Goal: Task Accomplishment & Management: Manage account settings

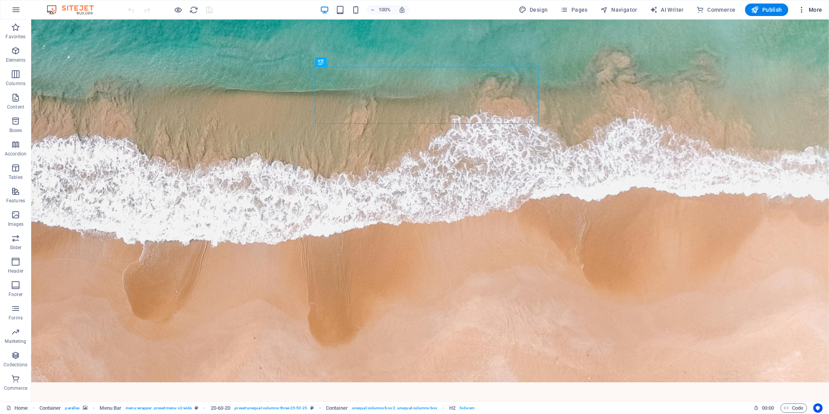
click at [807, 9] on span "More" at bounding box center [810, 10] width 25 height 8
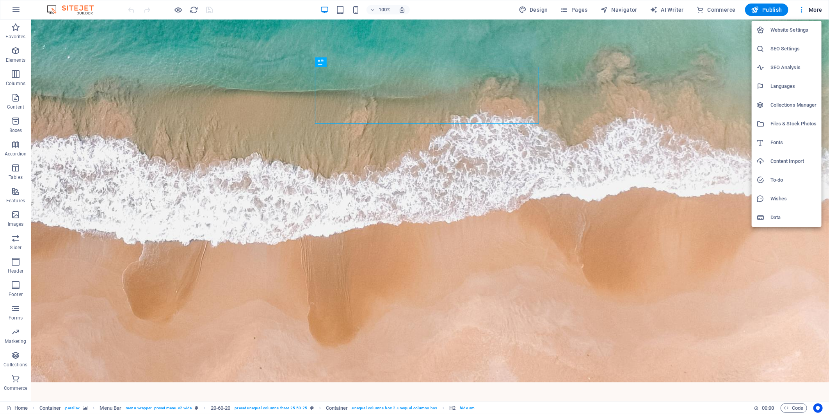
click at [789, 105] on h6 "Collections Manager" at bounding box center [793, 104] width 46 height 9
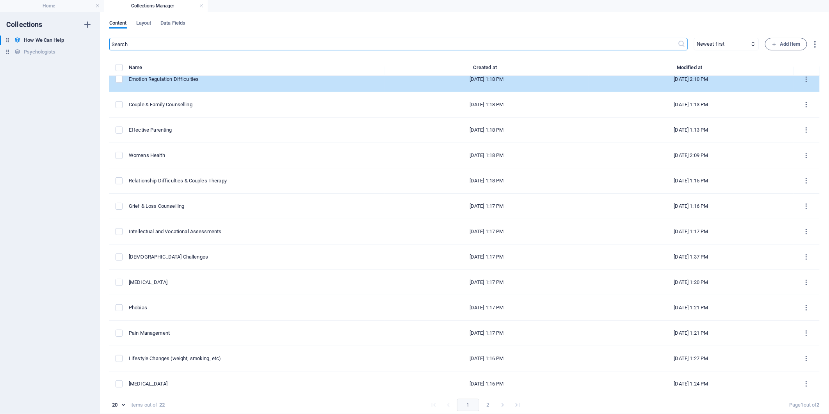
scroll to position [191, 0]
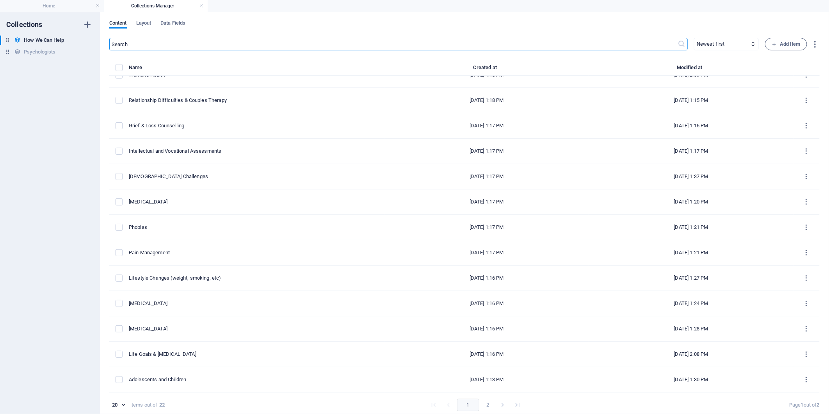
click at [488, 404] on button "2" at bounding box center [488, 404] width 12 height 12
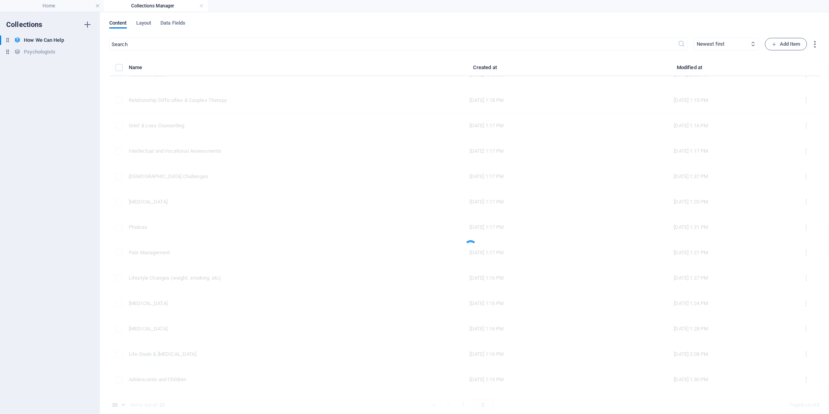
scroll to position [0, 0]
click at [460, 142] on button "1" at bounding box center [463, 139] width 12 height 12
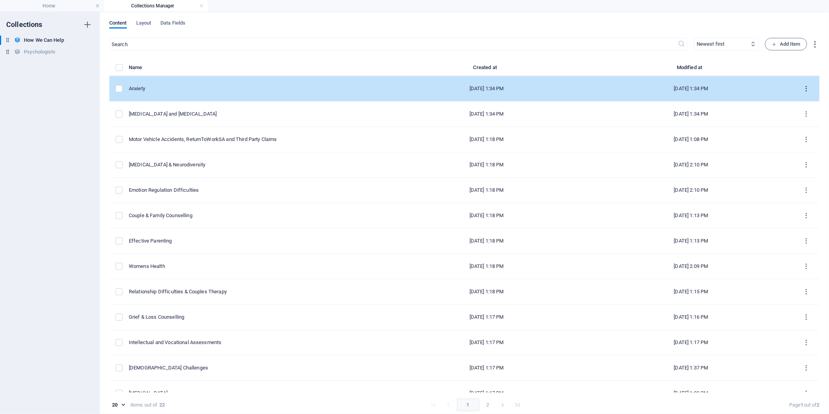
click at [803, 85] on icon "items list" at bounding box center [806, 88] width 7 height 7
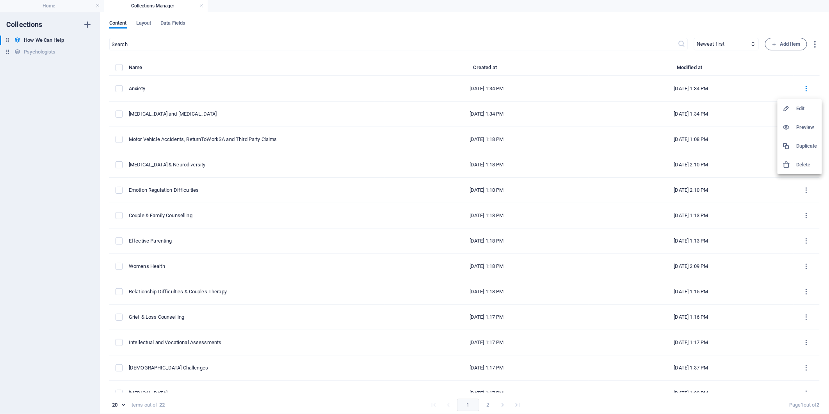
click at [799, 106] on h6 "Edit" at bounding box center [806, 108] width 21 height 9
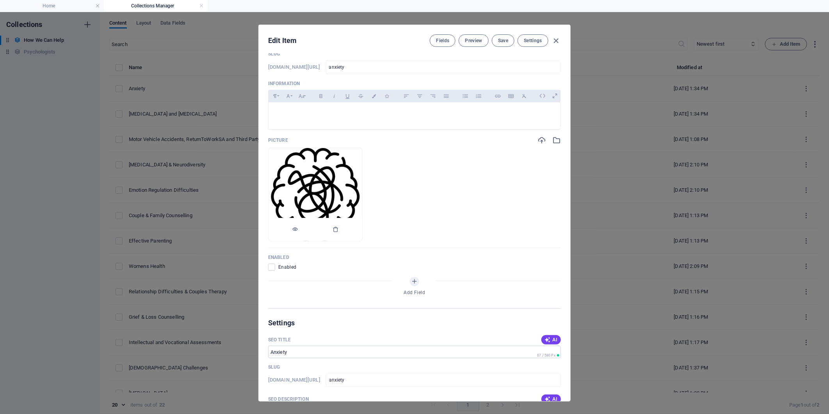
scroll to position [87, 0]
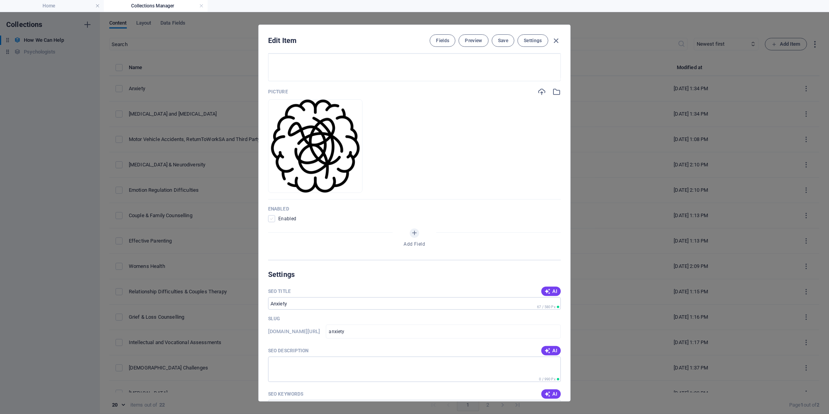
click at [270, 220] on span at bounding box center [271, 218] width 7 height 7
click at [270, 220] on input "checkbox" at bounding box center [273, 218] width 10 height 7
click at [507, 37] on button "Save" at bounding box center [503, 40] width 23 height 12
click at [556, 38] on icon "button" at bounding box center [556, 40] width 9 height 9
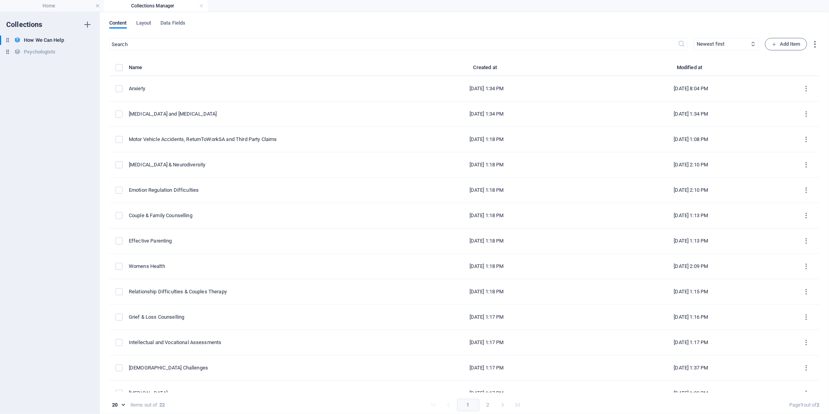
checkbox input "false"
type input "anxiety"
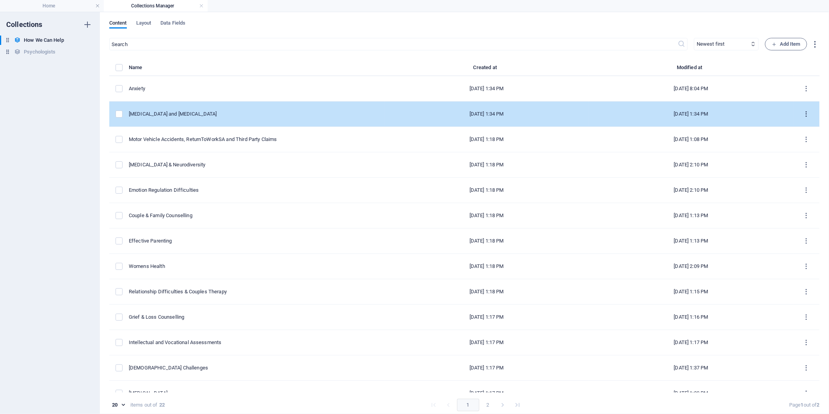
click at [804, 111] on icon "items list" at bounding box center [806, 113] width 7 height 7
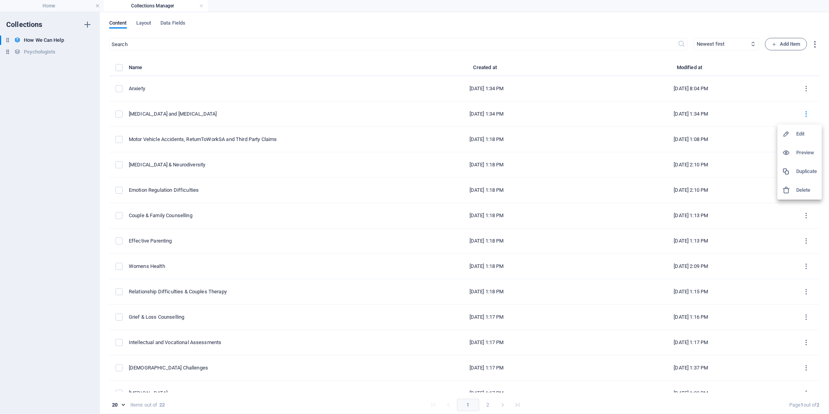
click at [804, 136] on h6 "Edit" at bounding box center [806, 133] width 21 height 9
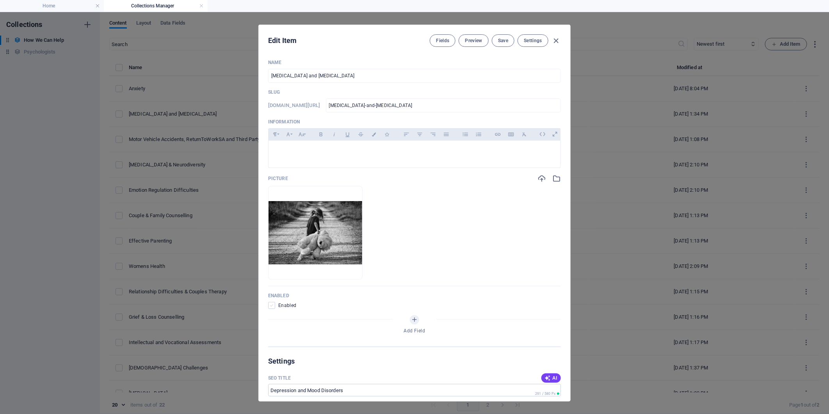
click at [270, 306] on span at bounding box center [271, 305] width 7 height 7
click at [270, 306] on input "checkbox" at bounding box center [273, 305] width 10 height 7
click at [501, 37] on span "Save" at bounding box center [503, 40] width 10 height 6
click at [557, 41] on icon "button" at bounding box center [556, 40] width 9 height 9
checkbox input "false"
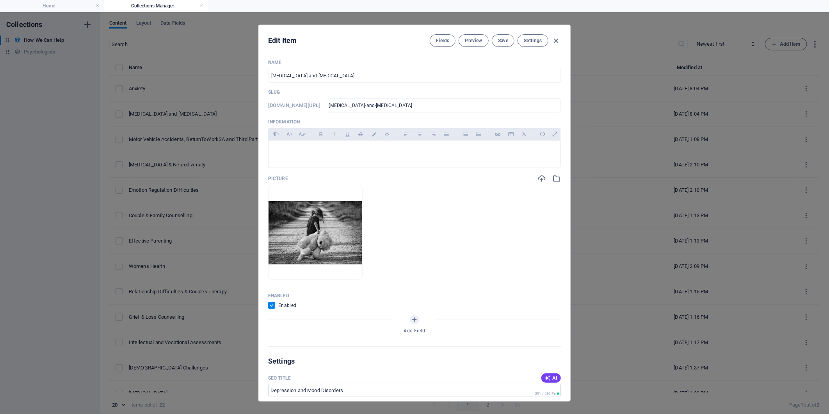
type input "[MEDICAL_DATA]-and-[MEDICAL_DATA]"
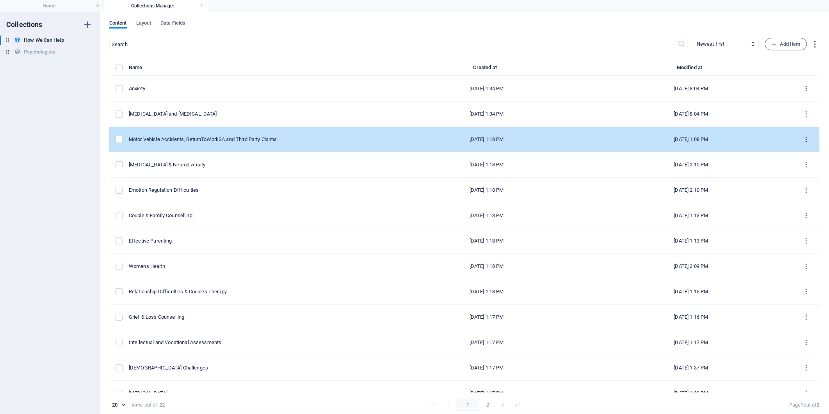
click at [808, 137] on button "items list" at bounding box center [807, 139] width 14 height 12
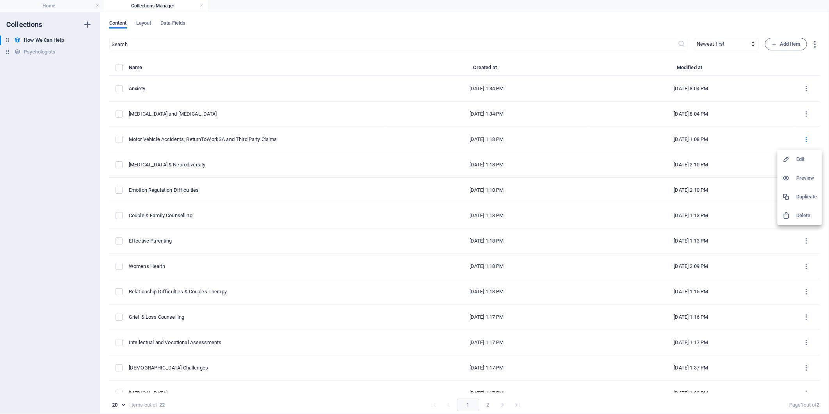
click at [802, 162] on h6 "Edit" at bounding box center [806, 159] width 21 height 9
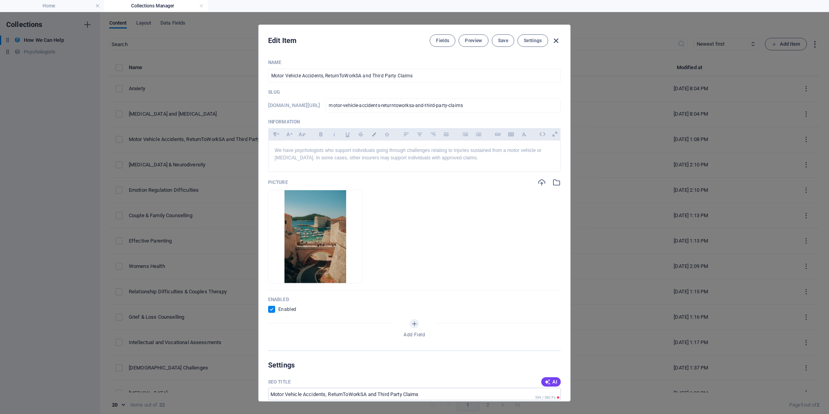
click at [555, 41] on icon "button" at bounding box center [556, 40] width 9 height 9
checkbox input "false"
type input "motor-vehicle-accidents-returntoworksa-and-third-party-claims"
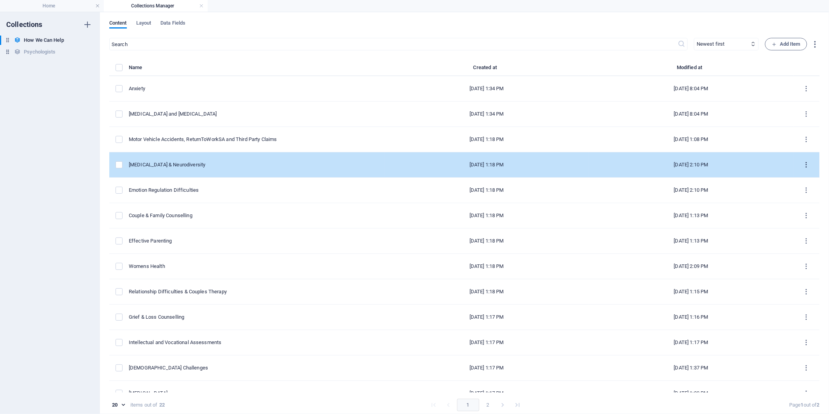
click at [806, 166] on icon "items list" at bounding box center [806, 164] width 7 height 7
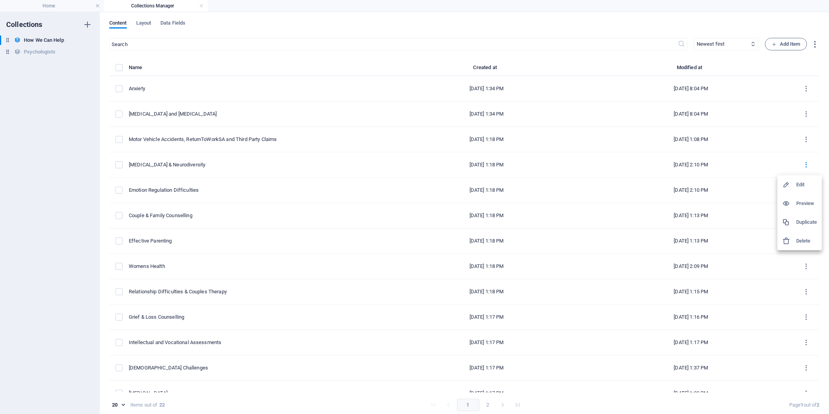
click at [801, 182] on h6 "Edit" at bounding box center [806, 184] width 21 height 9
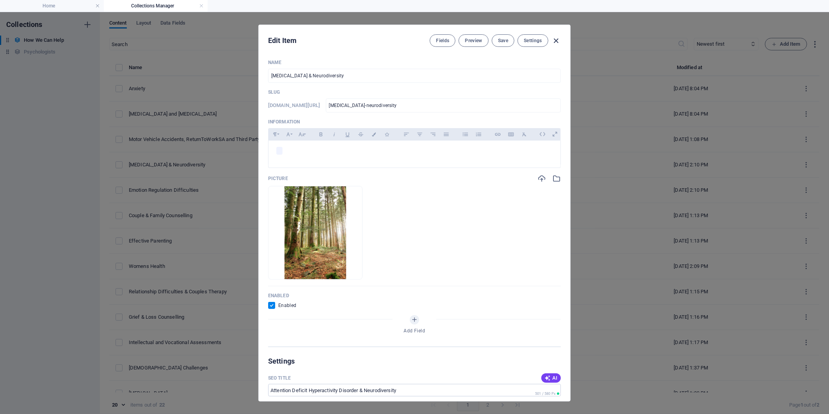
click at [560, 39] on icon "button" at bounding box center [556, 40] width 9 height 9
checkbox input "false"
type input "[MEDICAL_DATA]-neurodiversity"
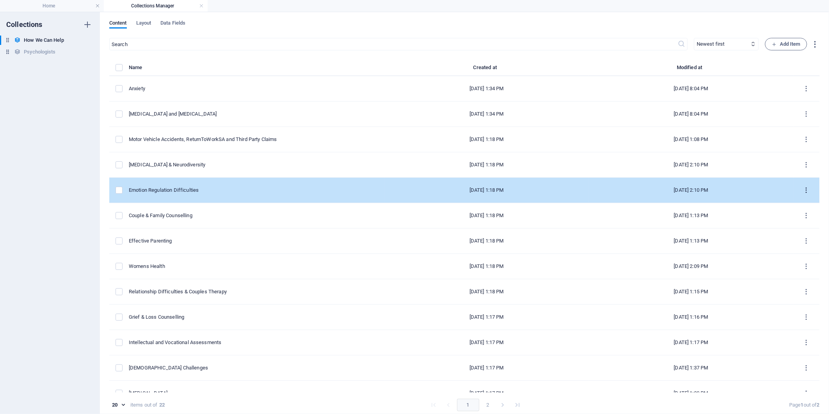
click at [805, 192] on icon "items list" at bounding box center [806, 190] width 7 height 7
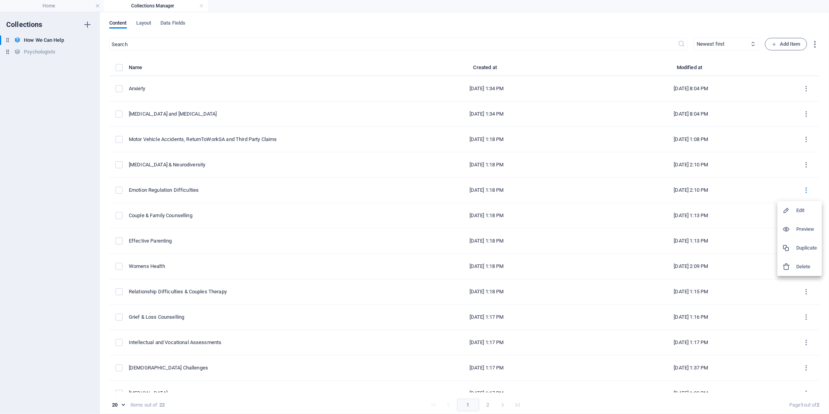
click at [798, 209] on h6 "Edit" at bounding box center [806, 210] width 21 height 9
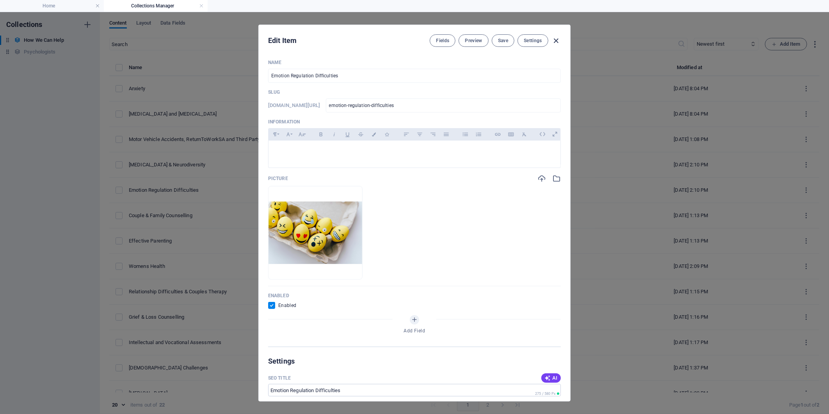
click at [555, 41] on icon "button" at bounding box center [556, 40] width 9 height 9
checkbox input "false"
type input "emotion-regulation-difficulties"
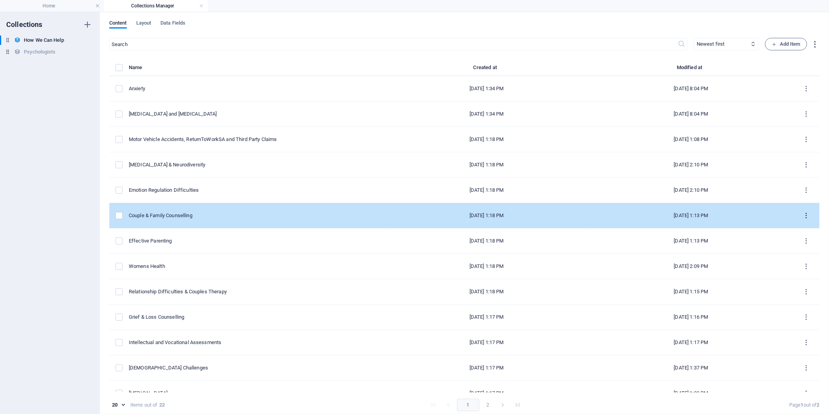
click at [803, 216] on icon "items list" at bounding box center [806, 215] width 7 height 7
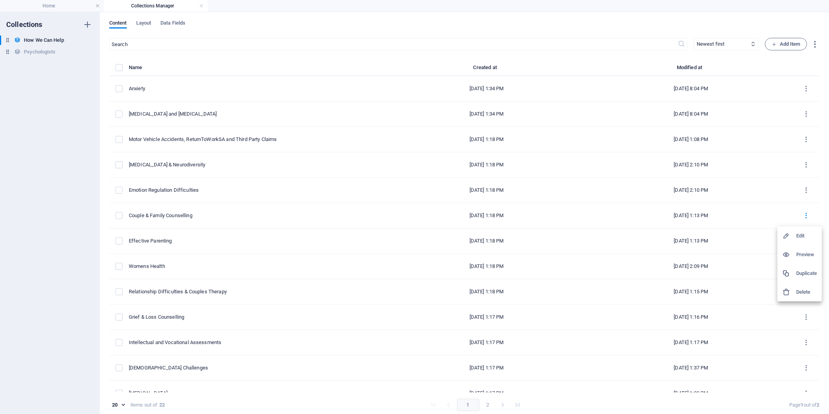
click at [804, 234] on h6 "Edit" at bounding box center [806, 235] width 21 height 9
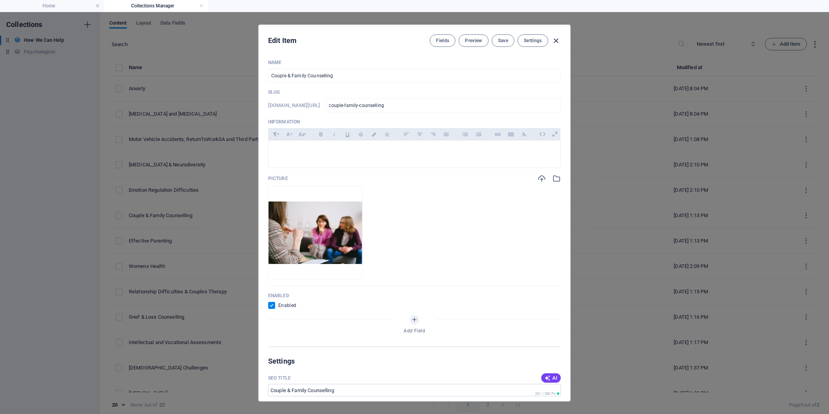
click at [553, 36] on icon "button" at bounding box center [556, 40] width 9 height 9
checkbox input "false"
type input "couple-family-counselling"
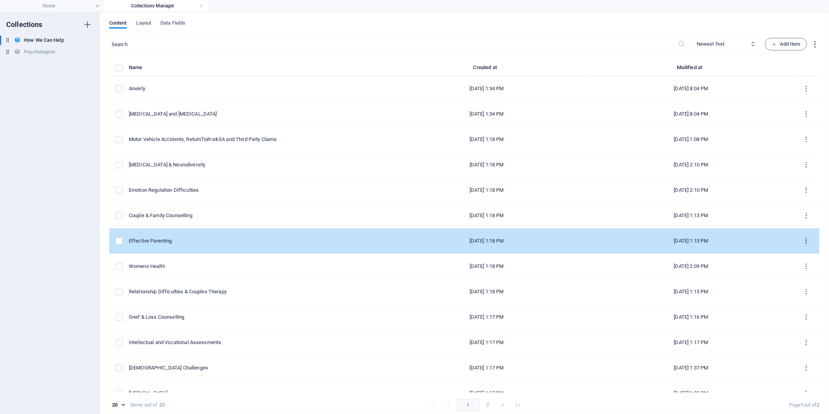
click at [805, 235] on button "items list" at bounding box center [807, 241] width 14 height 12
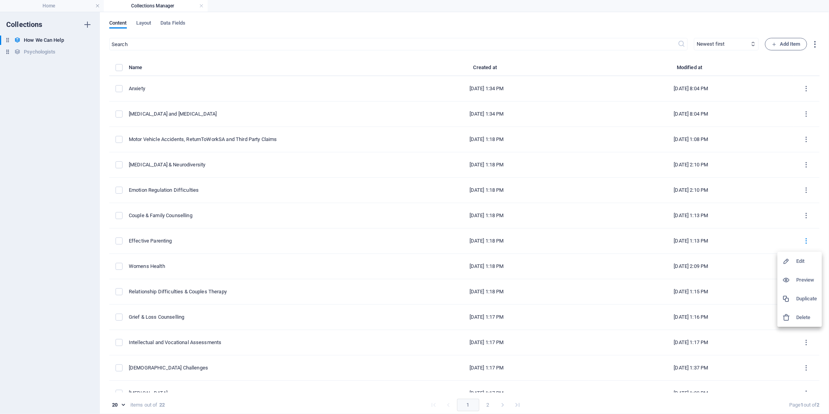
click at [806, 259] on h6 "Edit" at bounding box center [806, 260] width 21 height 9
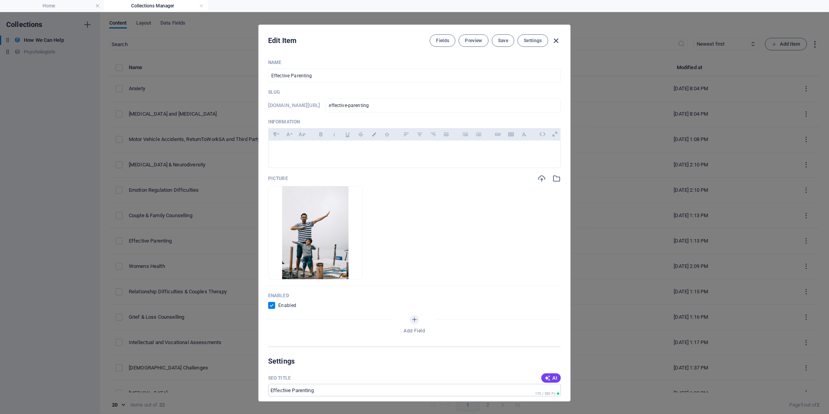
click at [558, 39] on icon "button" at bounding box center [556, 40] width 9 height 9
checkbox input "false"
type input "effective-parenting"
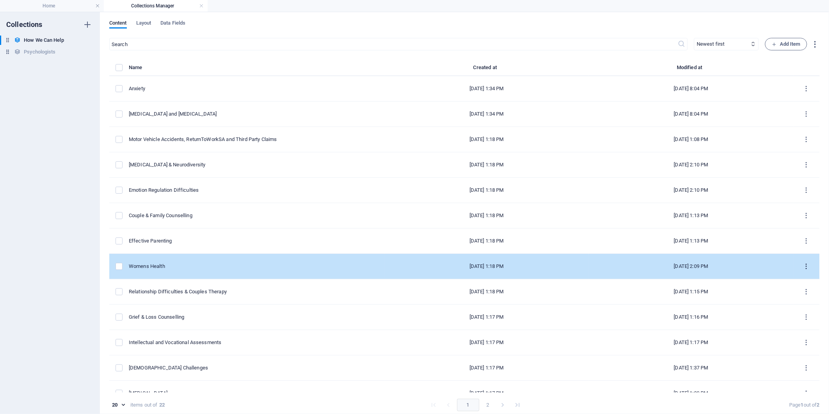
click at [805, 269] on icon "items list" at bounding box center [806, 266] width 7 height 7
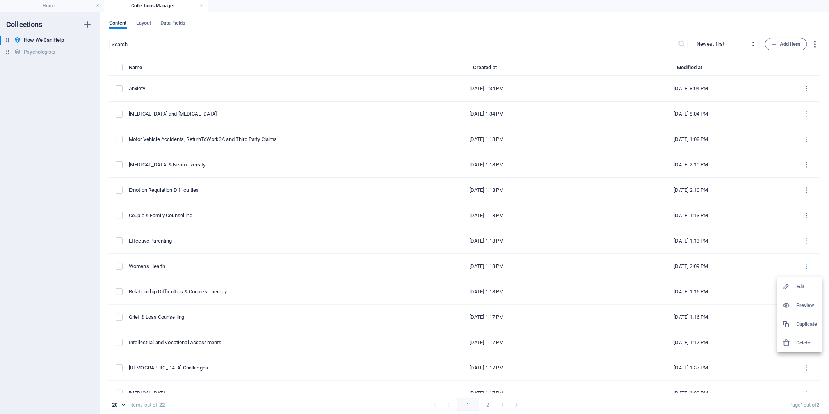
click at [802, 288] on h6 "Edit" at bounding box center [806, 286] width 21 height 9
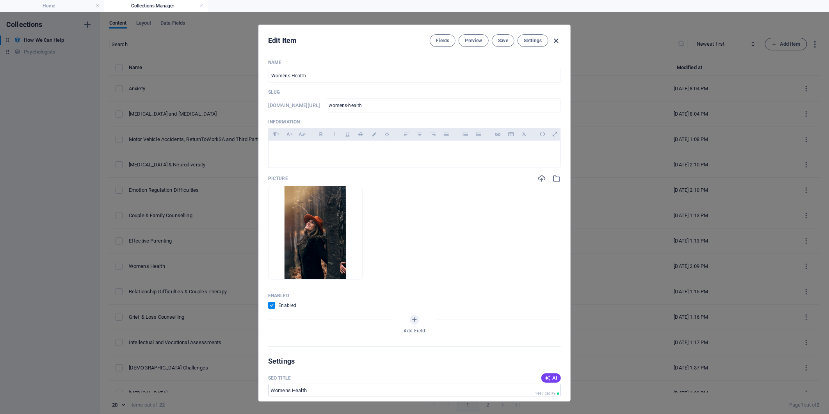
click at [557, 43] on icon "button" at bounding box center [556, 40] width 9 height 9
checkbox input "false"
type input "womens-health"
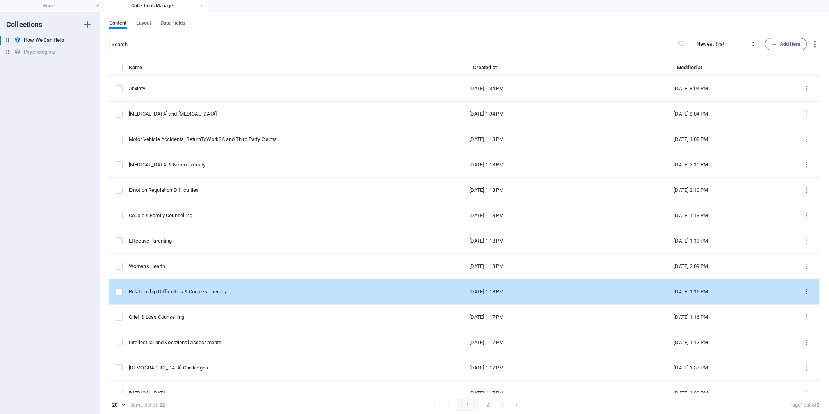
click at [803, 295] on button "items list" at bounding box center [807, 291] width 14 height 12
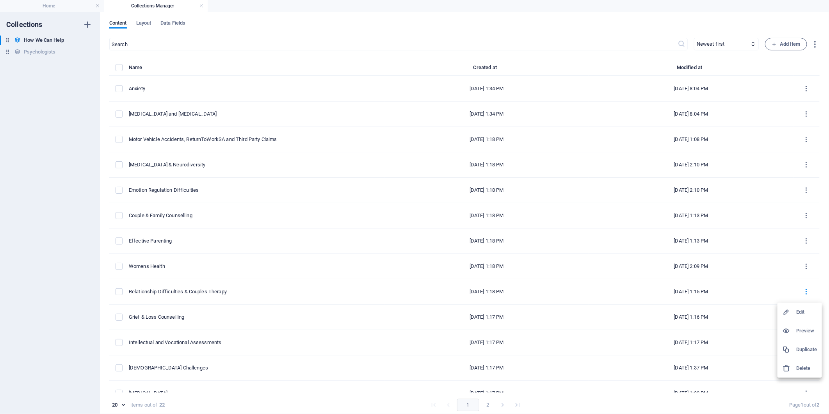
click at [807, 313] on h6 "Edit" at bounding box center [806, 311] width 21 height 9
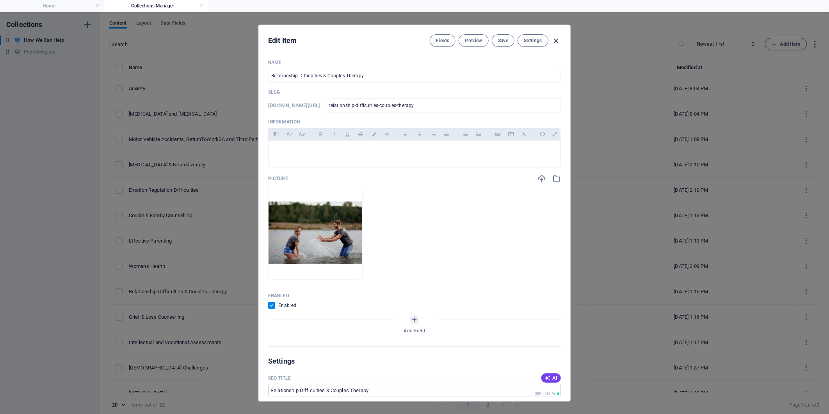
drag, startPoint x: 556, startPoint y: 40, endPoint x: 560, endPoint y: 56, distance: 16.6
click at [556, 40] on icon "button" at bounding box center [556, 40] width 9 height 9
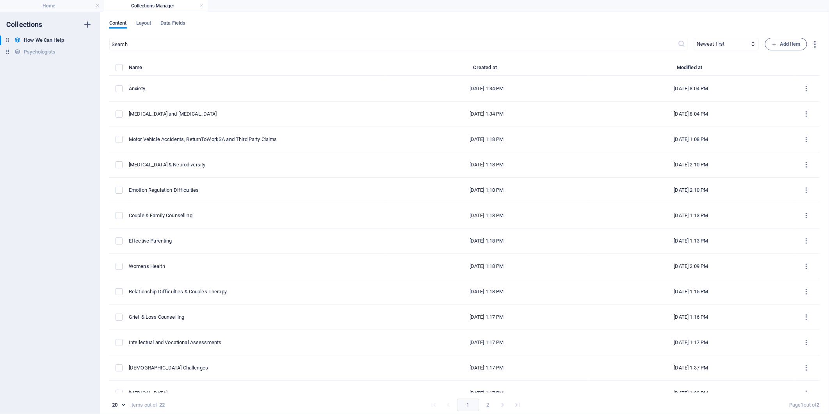
checkbox input "false"
type input "relationship-difficulties-couples-therapy"
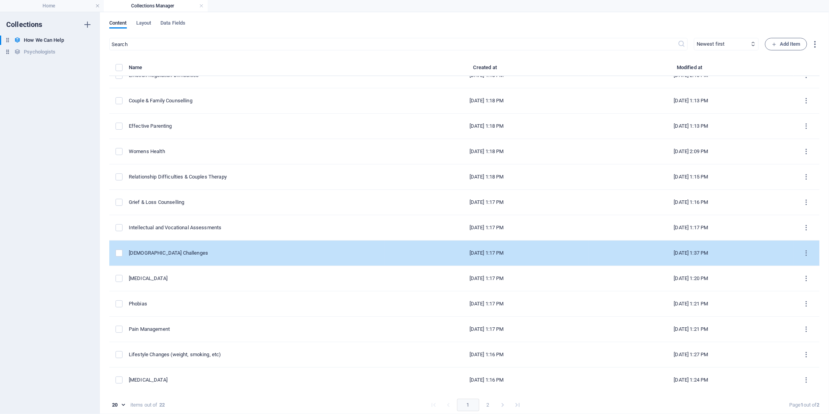
scroll to position [130, 0]
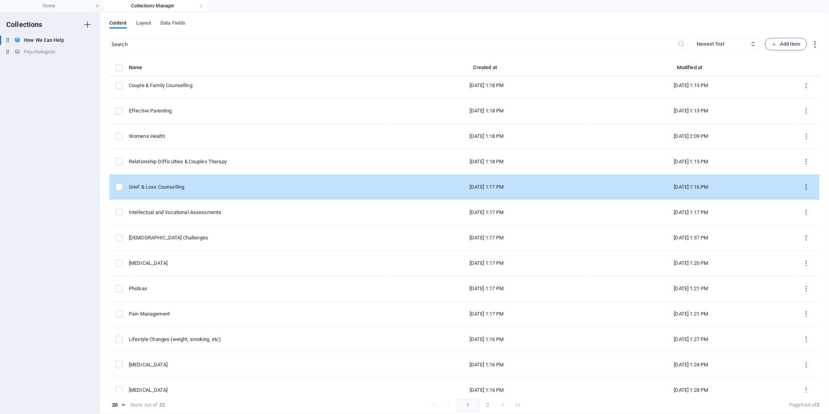
click at [803, 185] on icon "items list" at bounding box center [806, 186] width 7 height 7
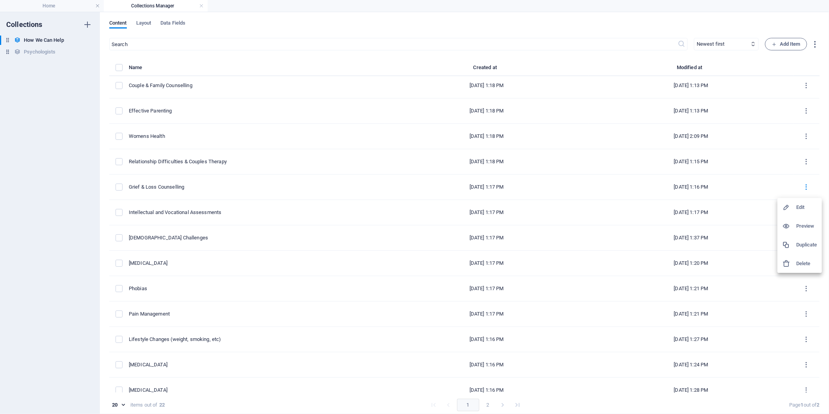
click at [791, 205] on div at bounding box center [789, 207] width 14 height 8
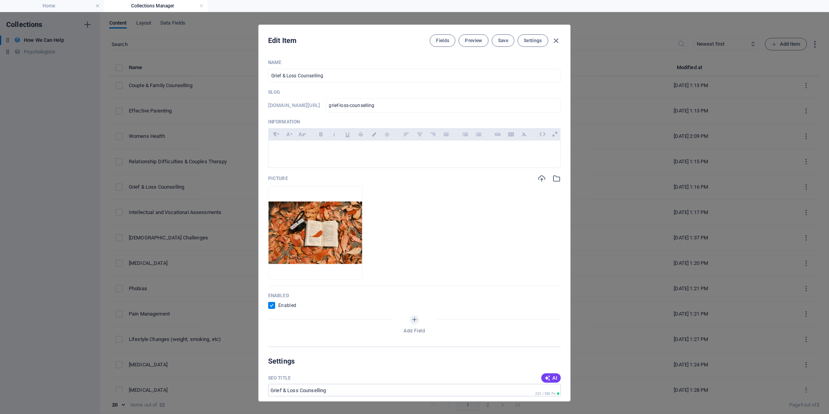
drag, startPoint x: 556, startPoint y: 37, endPoint x: 642, endPoint y: 116, distance: 116.3
click at [556, 39] on icon "button" at bounding box center [556, 40] width 9 height 9
checkbox input "false"
type input "grief-loss-counselling"
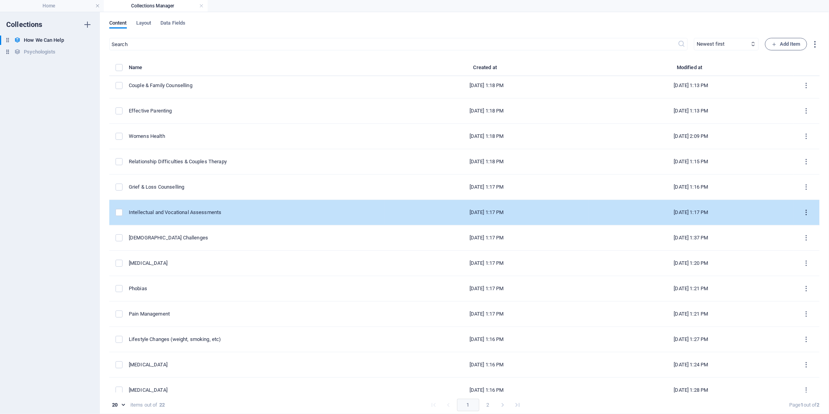
click at [808, 210] on button "items list" at bounding box center [807, 212] width 14 height 12
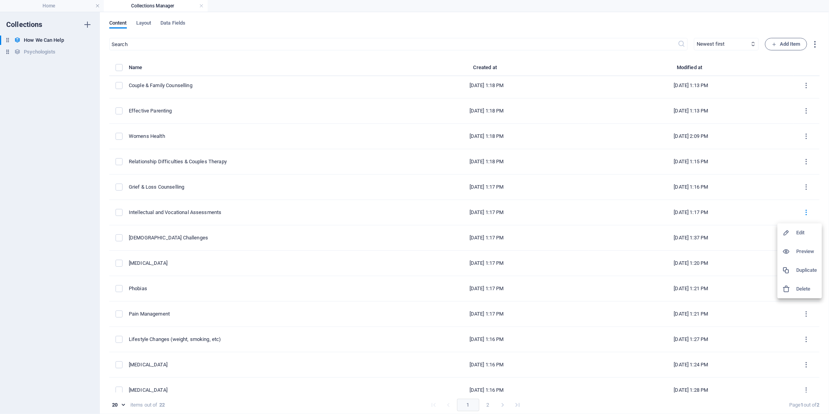
click at [801, 231] on h6 "Edit" at bounding box center [806, 232] width 21 height 9
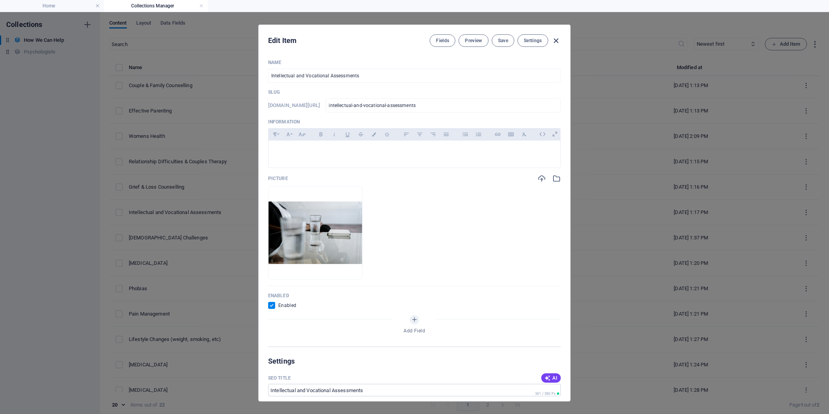
click at [555, 38] on icon "button" at bounding box center [556, 40] width 9 height 9
checkbox input "false"
type input "intellectual-and-vocational-assessments"
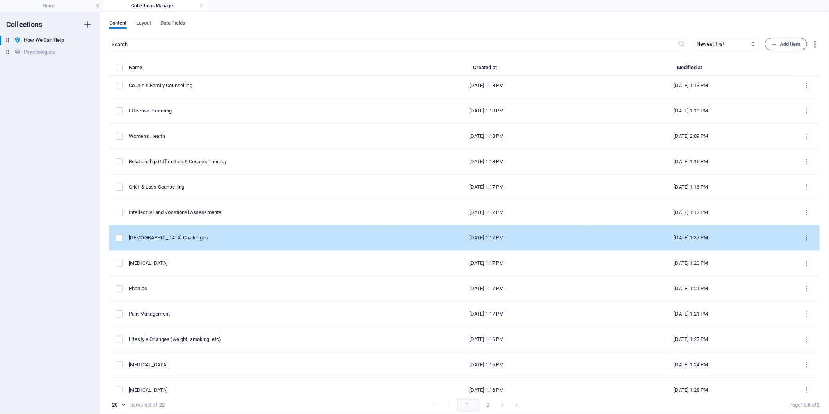
click at [804, 238] on icon "items list" at bounding box center [806, 237] width 7 height 7
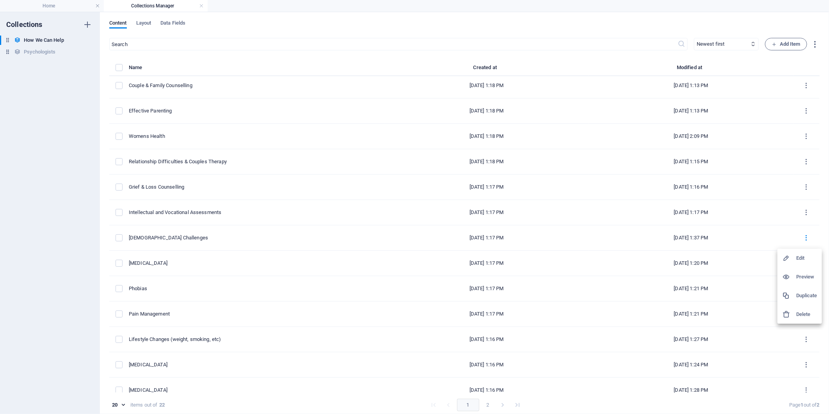
click at [803, 256] on h6 "Edit" at bounding box center [806, 257] width 21 height 9
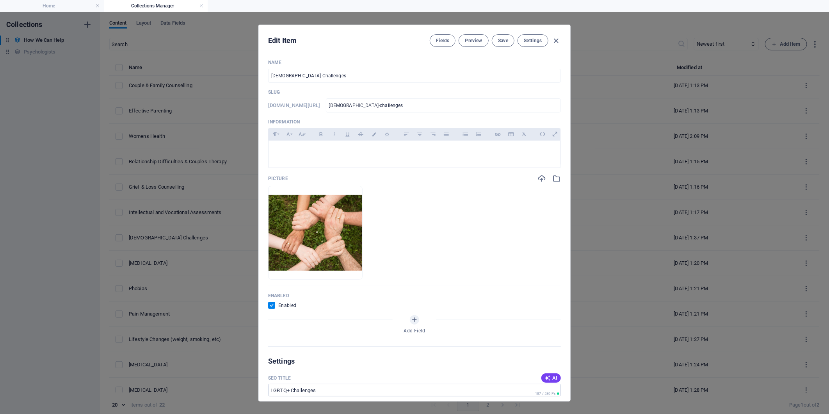
drag, startPoint x: 554, startPoint y: 42, endPoint x: 578, endPoint y: 72, distance: 38.3
click at [554, 44] on icon "button" at bounding box center [556, 40] width 9 height 9
checkbox input "false"
type input "[DEMOGRAPHIC_DATA]-challenges"
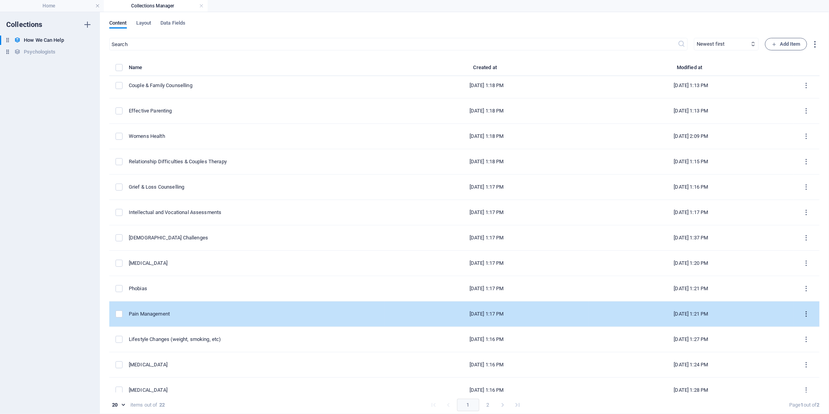
click at [807, 307] on button "items list" at bounding box center [807, 313] width 14 height 12
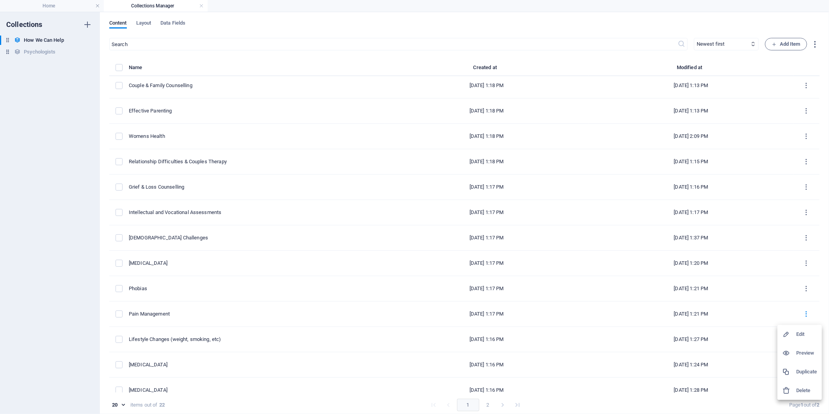
click at [803, 336] on h6 "Edit" at bounding box center [806, 333] width 21 height 9
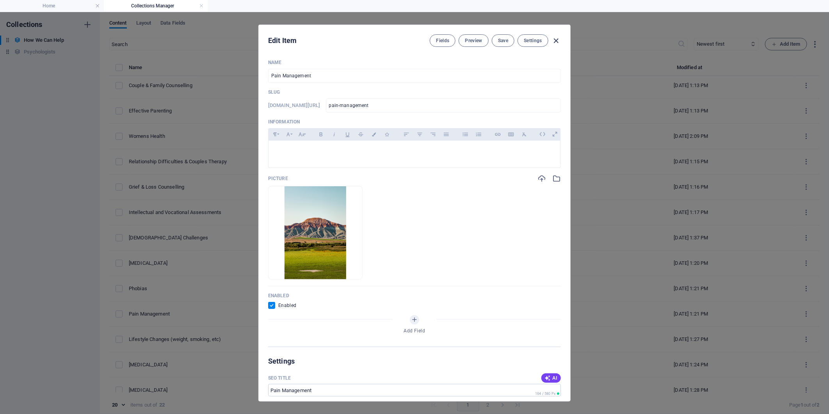
click at [558, 38] on icon "button" at bounding box center [556, 40] width 9 height 9
checkbox input "false"
type input "pain-management"
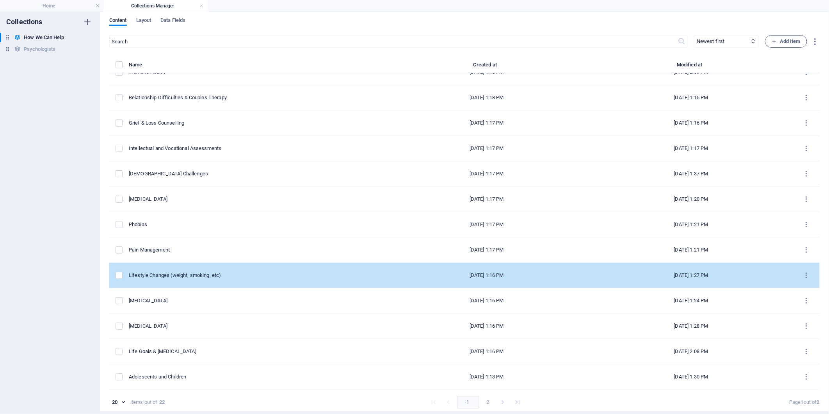
scroll to position [3, 0]
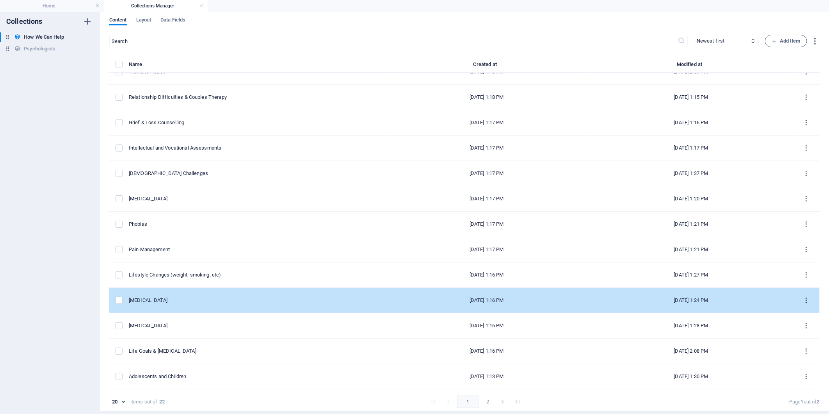
click at [803, 299] on icon "items list" at bounding box center [806, 300] width 7 height 7
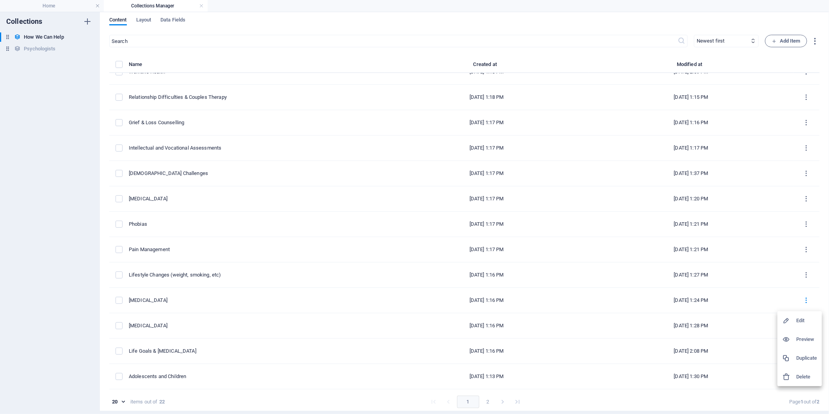
click at [804, 318] on h6 "Edit" at bounding box center [806, 320] width 21 height 9
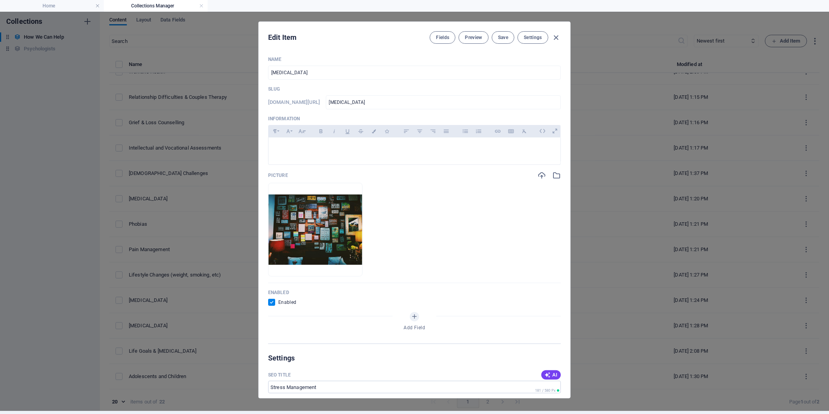
scroll to position [0, 0]
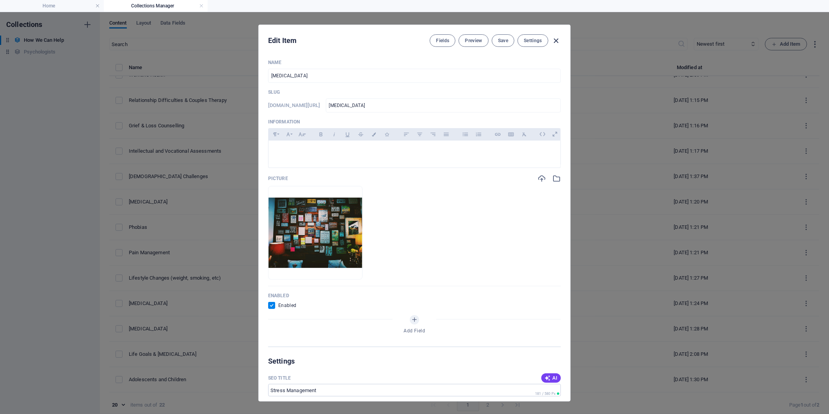
click at [555, 44] on icon "button" at bounding box center [556, 40] width 9 height 9
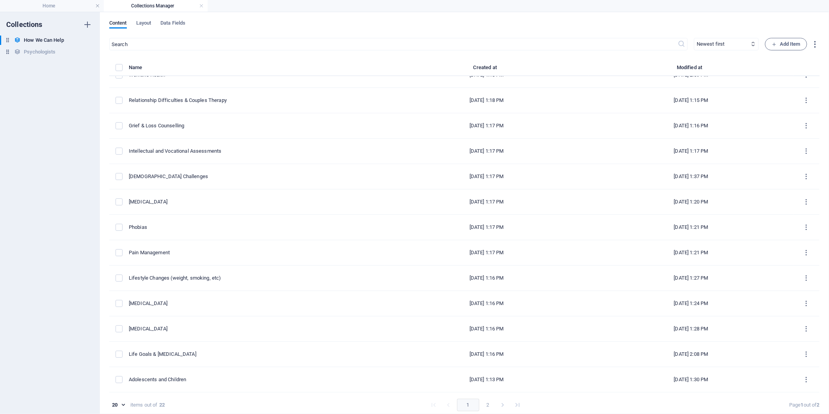
checkbox input "false"
type input "[MEDICAL_DATA]"
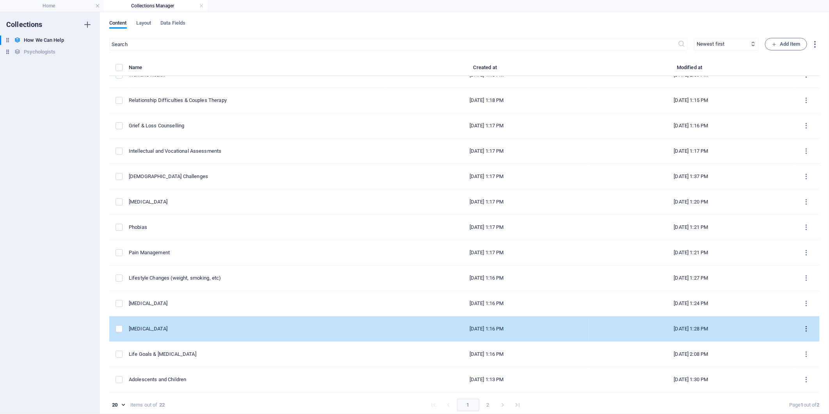
click at [808, 330] on button "items list" at bounding box center [807, 328] width 14 height 12
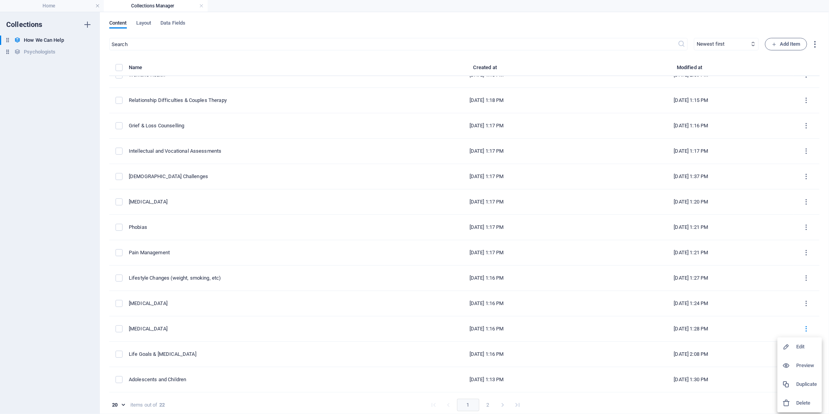
click at [798, 344] on h6 "Edit" at bounding box center [806, 346] width 21 height 9
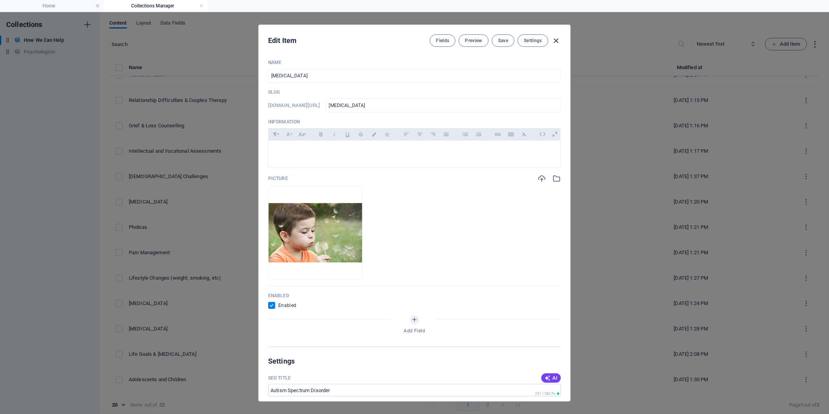
click at [556, 38] on icon "button" at bounding box center [556, 40] width 9 height 9
checkbox input "false"
type input "[MEDICAL_DATA]"
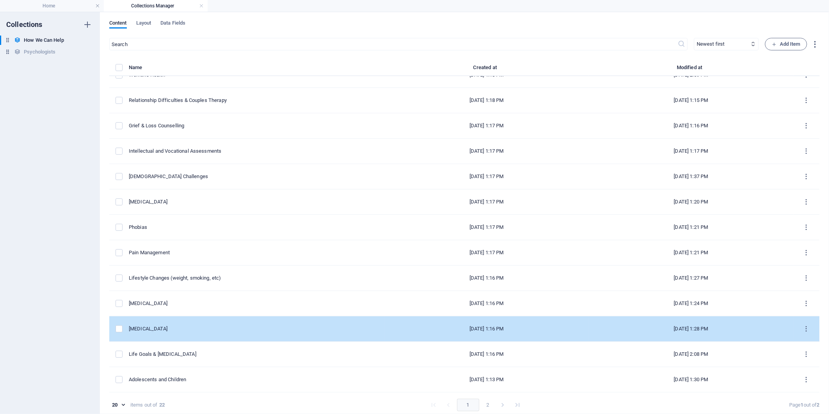
scroll to position [3, 0]
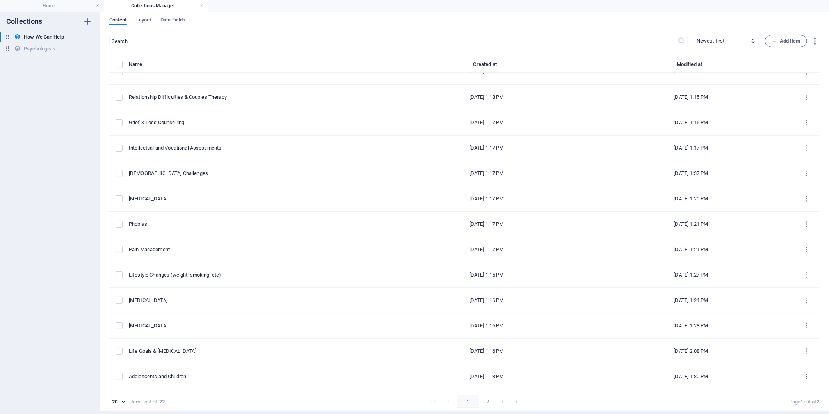
click at [501, 400] on icon "Go to next page" at bounding box center [503, 402] width 8 height 8
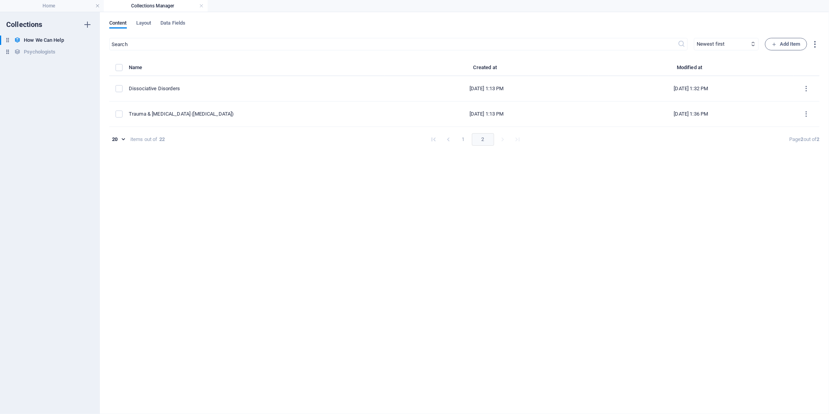
scroll to position [0, 0]
click at [457, 138] on button "1" at bounding box center [463, 139] width 12 height 12
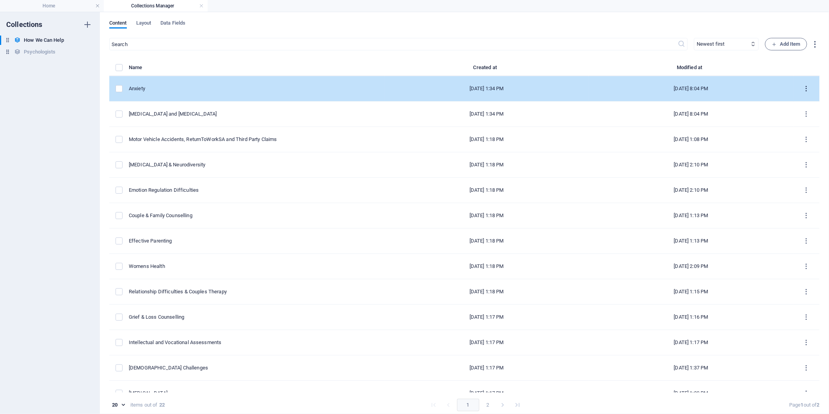
click at [805, 88] on icon "items list" at bounding box center [806, 88] width 7 height 7
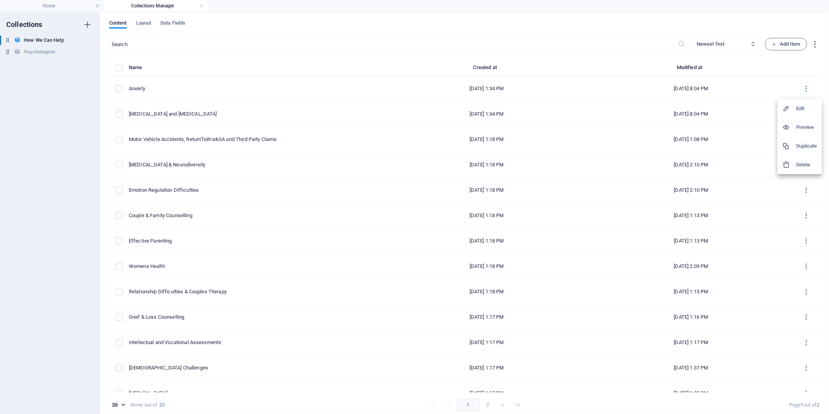
click at [798, 102] on li "Edit" at bounding box center [799, 108] width 44 height 19
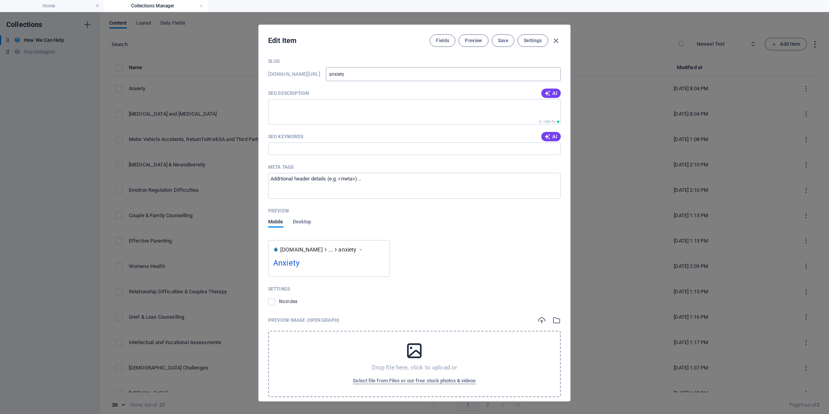
scroll to position [347, 0]
click at [299, 219] on span "Desktop" at bounding box center [302, 219] width 19 height 11
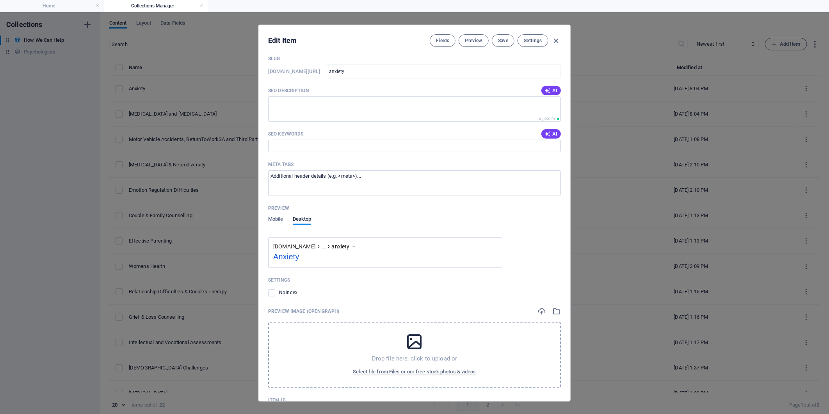
click at [267, 218] on div "Name Anxiety ​ Slug [DOMAIN_NAME][URL] anxiety ​ Information Paragraph Format N…" at bounding box center [414, 227] width 311 height 348
click at [274, 217] on span "Mobile" at bounding box center [275, 219] width 15 height 11
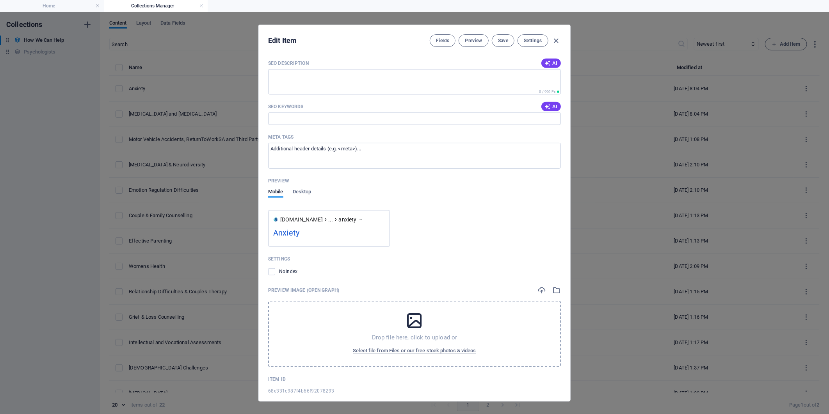
scroll to position [385, 0]
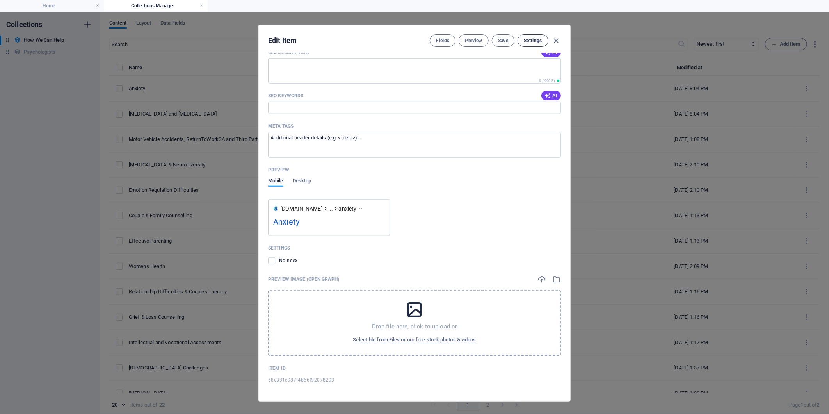
click at [537, 42] on span "Settings" at bounding box center [533, 40] width 18 height 6
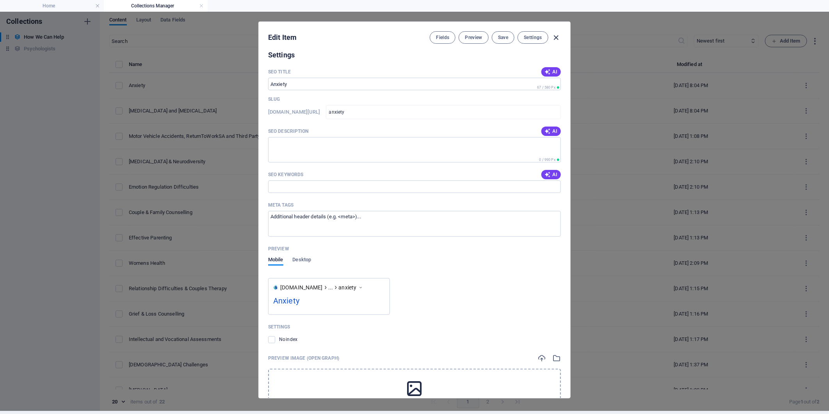
click at [552, 34] on icon "button" at bounding box center [556, 37] width 9 height 9
checkbox input "false"
type input "anxiety"
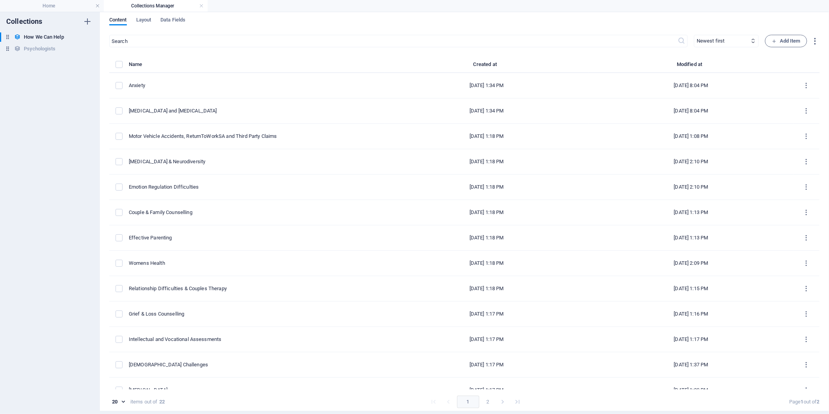
scroll to position [272, 0]
click at [80, 6] on h4 "Home" at bounding box center [52, 6] width 104 height 9
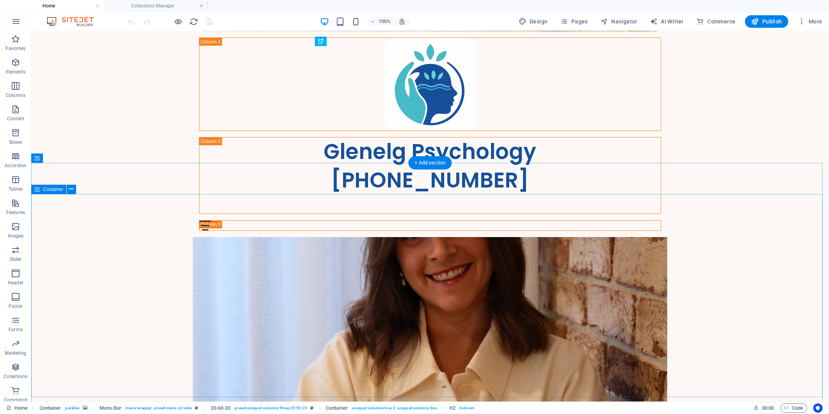
scroll to position [1777, 0]
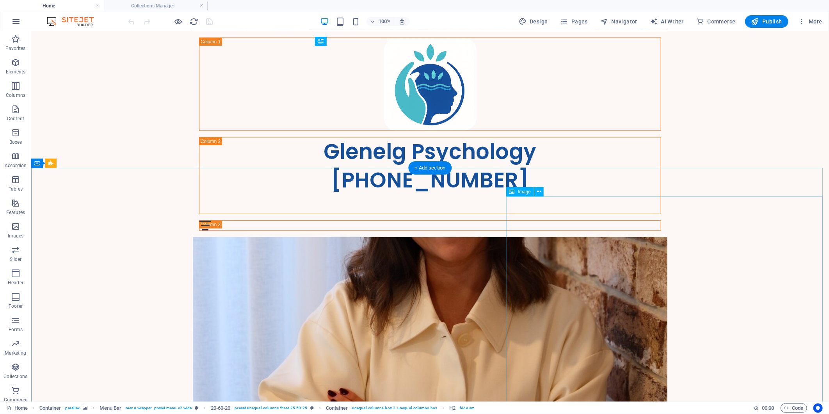
click at [524, 192] on span "Image" at bounding box center [524, 191] width 13 height 5
drag, startPoint x: 18, startPoint y: 231, endPoint x: 179, endPoint y: 217, distance: 161.7
click at [18, 231] on icon "button" at bounding box center [15, 226] width 9 height 9
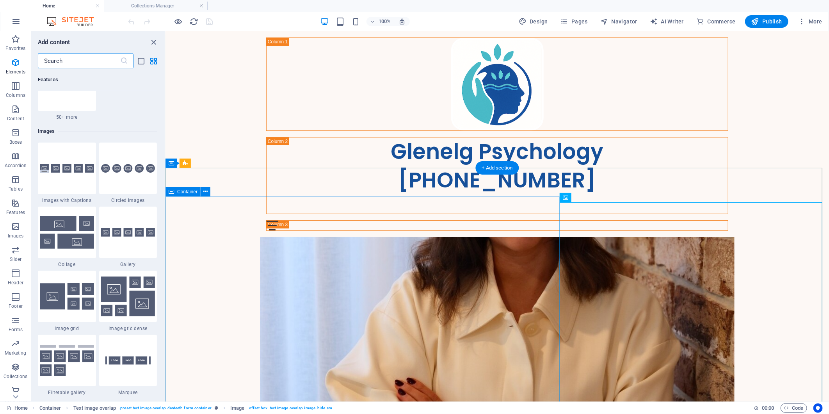
scroll to position [3956, 0]
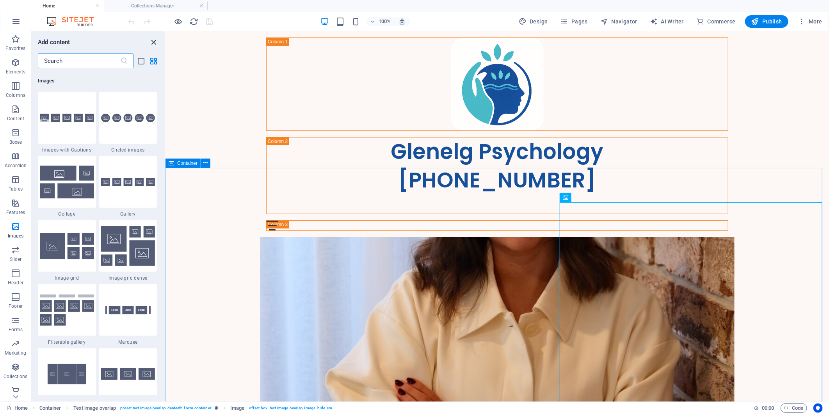
click at [153, 42] on icon "close panel" at bounding box center [153, 42] width 9 height 9
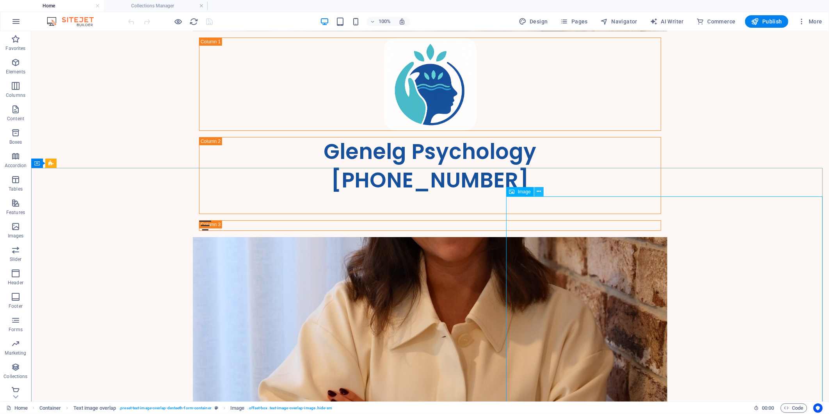
click at [539, 189] on icon at bounding box center [539, 191] width 4 height 8
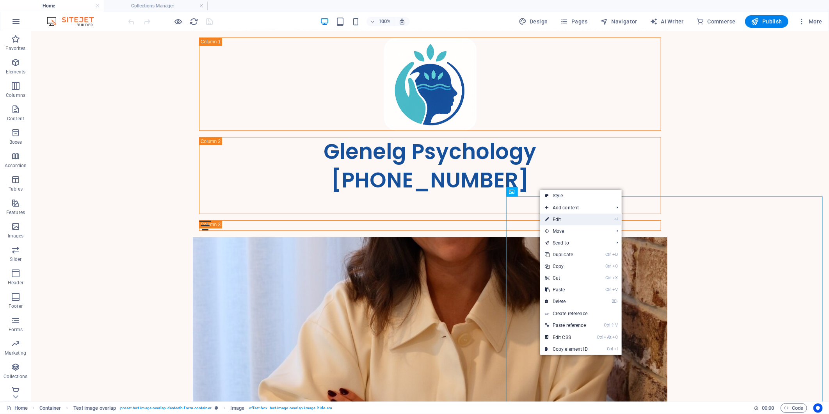
click at [547, 217] on icon at bounding box center [547, 219] width 4 height 12
select select "%"
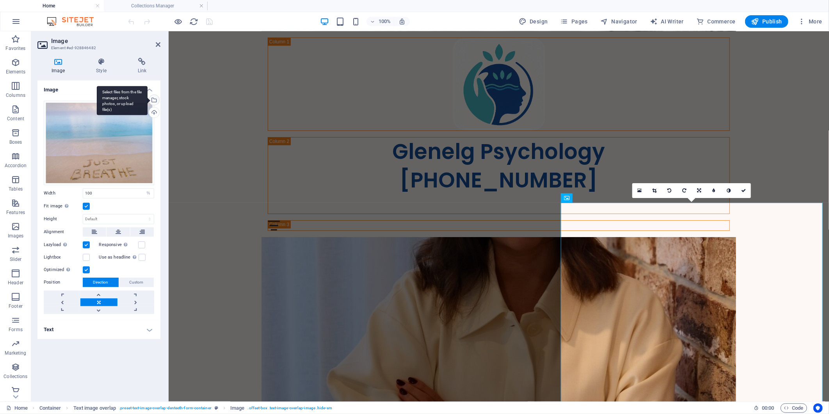
click at [155, 98] on div "Select files from the file manager, stock photos, or upload file(s)" at bounding box center [154, 101] width 12 height 12
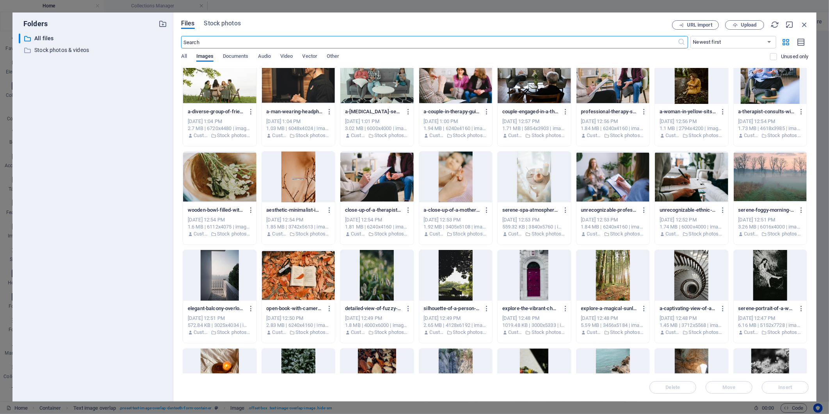
scroll to position [1192, 0]
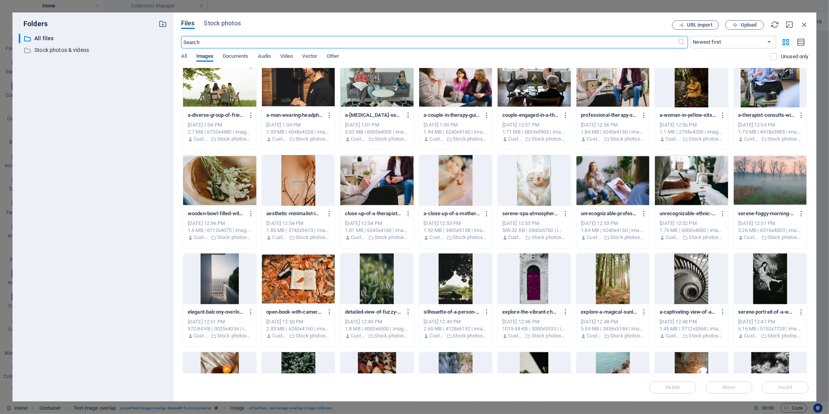
click at [213, 187] on div at bounding box center [219, 180] width 73 height 51
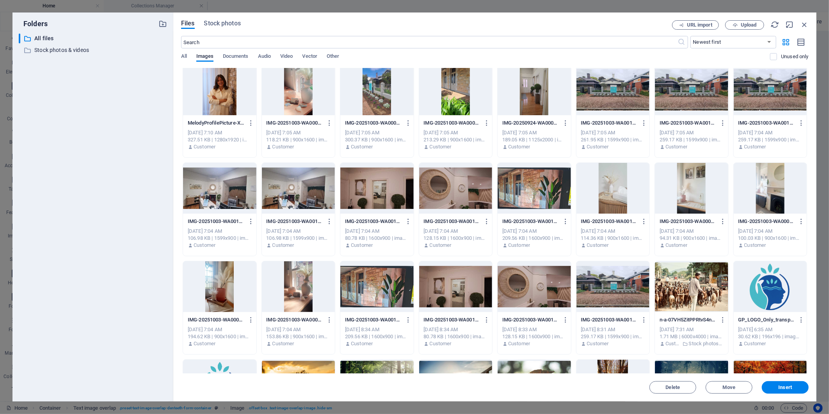
scroll to position [0, 0]
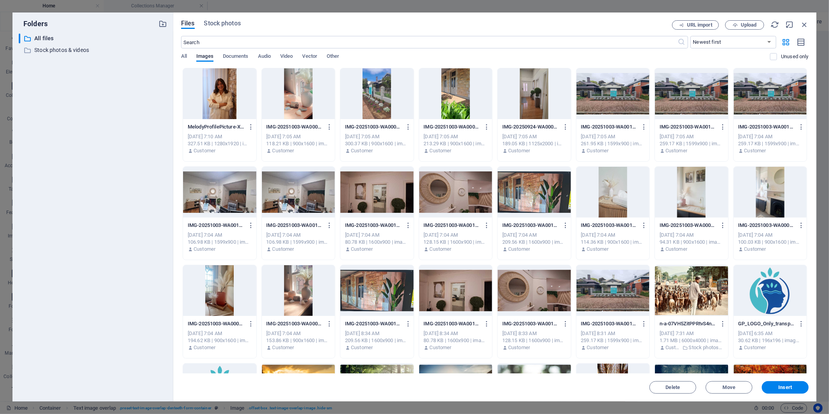
click at [226, 297] on div at bounding box center [219, 290] width 73 height 51
click at [792, 385] on span "Insert" at bounding box center [785, 387] width 41 height 5
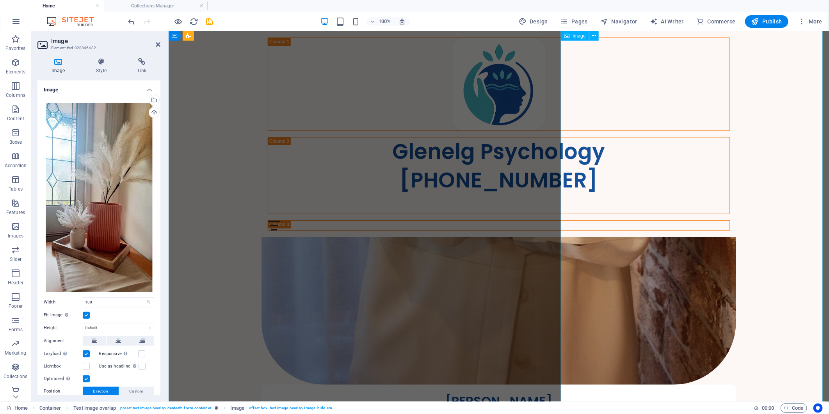
scroll to position [2081, 0]
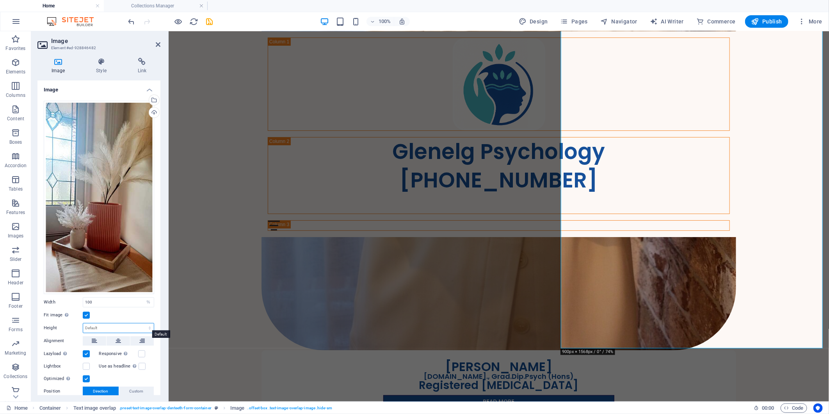
click at [111, 326] on select "Default auto px" at bounding box center [118, 327] width 71 height 9
click at [83, 323] on select "Default auto px" at bounding box center [118, 327] width 71 height 9
click at [131, 326] on select "Default auto px" at bounding box center [118, 327] width 71 height 9
click at [83, 323] on select "Default auto px" at bounding box center [118, 327] width 71 height 9
select select "DISABLED_OPTION_VALUE"
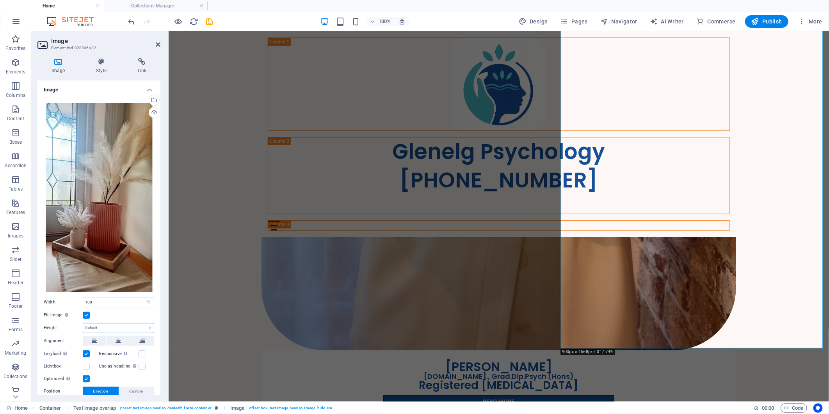
click at [132, 323] on select "Default auto px" at bounding box center [118, 327] width 71 height 9
click at [117, 316] on div "Fit image Automatically fit image to a fixed width and height" at bounding box center [99, 314] width 110 height 9
drag, startPoint x: 100, startPoint y: 301, endPoint x: 64, endPoint y: 292, distance: 37.4
click at [64, 292] on div "Drag files here, click to choose files or select files from Files or our free s…" at bounding box center [98, 261] width 123 height 334
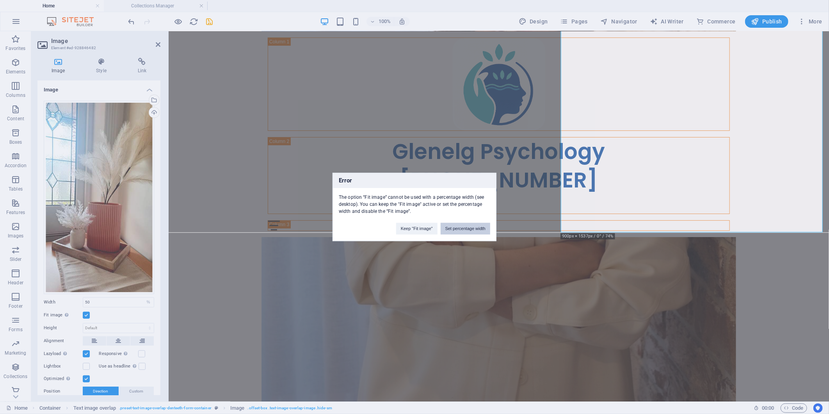
click at [461, 227] on button "Set percentage width" at bounding box center [466, 229] width 50 height 12
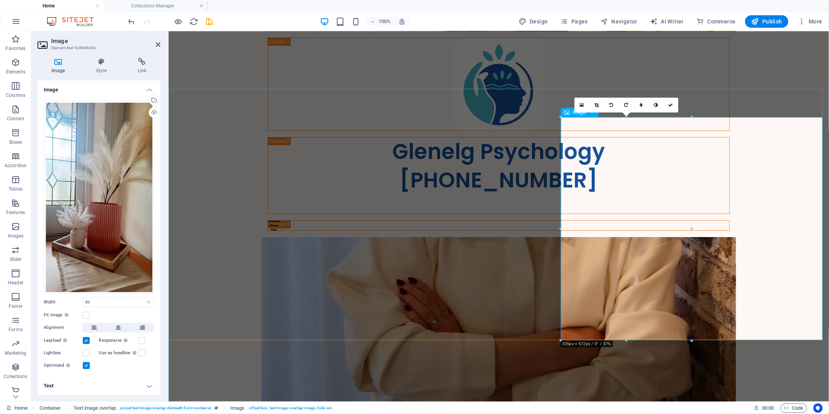
scroll to position [1878, 0]
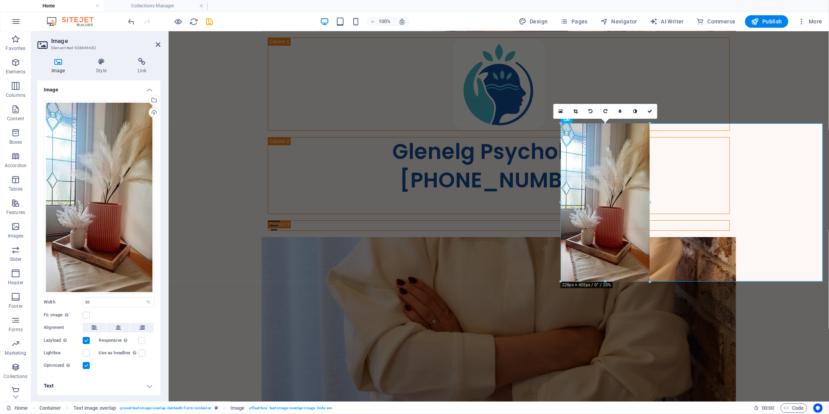
drag, startPoint x: 692, startPoint y: 209, endPoint x: 649, endPoint y: 198, distance: 44.3
type input "228"
select select "px"
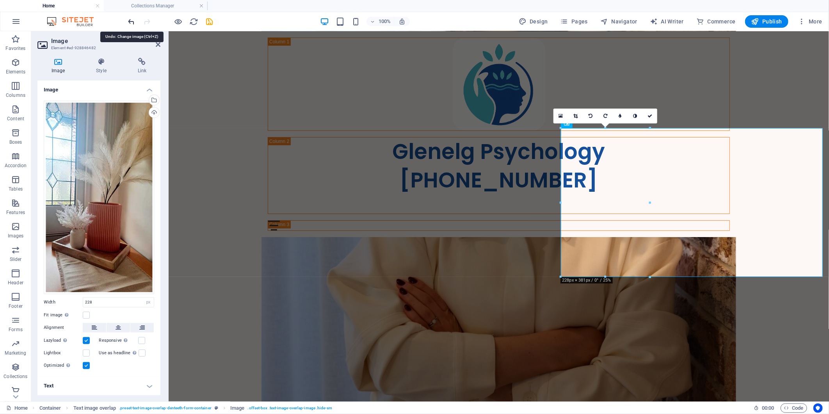
click at [130, 22] on icon "undo" at bounding box center [131, 21] width 9 height 9
type input "50"
select select "%"
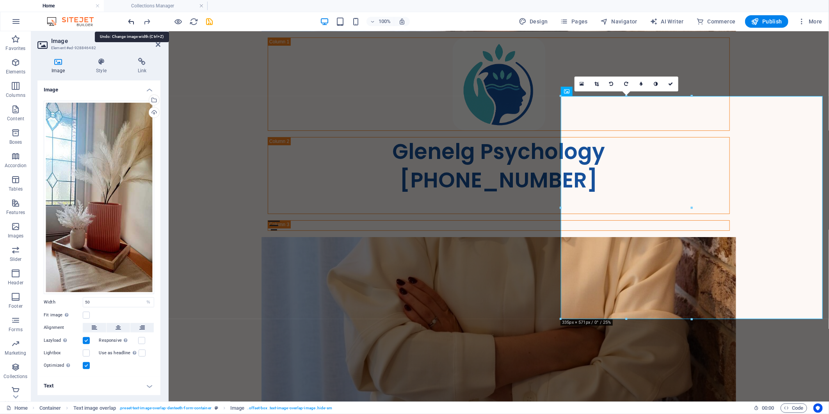
click at [130, 22] on icon "undo" at bounding box center [131, 21] width 9 height 9
type input "100"
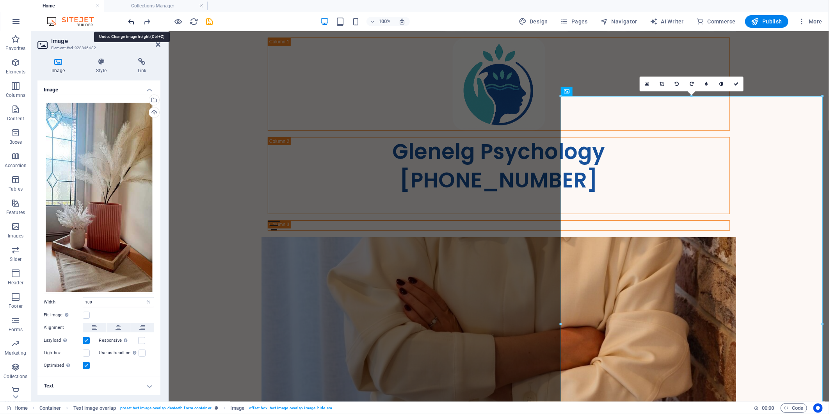
click at [130, 22] on icon "undo" at bounding box center [131, 21] width 9 height 9
click at [133, 22] on icon "undo" at bounding box center [131, 21] width 9 height 9
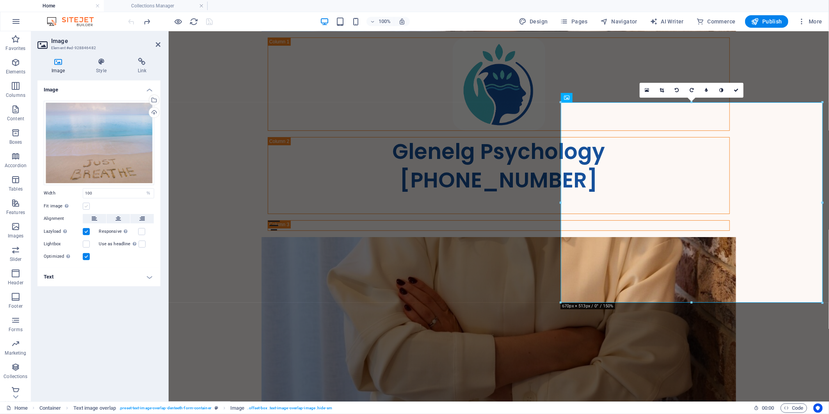
click at [86, 203] on label at bounding box center [86, 206] width 7 height 7
click at [0, 0] on input "Fit image Automatically fit image to a fixed width and height" at bounding box center [0, 0] width 0 height 0
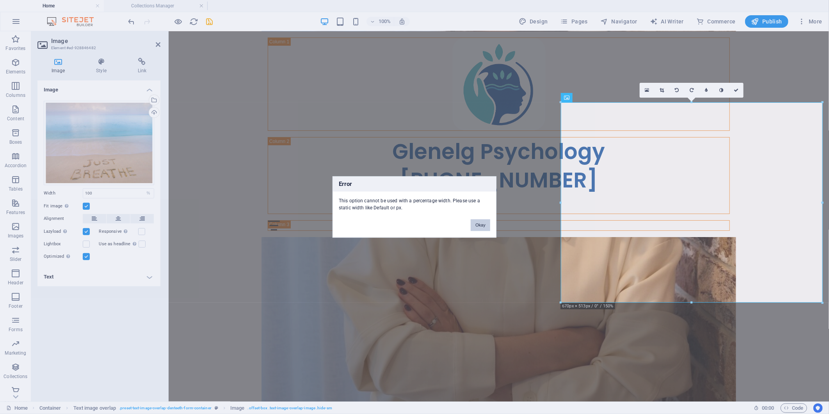
drag, startPoint x: 483, startPoint y: 219, endPoint x: 199, endPoint y: 192, distance: 285.4
click at [483, 219] on button "Okay" at bounding box center [481, 225] width 20 height 12
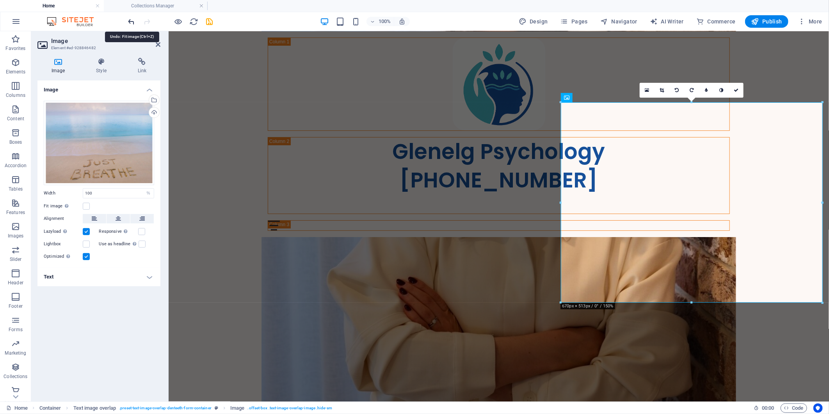
click at [130, 21] on icon "undo" at bounding box center [131, 21] width 9 height 9
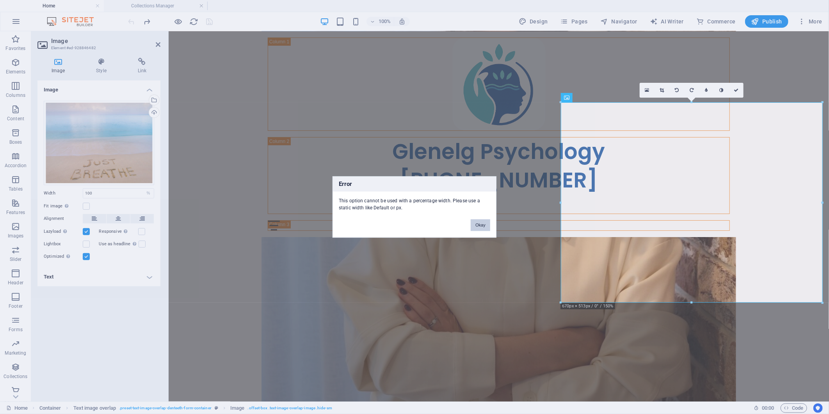
click at [478, 224] on button "Okay" at bounding box center [481, 225] width 20 height 12
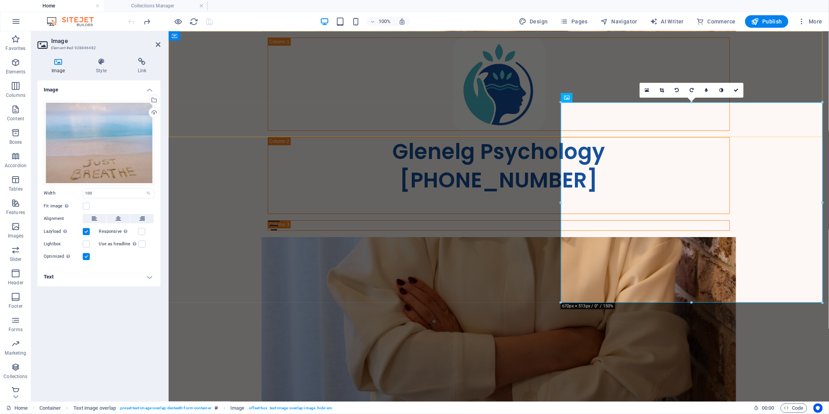
click at [793, 85] on div "Glenelg Psychology [PHONE_NUMBER] Menu Meet Our Psychologists How We Can Help C…" at bounding box center [498, 134] width 660 height 206
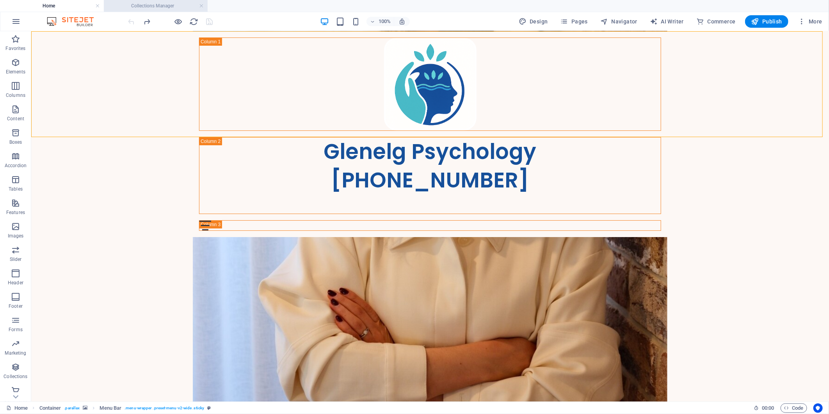
click at [151, 5] on h4 "Collections Manager" at bounding box center [156, 6] width 104 height 9
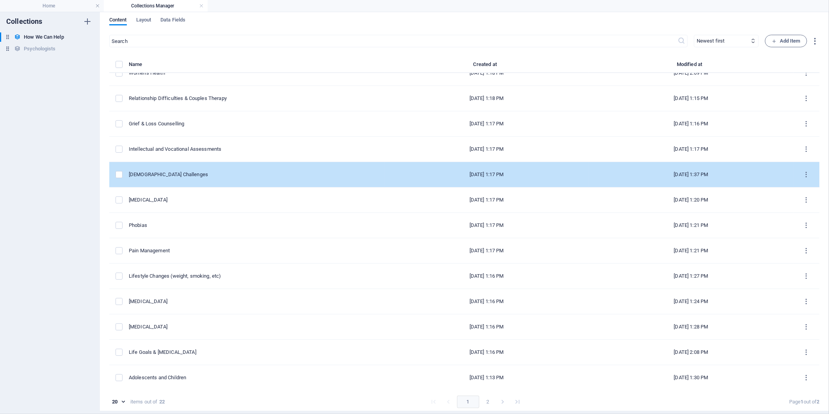
scroll to position [191, 0]
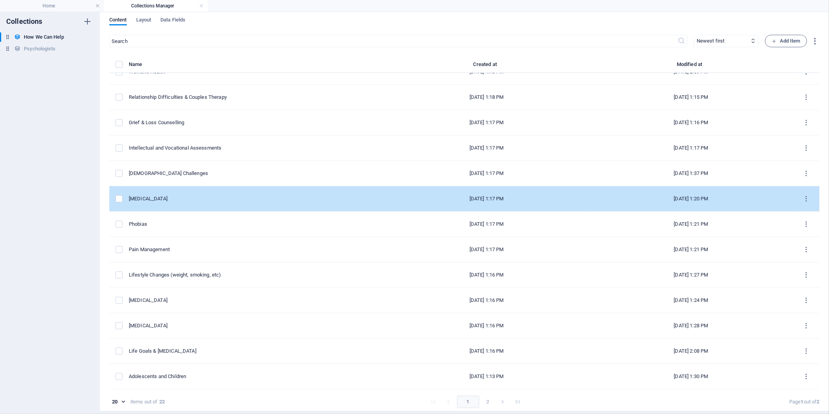
click at [206, 203] on td "[MEDICAL_DATA]" at bounding box center [257, 198] width 256 height 25
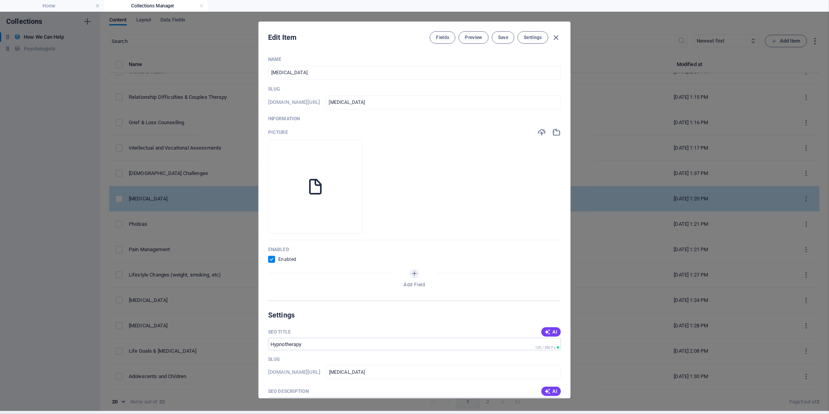
scroll to position [0, 0]
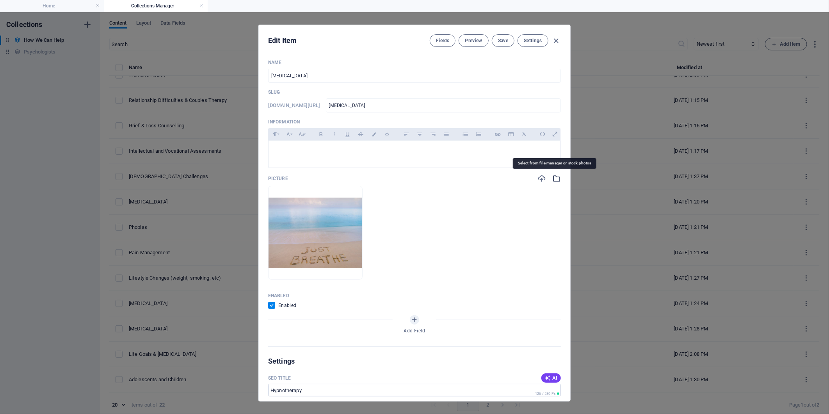
click at [555, 179] on icon "button" at bounding box center [556, 178] width 9 height 9
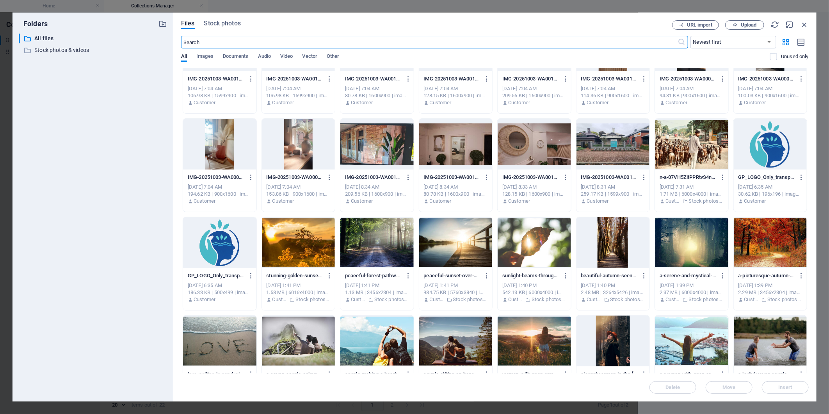
scroll to position [173, 0]
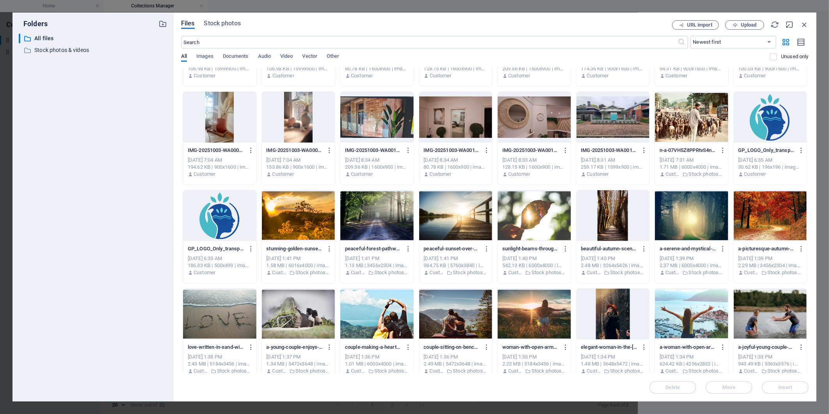
click at [613, 225] on div at bounding box center [612, 215] width 73 height 51
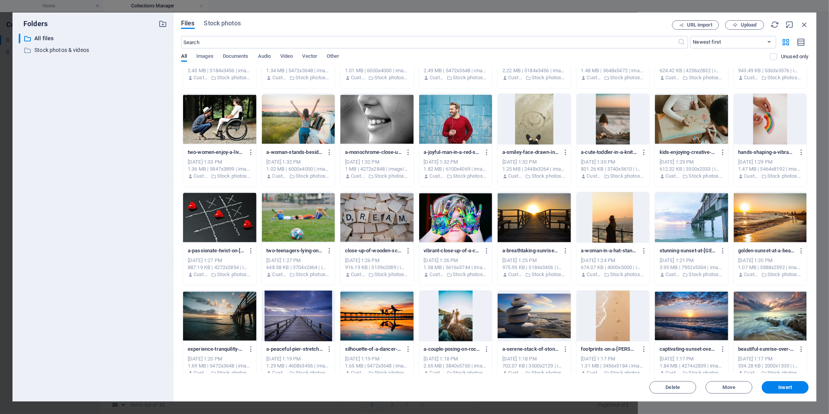
scroll to position [477, 0]
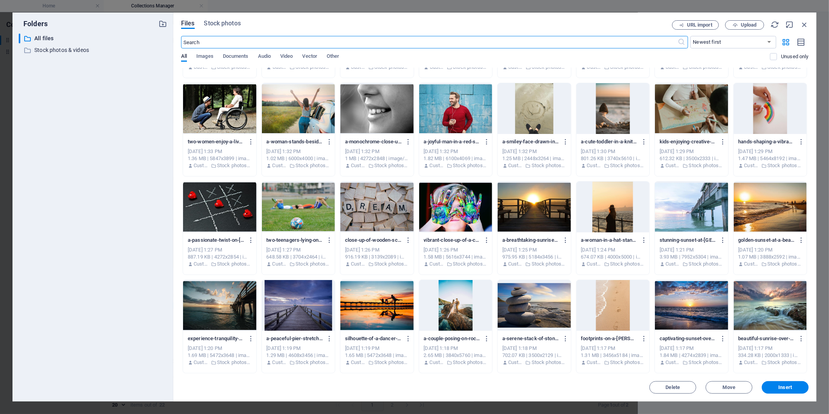
click at [204, 39] on input "text" at bounding box center [429, 42] width 497 height 12
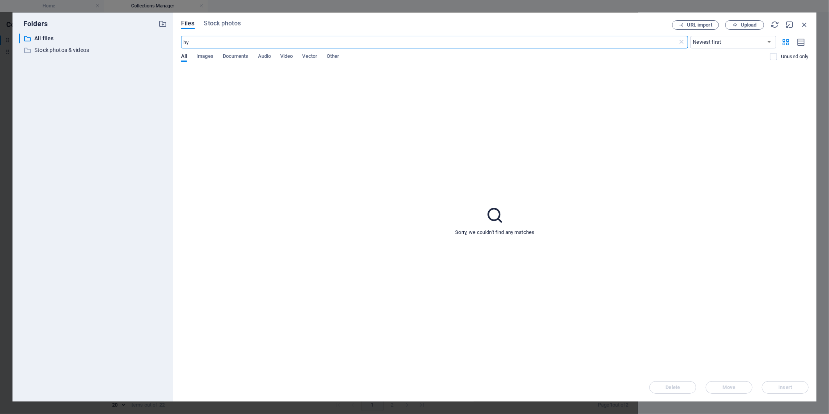
type input "h"
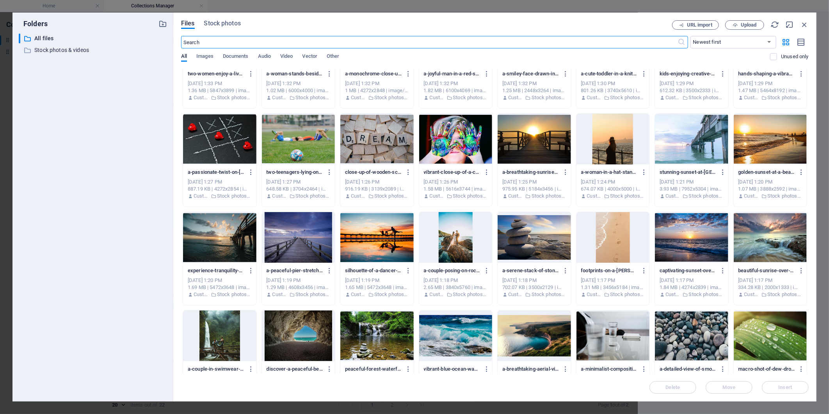
scroll to position [563, 0]
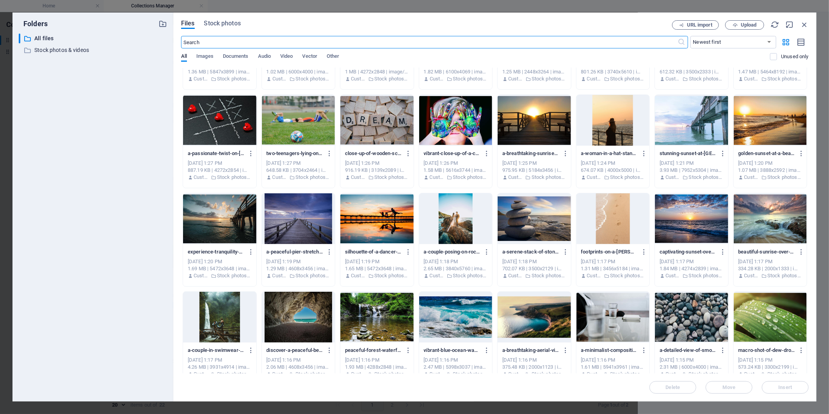
click at [297, 325] on div at bounding box center [298, 316] width 73 height 51
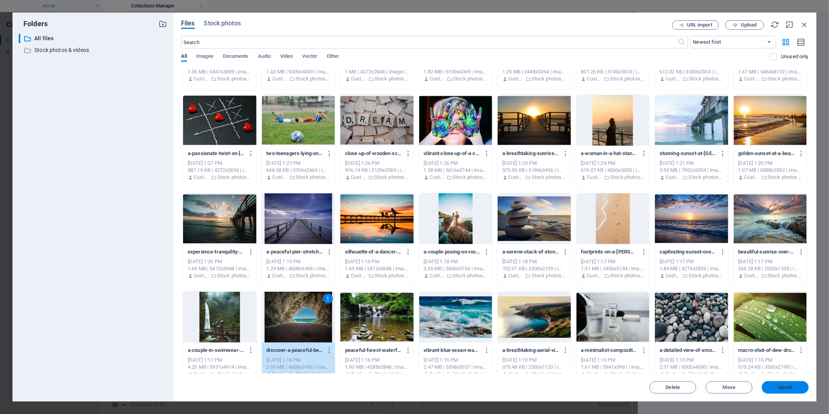
click at [784, 385] on span "Insert" at bounding box center [785, 387] width 14 height 5
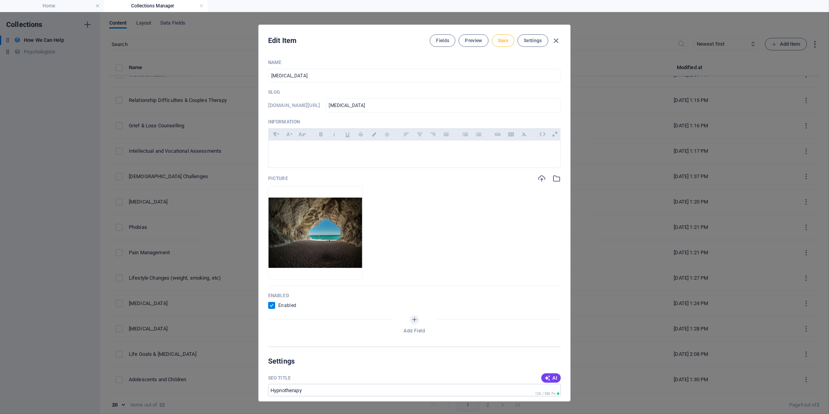
click at [499, 40] on span "Save" at bounding box center [503, 40] width 10 height 6
click at [554, 40] on icon "button" at bounding box center [556, 40] width 9 height 9
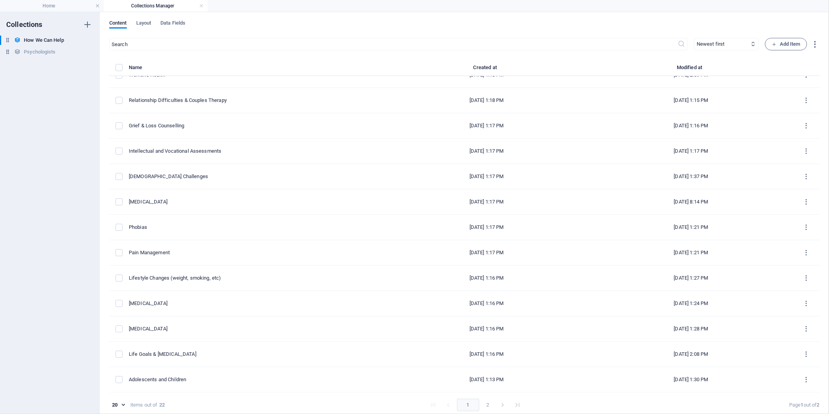
checkbox input "false"
type input "[MEDICAL_DATA]"
click at [63, 2] on h4 "Home" at bounding box center [52, 6] width 104 height 9
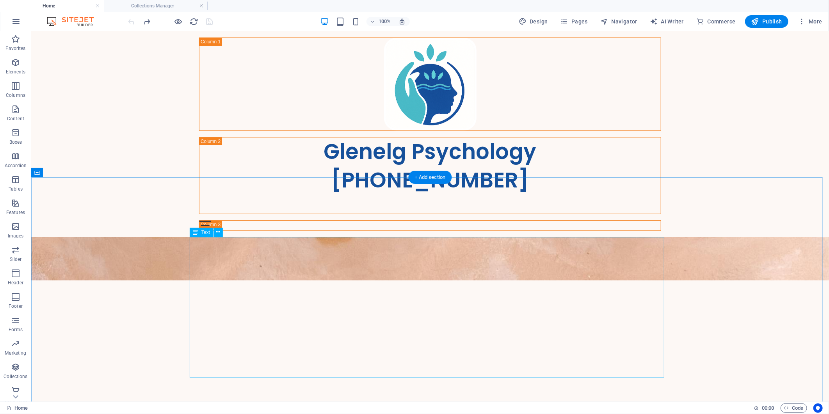
scroll to position [0, 0]
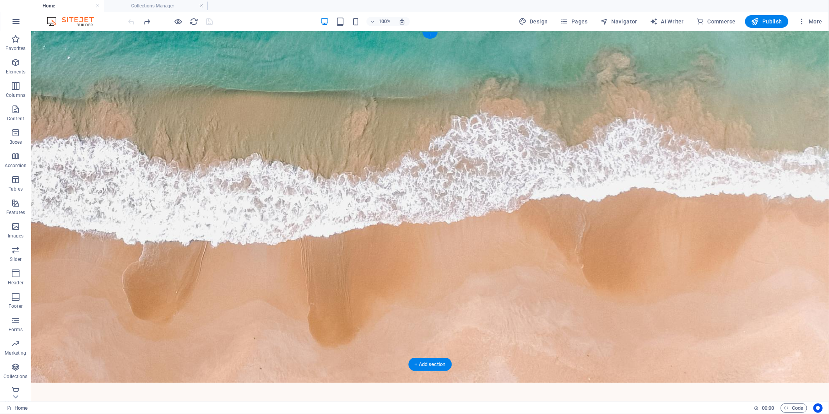
click at [728, 139] on figure at bounding box center [430, 206] width 798 height 351
click at [127, 5] on h4 "Collections Manager" at bounding box center [156, 6] width 104 height 9
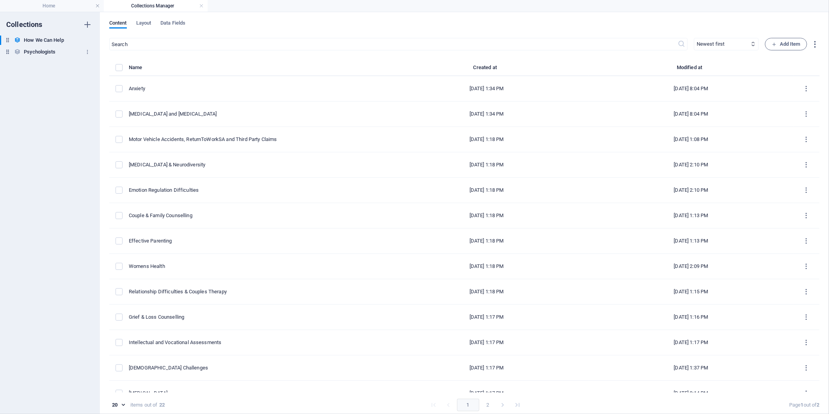
click at [52, 54] on h6 "Psychologists" at bounding box center [40, 51] width 32 height 9
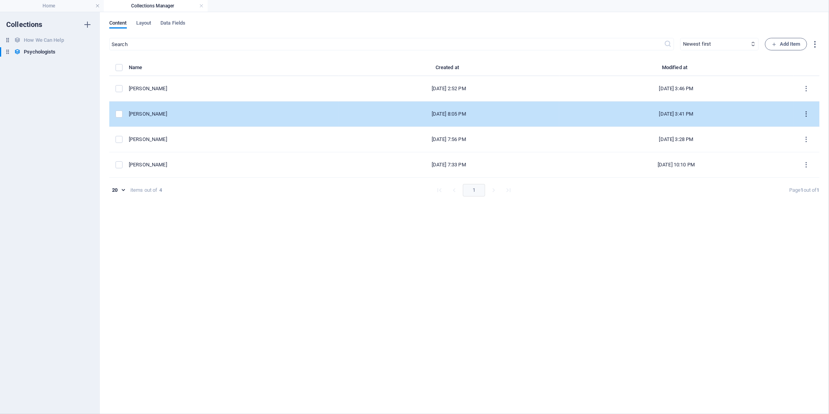
click at [806, 114] on icon "items list" at bounding box center [806, 113] width 7 height 7
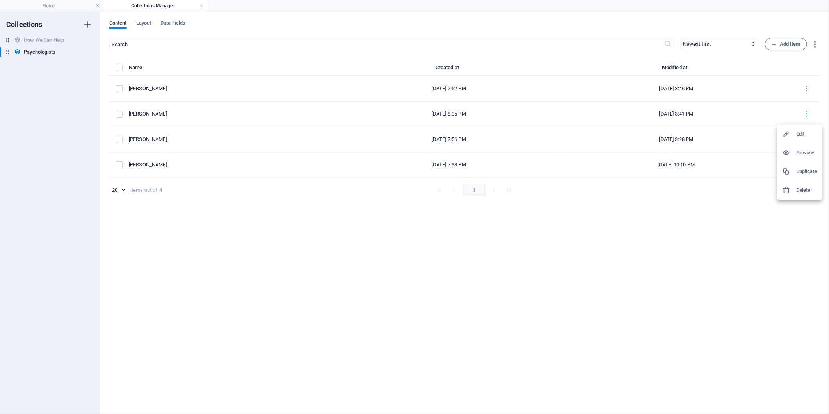
click at [800, 134] on h6 "Edit" at bounding box center [806, 133] width 21 height 9
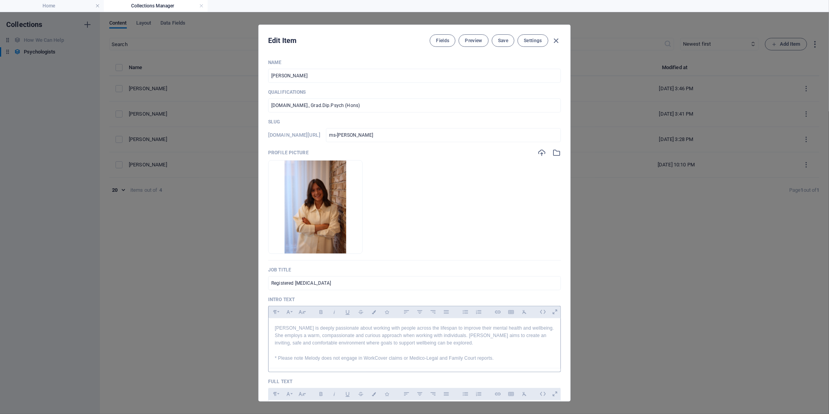
click at [275, 325] on p "[PERSON_NAME] is deeply passionate about working with people across the lifespa…" at bounding box center [414, 335] width 279 height 23
click at [538, 44] on button "Settings" at bounding box center [532, 40] width 31 height 12
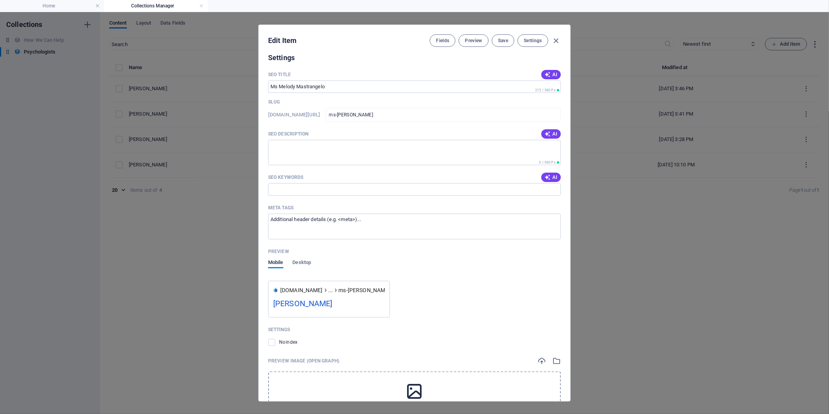
scroll to position [640, 0]
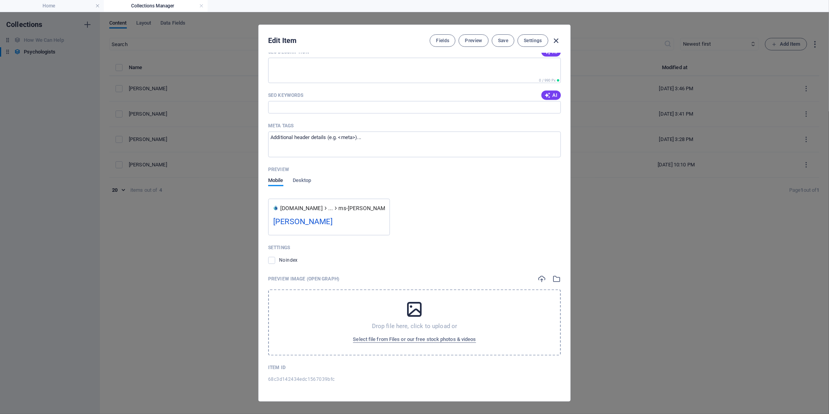
click at [554, 40] on icon "button" at bounding box center [556, 40] width 9 height 9
checkbox input "false"
type input "ms-[PERSON_NAME]"
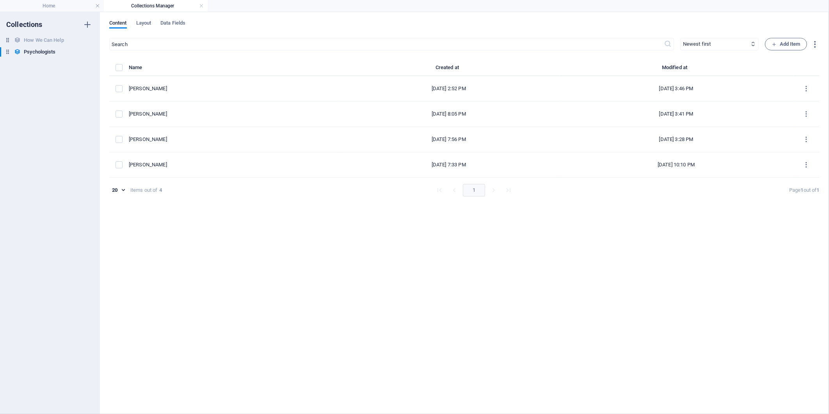
scroll to position [568, 0]
click at [481, 289] on div "​ Newest first Oldest first Last modified Name (ascending) Name (descending) Qu…" at bounding box center [464, 222] width 710 height 368
click at [67, 5] on h4 "Home" at bounding box center [52, 6] width 104 height 9
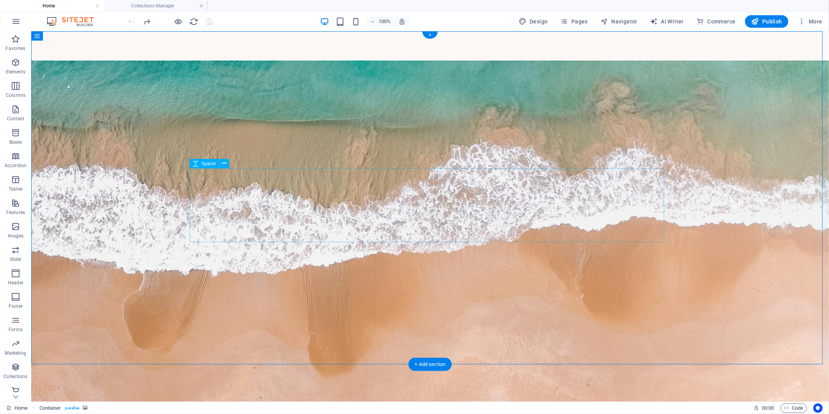
scroll to position [130, 0]
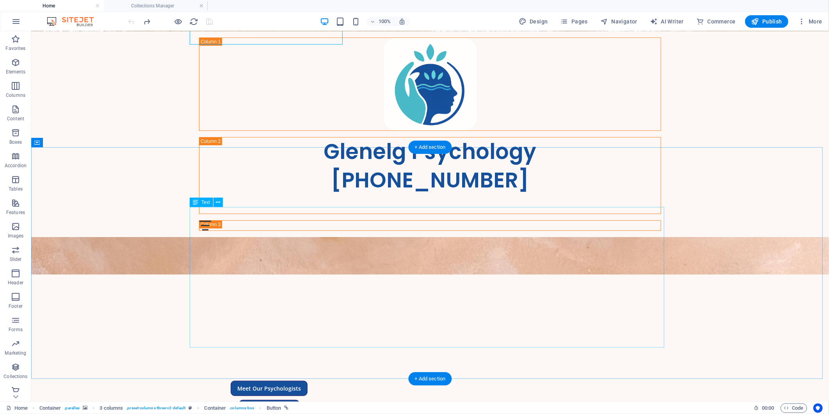
scroll to position [0, 0]
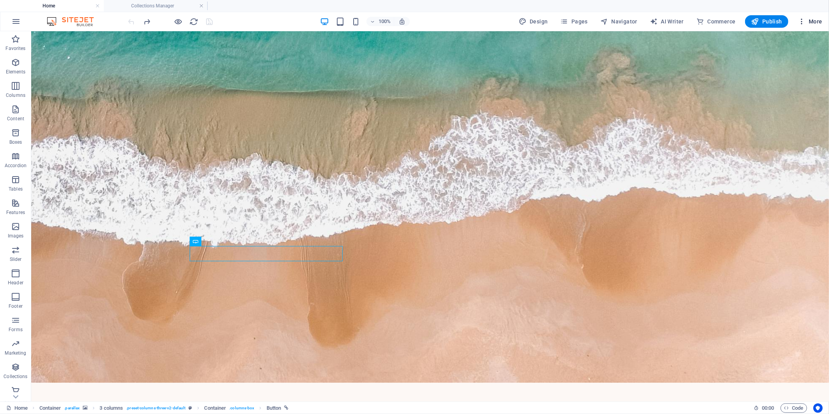
click at [805, 26] on button "More" at bounding box center [809, 21] width 31 height 12
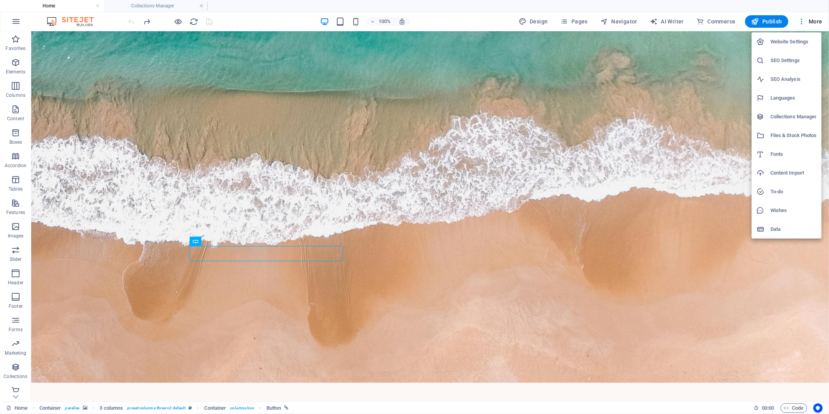
click at [707, 94] on div at bounding box center [414, 207] width 829 height 414
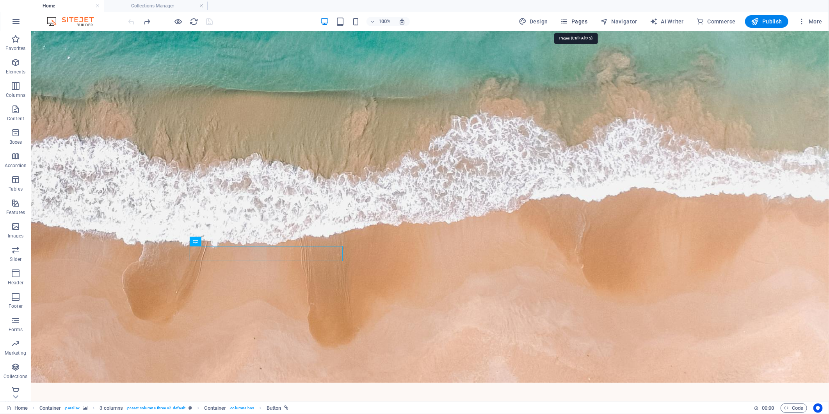
click at [568, 22] on icon "button" at bounding box center [564, 22] width 8 height 8
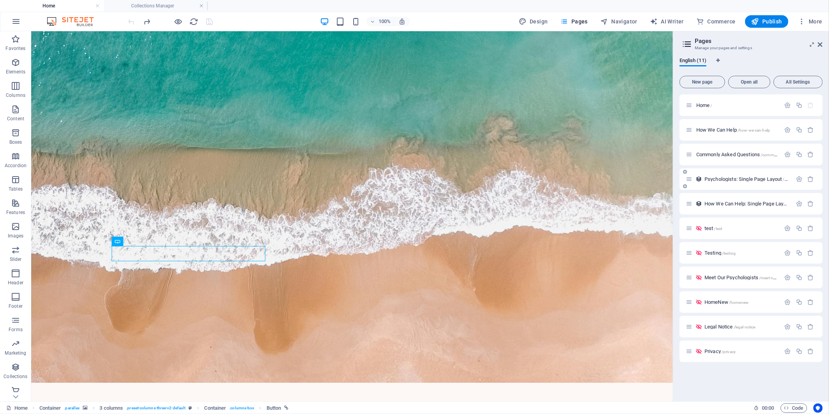
click at [746, 181] on span "Psychologists: Single Page Layout /psychologists-single-page-layout" at bounding box center [773, 179] width 139 height 6
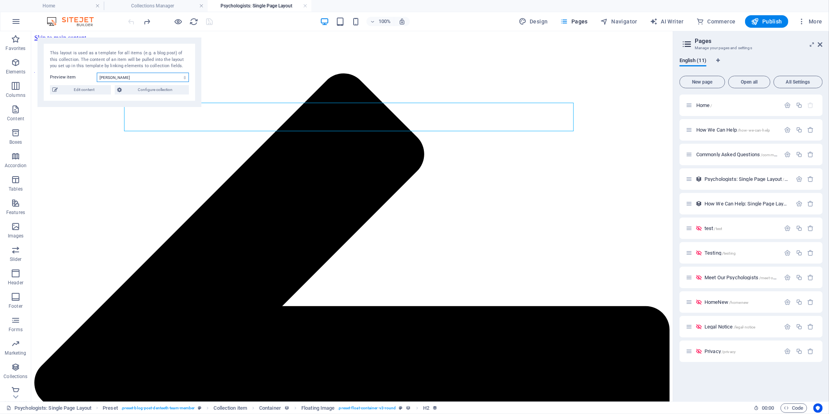
click at [167, 77] on select "[PERSON_NAME] [PERSON_NAME] [PERSON_NAME] [PERSON_NAME]" at bounding box center [143, 77] width 92 height 9
select select "68c3d142434edc1567039bfc"
click at [97, 73] on select "[PERSON_NAME] [PERSON_NAME] [PERSON_NAME] [PERSON_NAME]" at bounding box center [143, 77] width 92 height 9
click at [618, 22] on span "Navigator" at bounding box center [618, 22] width 37 height 8
select select "17277018-en"
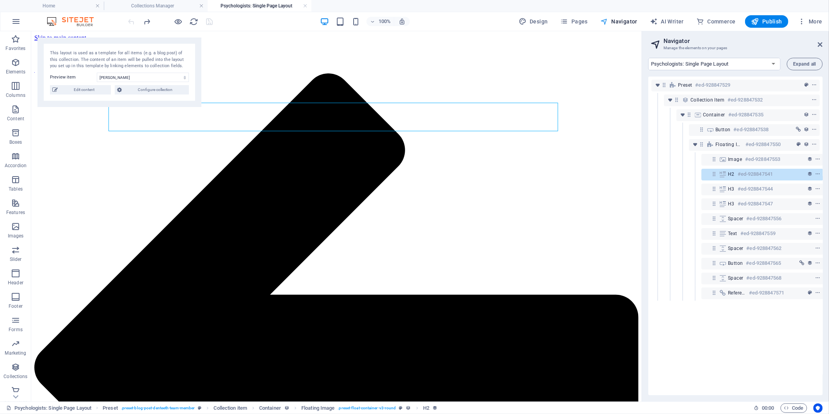
scroll to position [0, 2]
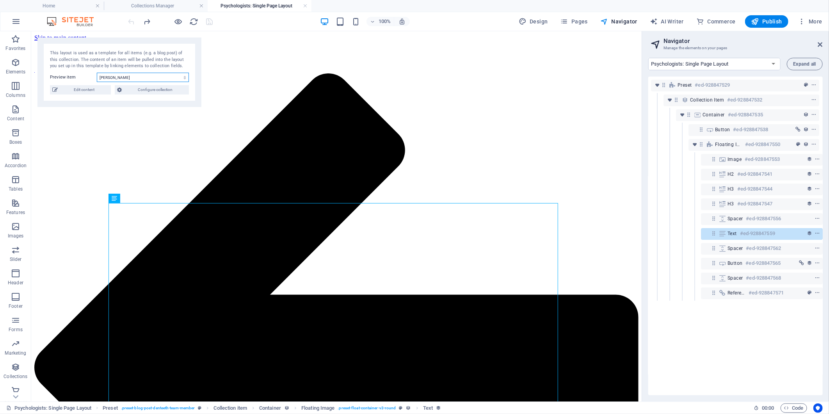
click at [165, 74] on select "[PERSON_NAME] [PERSON_NAME] [PERSON_NAME] [PERSON_NAME]" at bounding box center [143, 77] width 92 height 9
select select "68c3d142434edc1567039bfb"
click at [97, 73] on select "[PERSON_NAME] [PERSON_NAME] [PERSON_NAME] [PERSON_NAME]" at bounding box center [143, 77] width 92 height 9
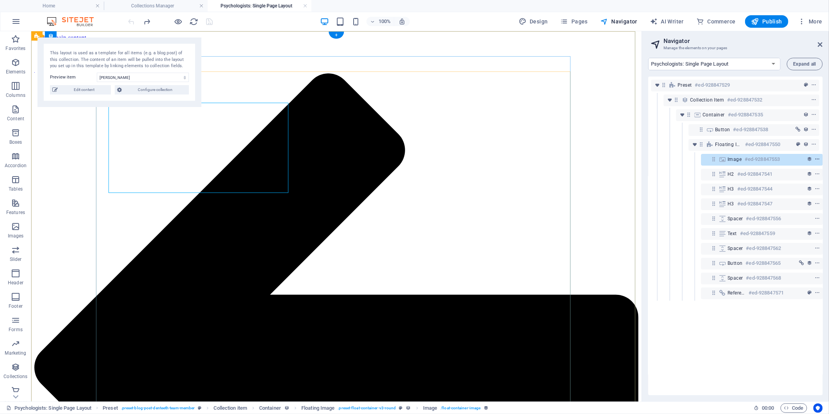
click at [817, 158] on icon "context-menu" at bounding box center [816, 158] width 5 height 5
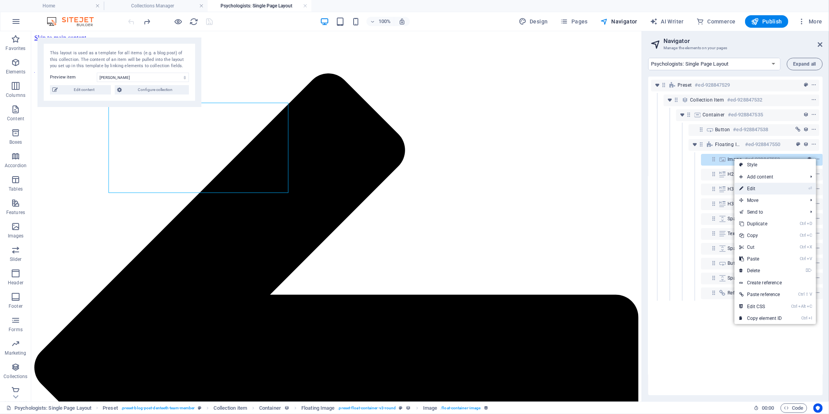
click at [782, 189] on link "⏎ Edit" at bounding box center [760, 189] width 52 height 12
select select "image"
select select "%"
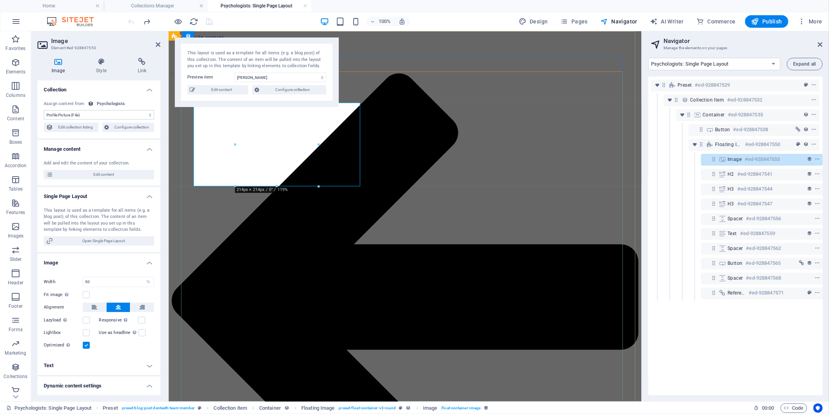
click at [222, 91] on span "Edit content" at bounding box center [221, 89] width 48 height 9
select select
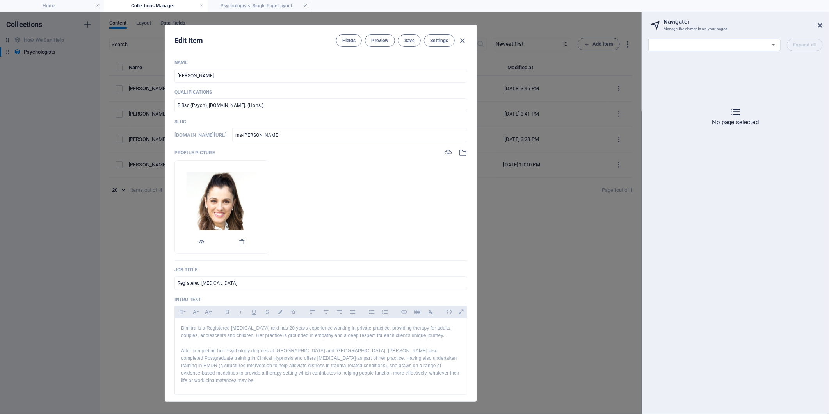
click at [207, 197] on li at bounding box center [221, 207] width 94 height 94
click at [344, 37] on span "Fields" at bounding box center [348, 40] width 13 height 6
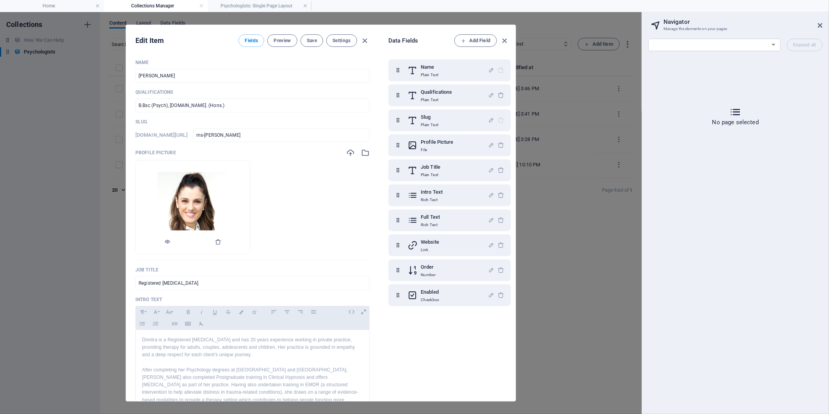
click at [221, 221] on img at bounding box center [193, 207] width 70 height 70
click at [232, 208] on li at bounding box center [192, 207] width 115 height 94
click at [505, 40] on icon "button" at bounding box center [504, 40] width 9 height 9
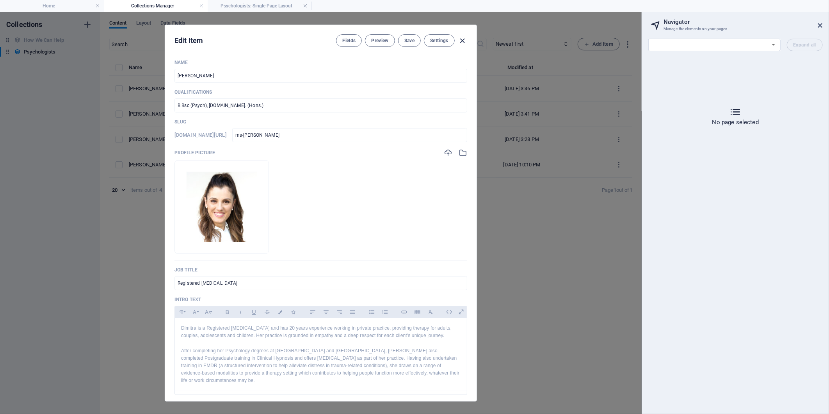
click at [462, 37] on icon "button" at bounding box center [462, 40] width 9 height 9
checkbox input "false"
type input "ms-[PERSON_NAME]"
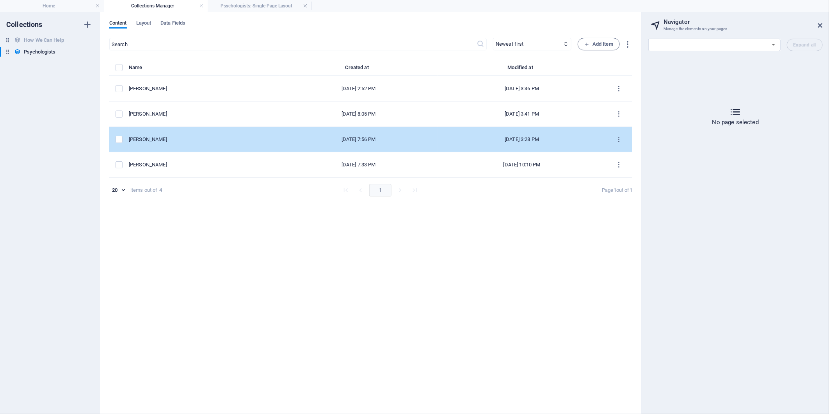
click at [165, 140] on div "[PERSON_NAME]" at bounding box center [201, 139] width 144 height 7
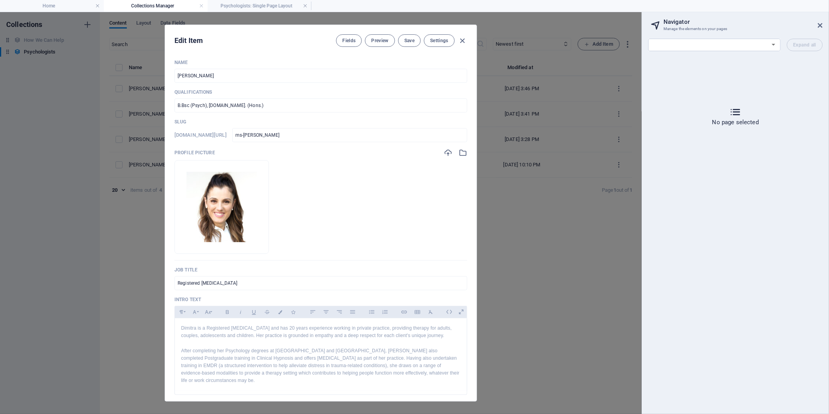
click at [461, 40] on icon "button" at bounding box center [462, 40] width 9 height 9
checkbox input "false"
type input "ms-[PERSON_NAME]"
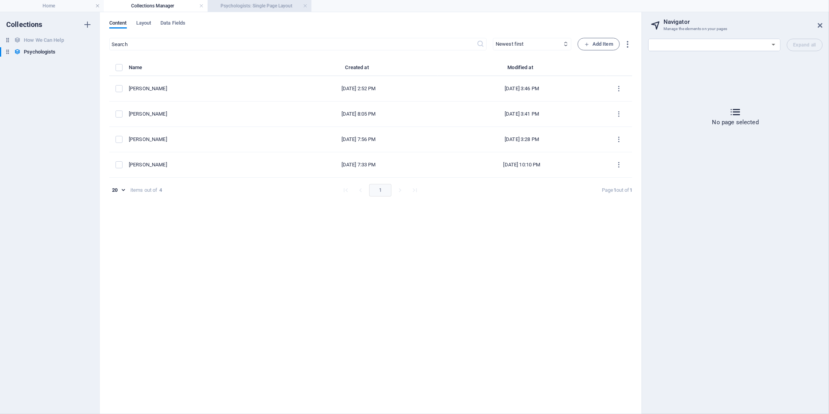
click at [285, 7] on h4 "Psychologists: Single Page Layout" at bounding box center [260, 6] width 104 height 9
select select "17277018-en"
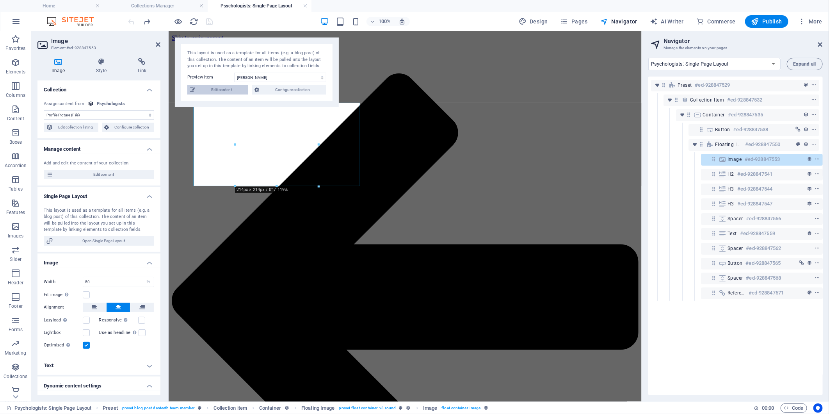
click at [227, 91] on span "Edit content" at bounding box center [221, 89] width 48 height 9
select select
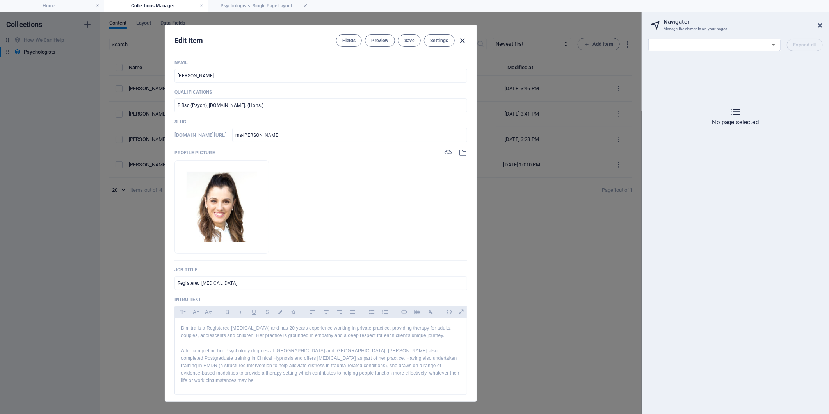
drag, startPoint x: 467, startPoint y: 41, endPoint x: 465, endPoint y: 45, distance: 4.9
click at [467, 41] on div "Edit Item Fields Preview Save Settings" at bounding box center [320, 39] width 311 height 28
drag, startPoint x: 463, startPoint y: 42, endPoint x: 443, endPoint y: 34, distance: 21.9
click at [462, 42] on icon "button" at bounding box center [462, 40] width 9 height 9
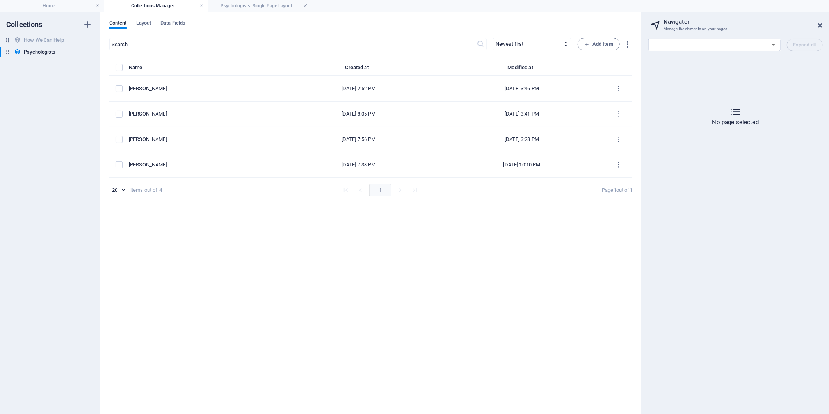
checkbox input "false"
type input "ms-[PERSON_NAME]"
click at [254, 3] on h4 "Psychologists: Single Page Layout" at bounding box center [260, 6] width 104 height 9
select select "17277018-en"
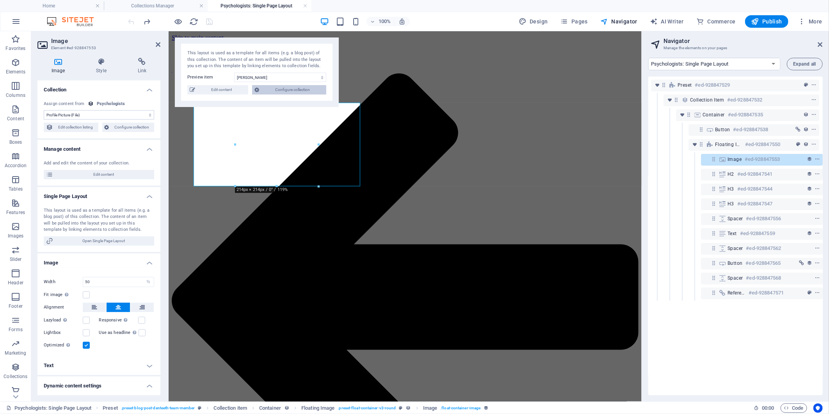
click at [302, 89] on span "Configure collection" at bounding box center [292, 89] width 62 height 9
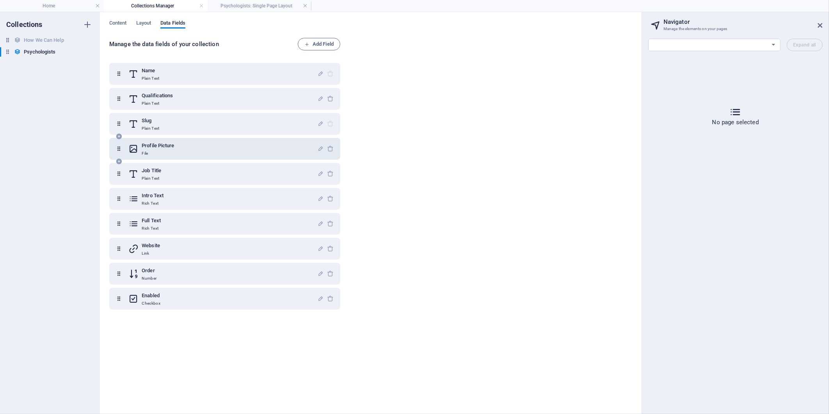
click at [190, 150] on div "Profile Picture File" at bounding box center [222, 149] width 189 height 16
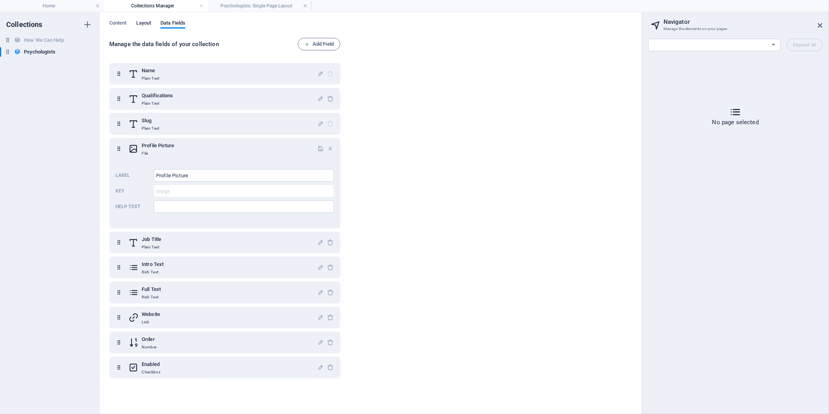
click at [140, 22] on span "Layout" at bounding box center [143, 23] width 15 height 11
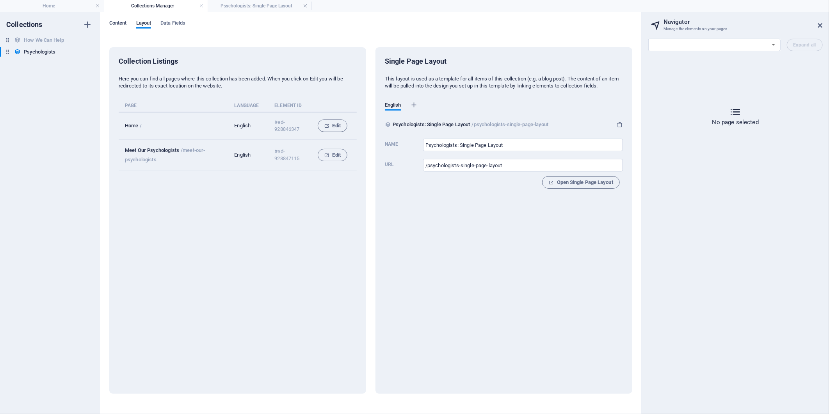
click at [124, 25] on span "Content" at bounding box center [118, 23] width 18 height 11
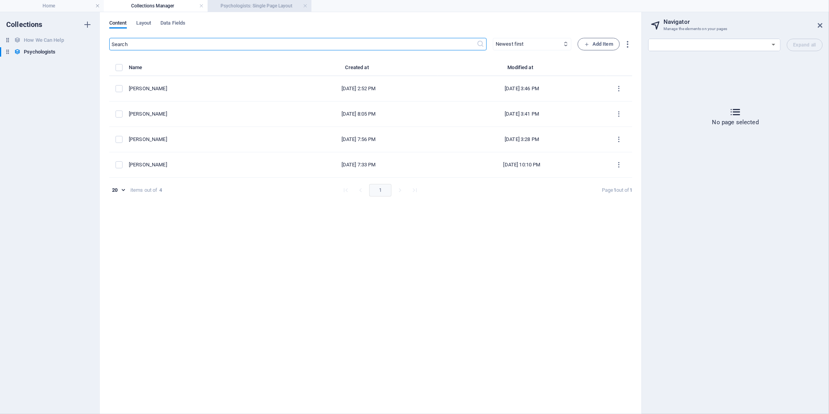
click at [258, 3] on h4 "Psychologists: Single Page Layout" at bounding box center [260, 6] width 104 height 9
select select "17277018-en"
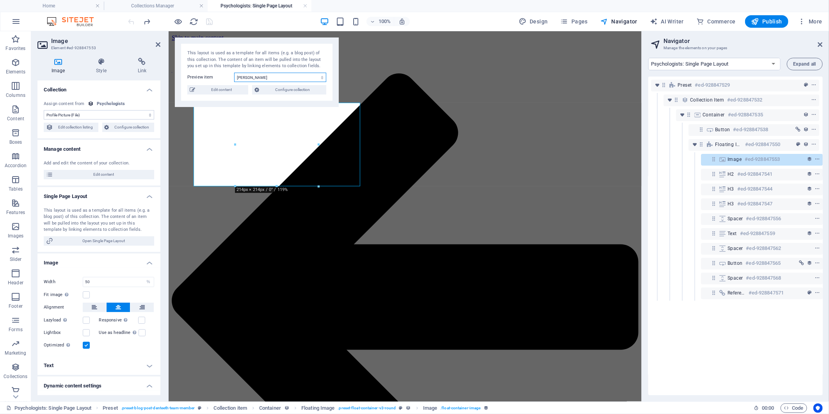
click at [293, 77] on select "[PERSON_NAME] [PERSON_NAME] [PERSON_NAME] [PERSON_NAME]" at bounding box center [280, 77] width 92 height 9
click at [234, 73] on select "[PERSON_NAME] [PERSON_NAME] [PERSON_NAME] [PERSON_NAME]" at bounding box center [280, 77] width 92 height 9
click at [263, 77] on select "[PERSON_NAME] [PERSON_NAME] [PERSON_NAME] [PERSON_NAME]" at bounding box center [280, 77] width 92 height 9
click at [234, 73] on select "[PERSON_NAME] [PERSON_NAME] [PERSON_NAME] [PERSON_NAME]" at bounding box center [280, 77] width 92 height 9
click at [246, 78] on select "[PERSON_NAME] [PERSON_NAME] [PERSON_NAME] [PERSON_NAME]" at bounding box center [280, 77] width 92 height 9
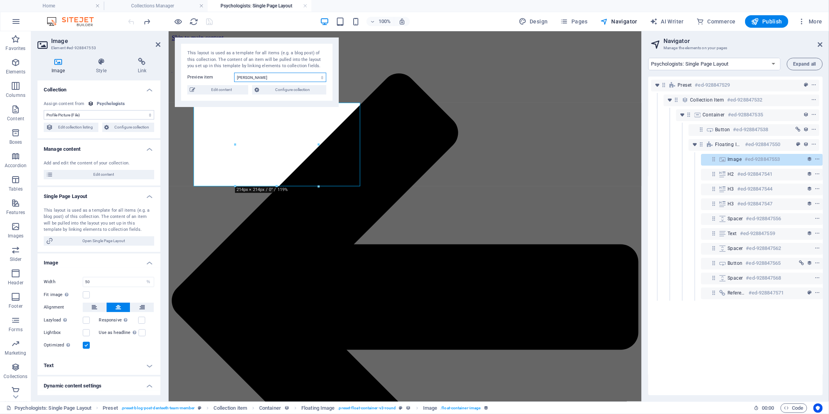
select select "68c3d142434edc1567039bfc"
click at [234, 73] on select "[PERSON_NAME] [PERSON_NAME] [PERSON_NAME] [PERSON_NAME]" at bounding box center [280, 77] width 92 height 9
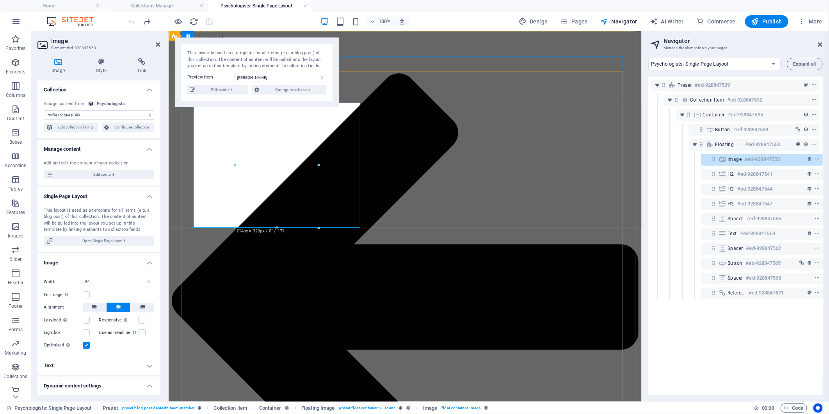
click at [256, 229] on div at bounding box center [277, 227] width 84 height 3
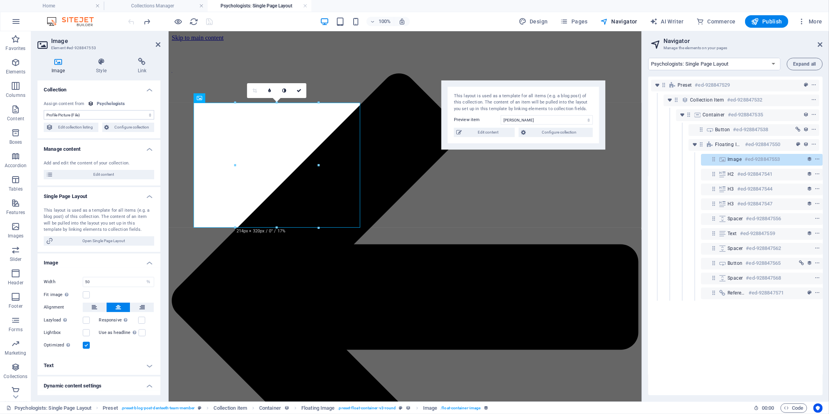
drag, startPoint x: 271, startPoint y: 43, endPoint x: 551, endPoint y: 73, distance: 281.4
click at [551, 80] on div "This layout is used as a template for all items (e.g. a blog post) of this coll…" at bounding box center [523, 114] width 164 height 69
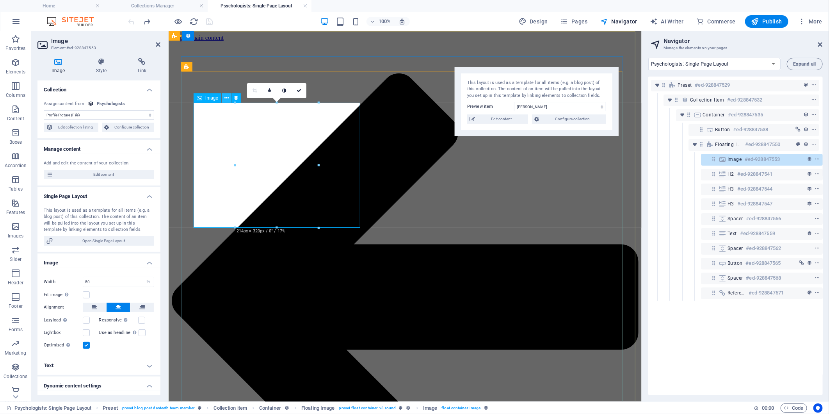
click at [226, 96] on icon at bounding box center [226, 98] width 4 height 8
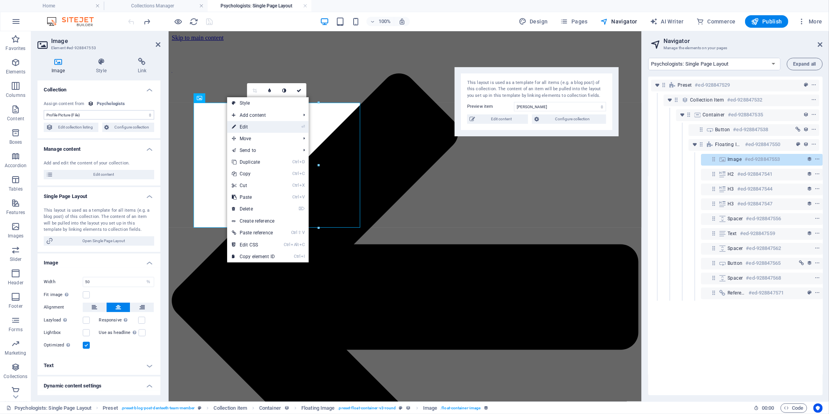
click at [232, 127] on icon at bounding box center [234, 127] width 4 height 12
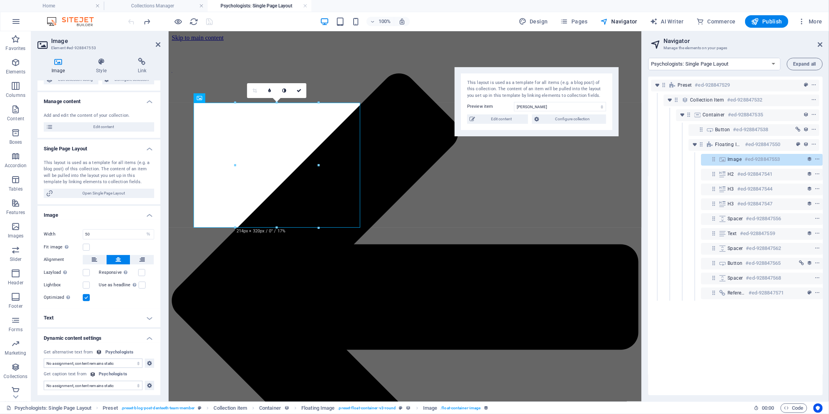
scroll to position [48, 0]
drag, startPoint x: 114, startPoint y: 231, endPoint x: 41, endPoint y: 226, distance: 73.5
click at [42, 225] on div "Drag files here, click to choose files or select files from Files or our free s…" at bounding box center [98, 263] width 123 height 89
click at [86, 247] on label at bounding box center [86, 246] width 7 height 7
click at [0, 0] on input "Fit image Automatically fit image to a fixed width and height" at bounding box center [0, 0] width 0 height 0
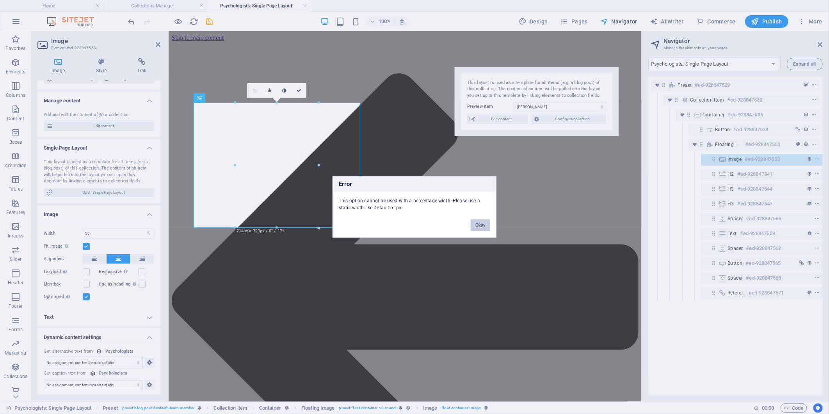
drag, startPoint x: 487, startPoint y: 228, endPoint x: 219, endPoint y: 222, distance: 268.5
click at [487, 228] on button "Okay" at bounding box center [481, 225] width 20 height 12
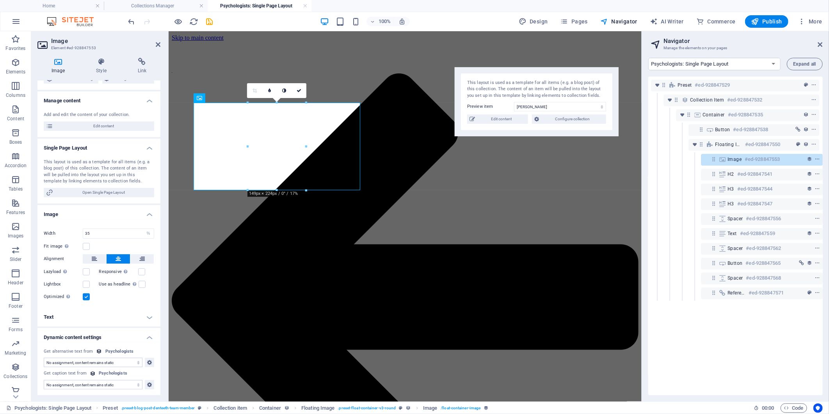
click at [118, 242] on div "Fit image Automatically fit image to a fixed width and height" at bounding box center [99, 246] width 110 height 9
drag, startPoint x: 114, startPoint y: 234, endPoint x: 56, endPoint y: 230, distance: 58.3
click at [57, 231] on div "Width 35 Default auto px rem % em vh vw" at bounding box center [99, 233] width 110 height 10
click at [107, 246] on div "Fit image Automatically fit image to a fixed width and height" at bounding box center [99, 246] width 110 height 9
drag, startPoint x: 103, startPoint y: 230, endPoint x: 43, endPoint y: 229, distance: 59.3
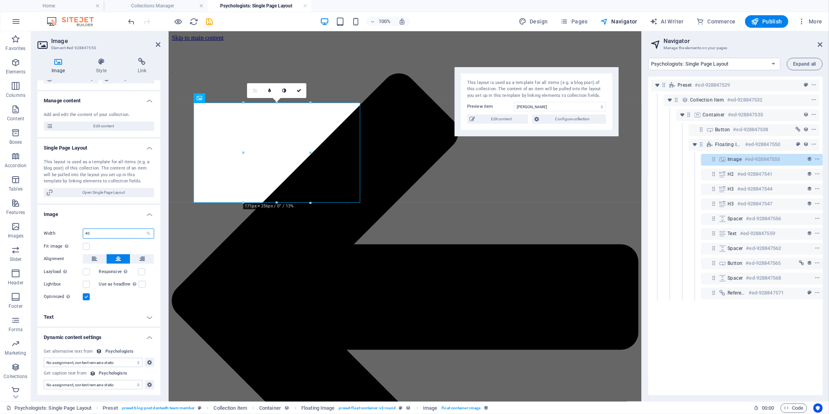
click at [45, 229] on div "Width 40 Default auto px rem % em vh vw" at bounding box center [99, 233] width 110 height 10
click at [101, 216] on h4 "Image" at bounding box center [98, 212] width 123 height 14
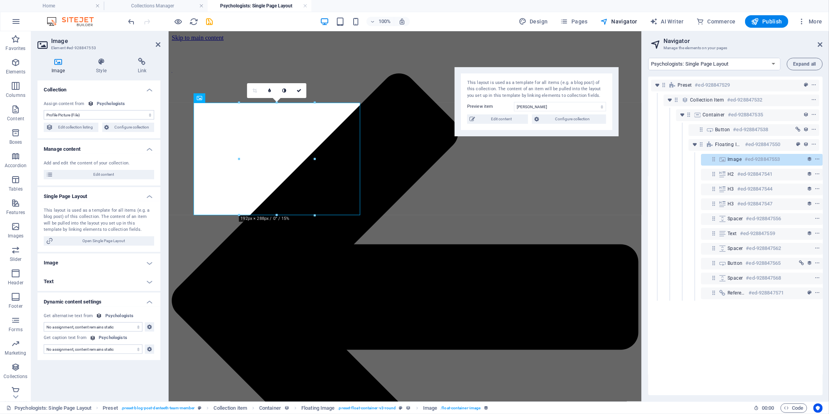
scroll to position [0, 0]
click at [119, 276] on h4 "Text" at bounding box center [98, 281] width 123 height 19
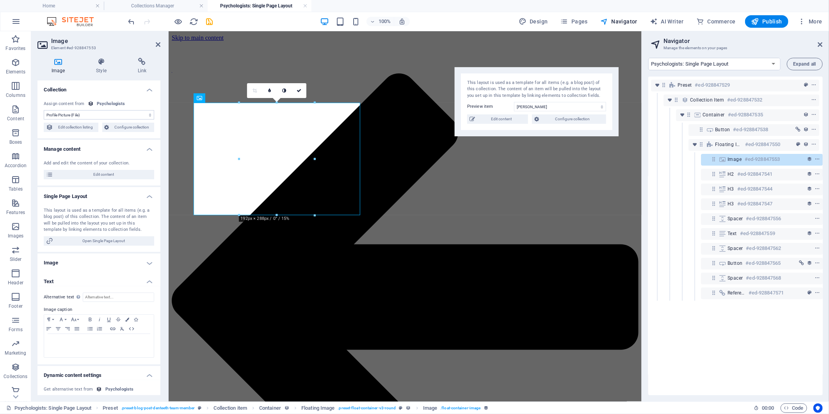
click at [125, 266] on h4 "Image" at bounding box center [98, 262] width 123 height 19
drag, startPoint x: 104, startPoint y: 279, endPoint x: 25, endPoint y: 270, distance: 79.3
click at [26, 270] on section "Favorites Elements Columns Content Boxes Accordion Tables Features Images Slide…" at bounding box center [321, 216] width 642 height 370
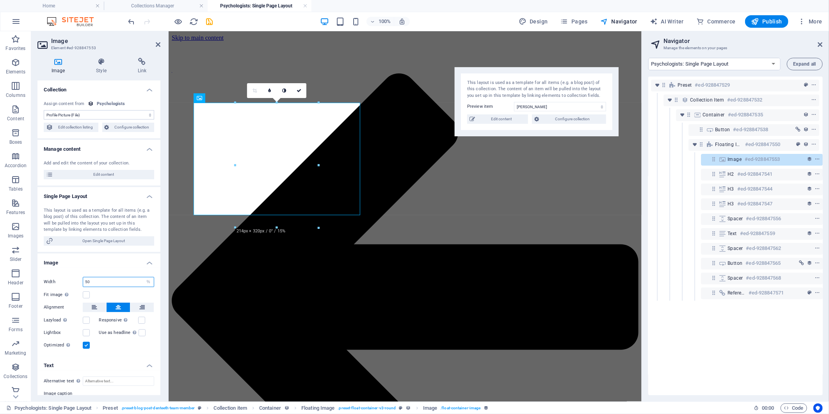
type input "50"
click at [108, 265] on h4 "Image" at bounding box center [98, 260] width 123 height 14
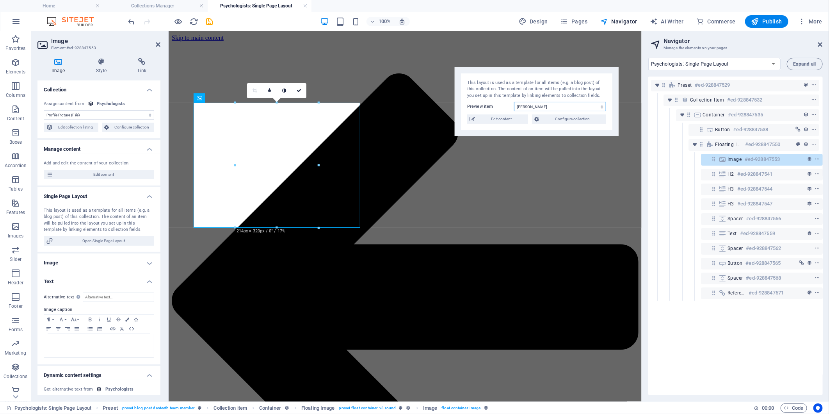
click at [552, 106] on select "[PERSON_NAME] [PERSON_NAME] [PERSON_NAME] [PERSON_NAME]" at bounding box center [560, 106] width 92 height 9
click at [514, 102] on select "[PERSON_NAME] [PERSON_NAME] [PERSON_NAME] [PERSON_NAME]" at bounding box center [560, 106] width 92 height 9
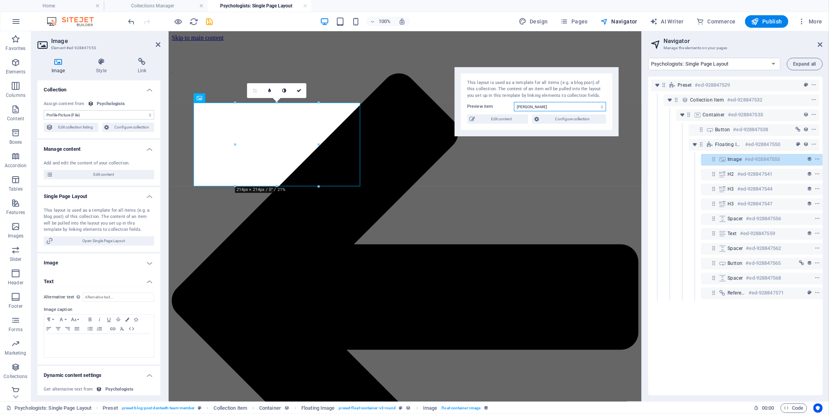
click at [555, 107] on select "[PERSON_NAME] [PERSON_NAME] [PERSON_NAME] [PERSON_NAME]" at bounding box center [560, 106] width 92 height 9
click at [514, 102] on select "[PERSON_NAME] [PERSON_NAME] [PERSON_NAME] [PERSON_NAME]" at bounding box center [560, 106] width 92 height 9
click at [562, 104] on select "[PERSON_NAME] [PERSON_NAME] [PERSON_NAME] [PERSON_NAME]" at bounding box center [560, 106] width 92 height 9
click at [514, 102] on select "[PERSON_NAME] [PERSON_NAME] [PERSON_NAME] [PERSON_NAME]" at bounding box center [560, 106] width 92 height 9
click at [576, 106] on select "[PERSON_NAME] [PERSON_NAME] [PERSON_NAME] [PERSON_NAME]" at bounding box center [560, 106] width 92 height 9
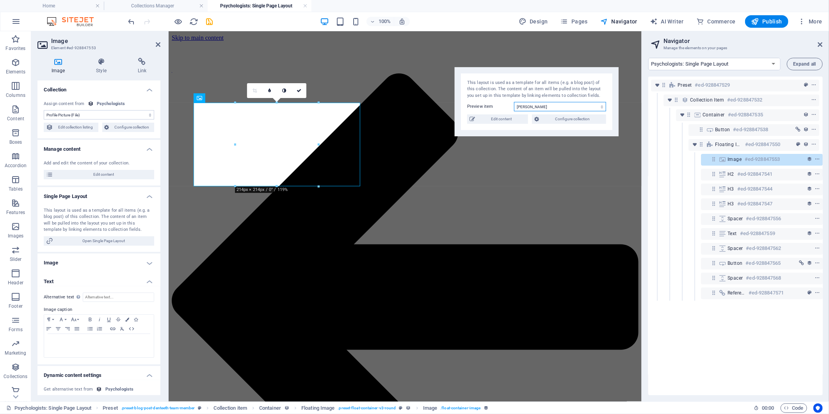
click at [514, 102] on select "[PERSON_NAME] [PERSON_NAME] [PERSON_NAME] [PERSON_NAME]" at bounding box center [560, 106] width 92 height 9
click at [571, 108] on select "[PERSON_NAME] [PERSON_NAME] [PERSON_NAME] [PERSON_NAME]" at bounding box center [560, 106] width 92 height 9
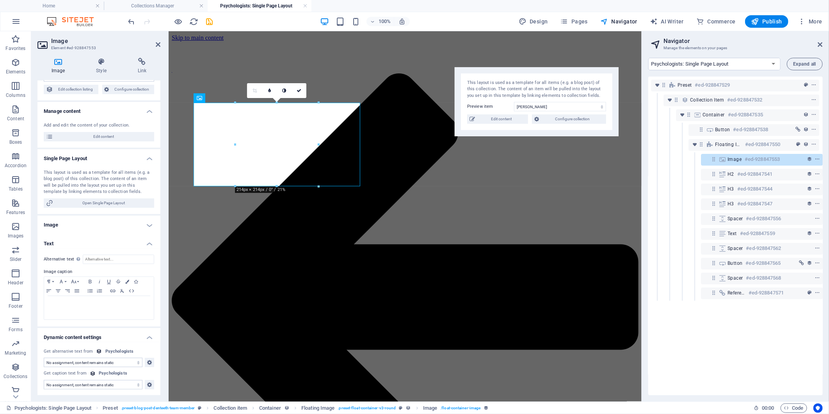
click at [150, 223] on h4 "Image" at bounding box center [98, 224] width 123 height 19
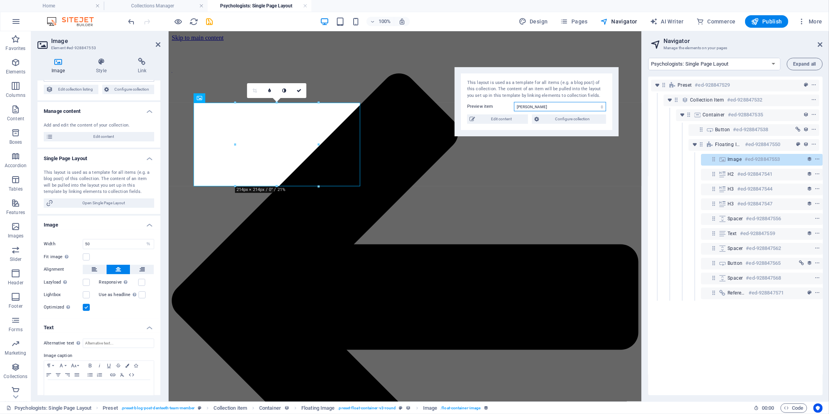
click at [538, 106] on select "[PERSON_NAME] [PERSON_NAME] [PERSON_NAME] [PERSON_NAME]" at bounding box center [560, 106] width 92 height 9
select select "68c3d142434edc1567039bfc"
click at [514, 102] on select "[PERSON_NAME] [PERSON_NAME] [PERSON_NAME] [PERSON_NAME]" at bounding box center [560, 106] width 92 height 9
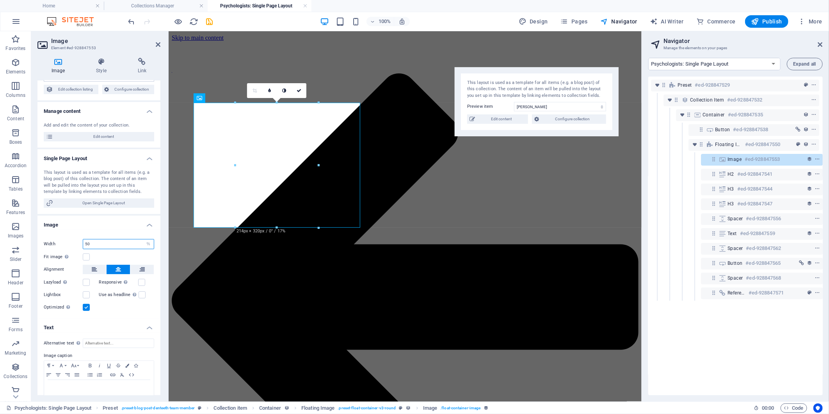
drag, startPoint x: 98, startPoint y: 240, endPoint x: 71, endPoint y: 229, distance: 28.4
click at [72, 229] on div "Drag files here, click to choose files or select files from Files or our free s…" at bounding box center [98, 273] width 123 height 89
click at [107, 223] on h4 "Image" at bounding box center [98, 222] width 123 height 14
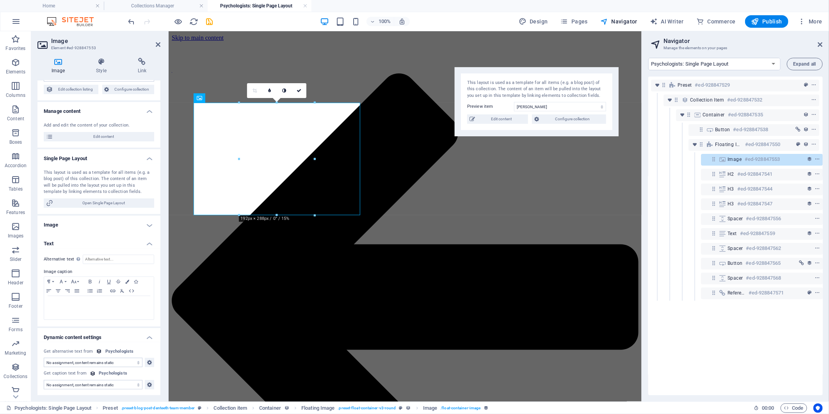
click at [107, 223] on h4 "Image" at bounding box center [98, 224] width 123 height 19
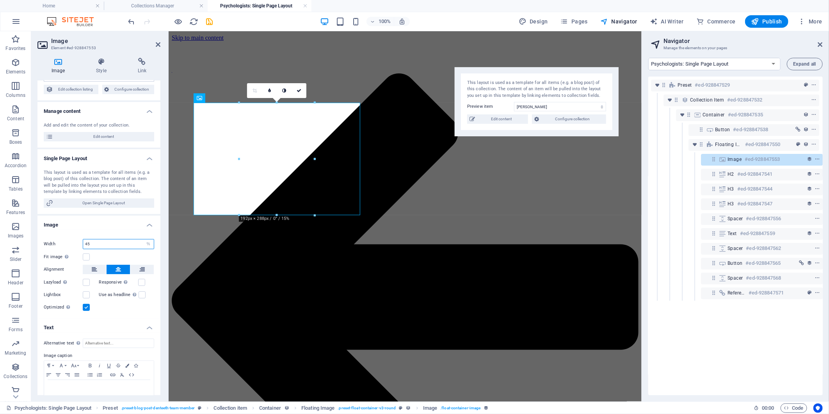
drag, startPoint x: 107, startPoint y: 243, endPoint x: 48, endPoint y: 239, distance: 59.0
click at [48, 239] on div "Width 45 Default auto px rem % em vh vw" at bounding box center [99, 244] width 110 height 10
click at [123, 240] on input "45" at bounding box center [118, 243] width 71 height 9
drag, startPoint x: 104, startPoint y: 240, endPoint x: 55, endPoint y: 241, distance: 48.8
click at [55, 241] on div "Width 45 Default auto px rem % em vh vw" at bounding box center [99, 244] width 110 height 10
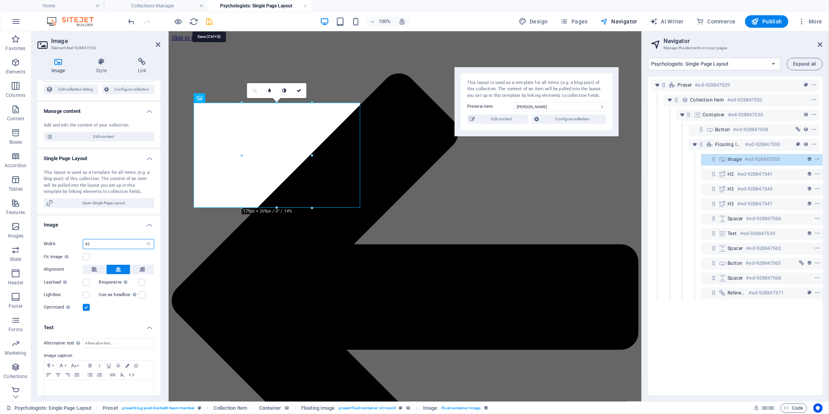
type input "42"
click at [208, 20] on icon "save" at bounding box center [209, 21] width 9 height 9
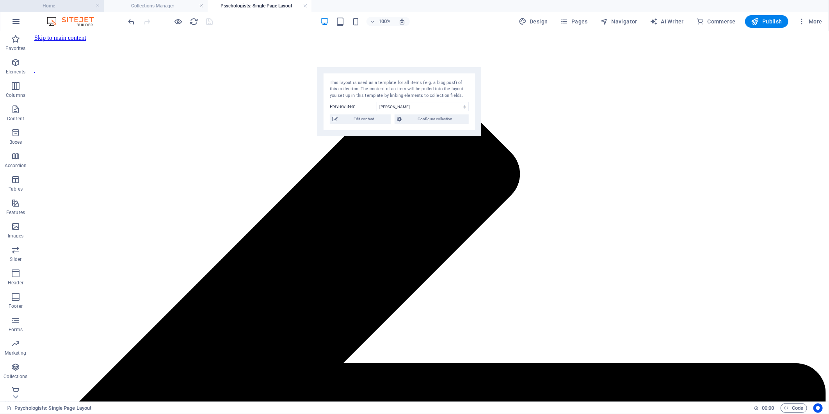
click at [73, 5] on h4 "Home" at bounding box center [52, 6] width 104 height 9
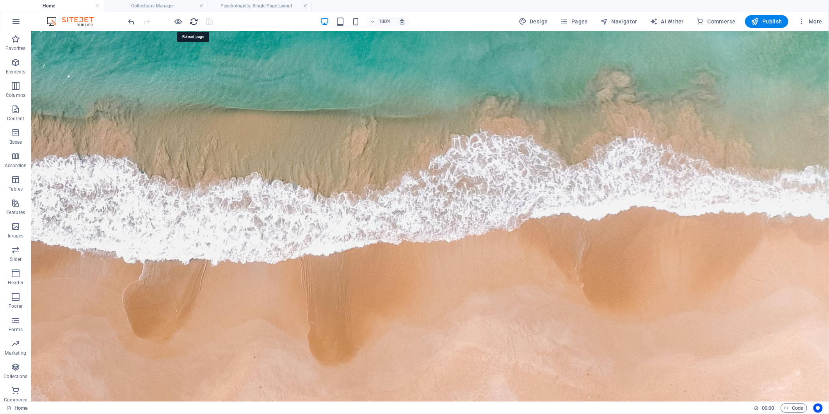
click at [194, 20] on icon "reload" at bounding box center [194, 21] width 9 height 9
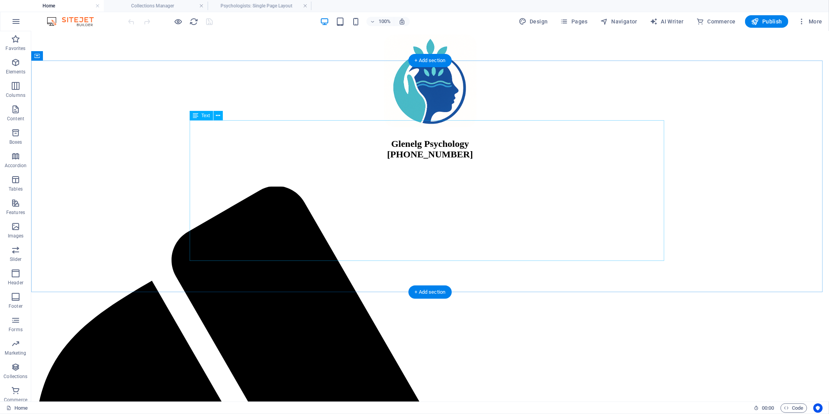
scroll to position [477, 0]
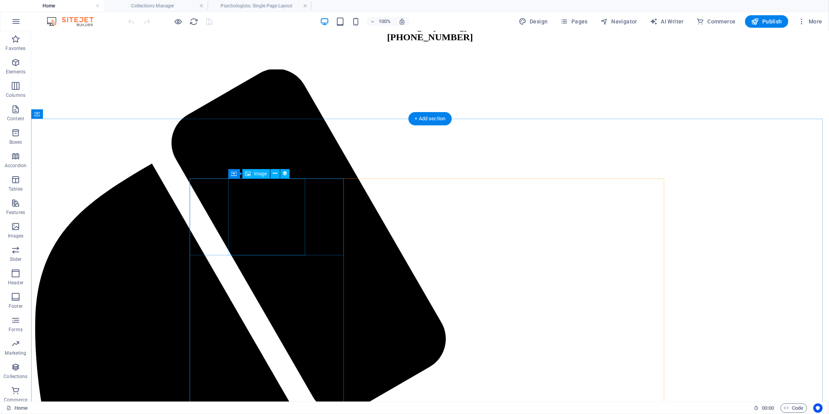
click at [275, 173] on icon at bounding box center [275, 173] width 4 height 8
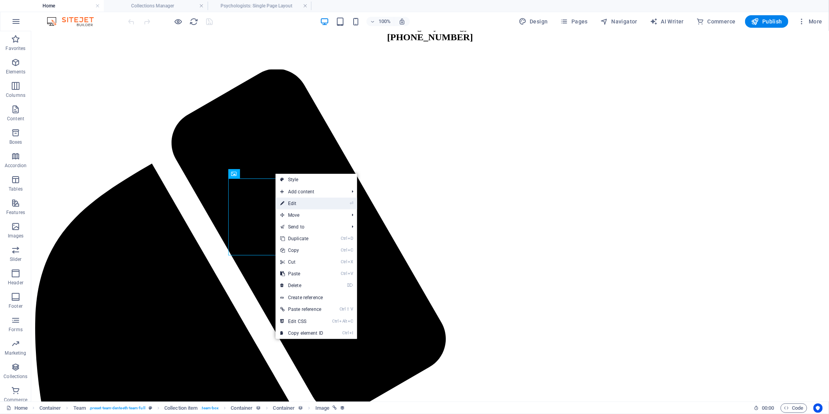
click at [288, 204] on link "⏎ Edit" at bounding box center [301, 203] width 52 height 12
select select "image"
select select "%"
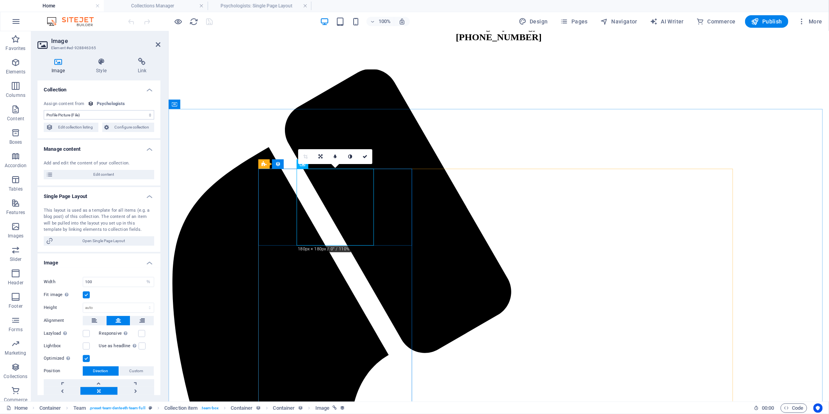
scroll to position [486, 0]
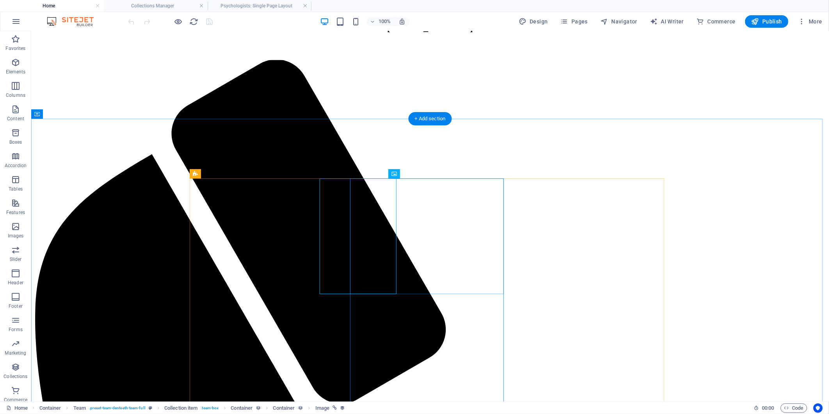
scroll to position [477, 0]
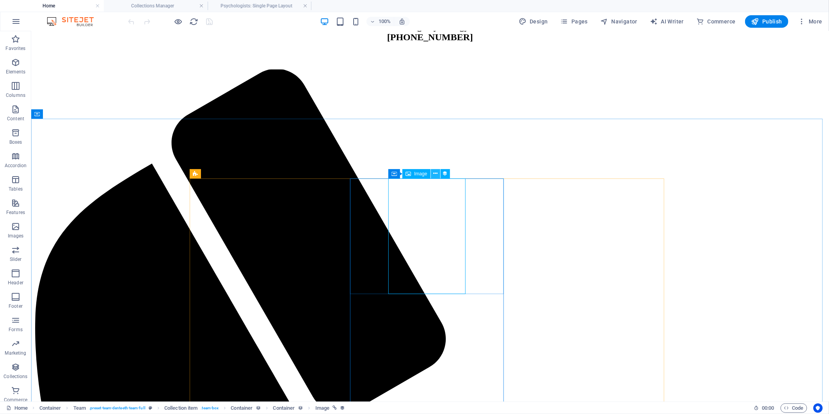
click at [433, 171] on icon at bounding box center [435, 173] width 4 height 8
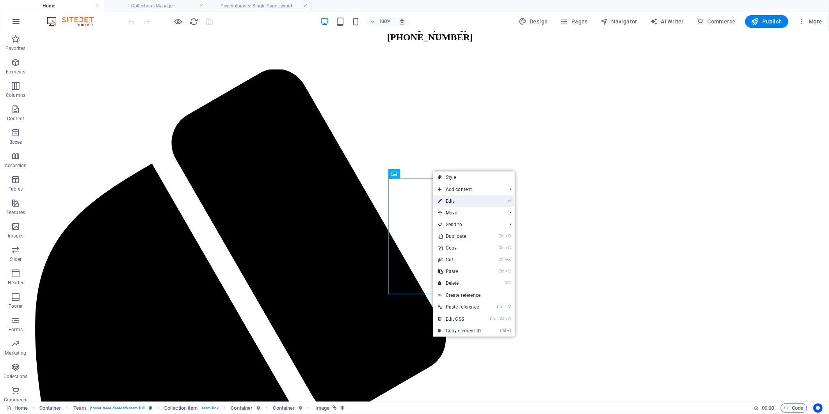
click at [453, 201] on link "⏎ Edit" at bounding box center [459, 201] width 52 height 12
select select "image"
select select "%"
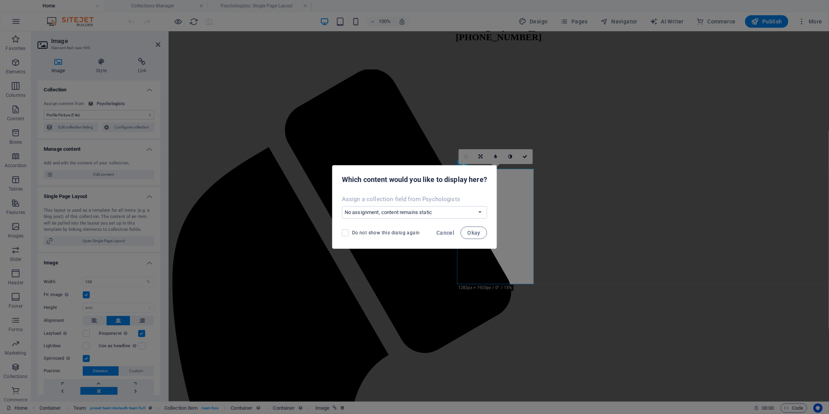
scroll to position [486, 0]
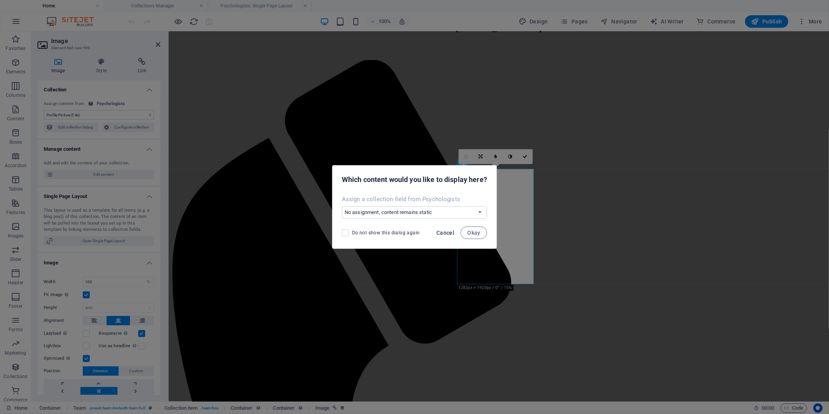
click at [447, 229] on span "Cancel" at bounding box center [445, 232] width 18 height 6
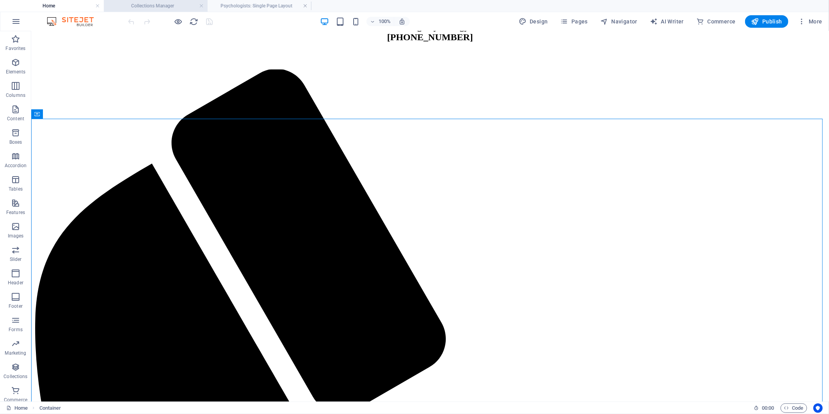
click at [149, 4] on h4 "Collections Manager" at bounding box center [156, 6] width 104 height 9
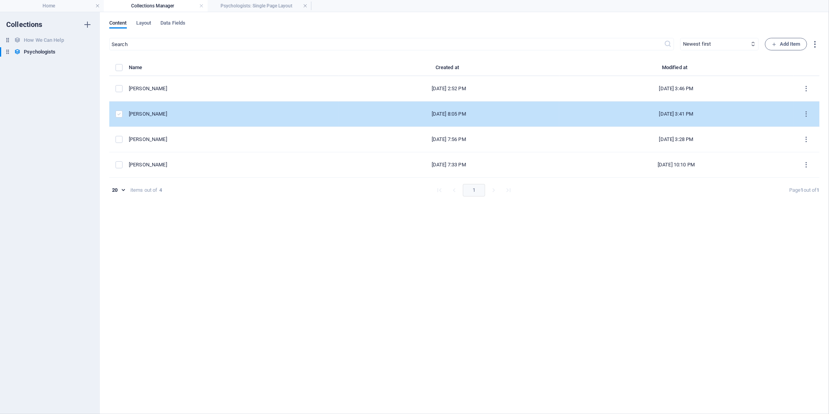
click at [119, 114] on label "items list" at bounding box center [119, 113] width 7 height 7
click at [0, 0] on input "items list" at bounding box center [0, 0] width 0 height 0
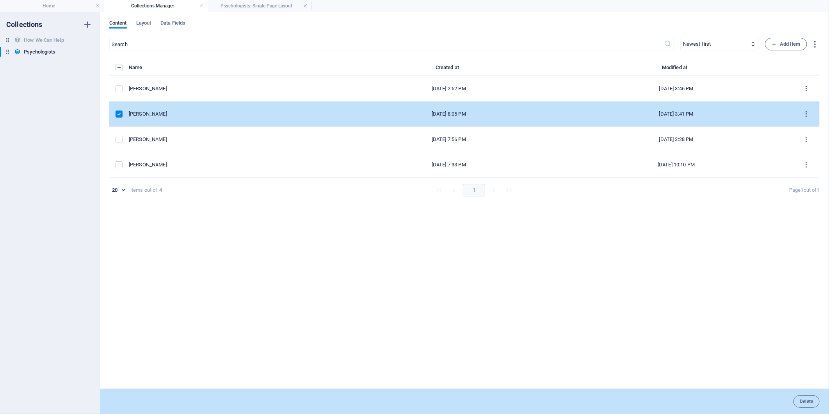
click at [805, 112] on icon "items list" at bounding box center [806, 113] width 7 height 7
click at [796, 136] on h6 "Edit" at bounding box center [806, 133] width 21 height 9
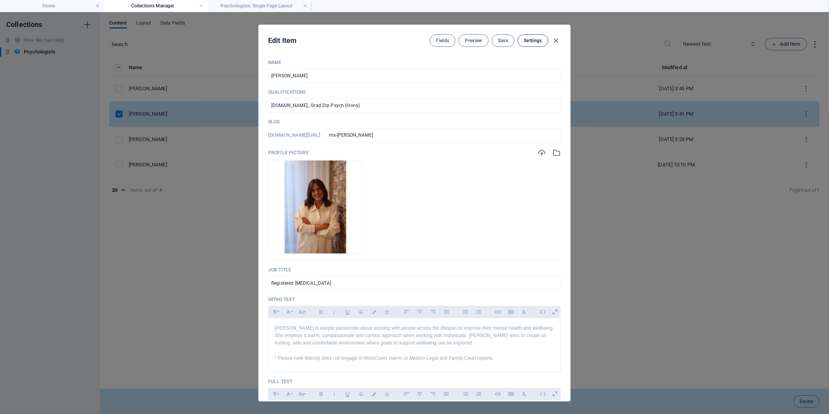
click at [535, 39] on span "Settings" at bounding box center [533, 40] width 18 height 6
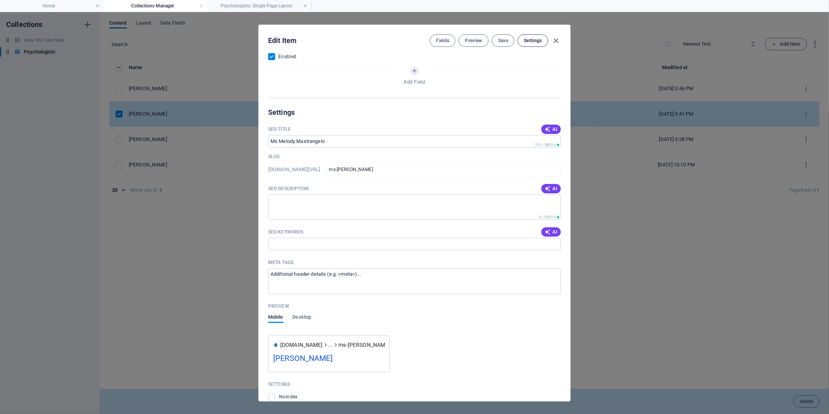
scroll to position [558, 0]
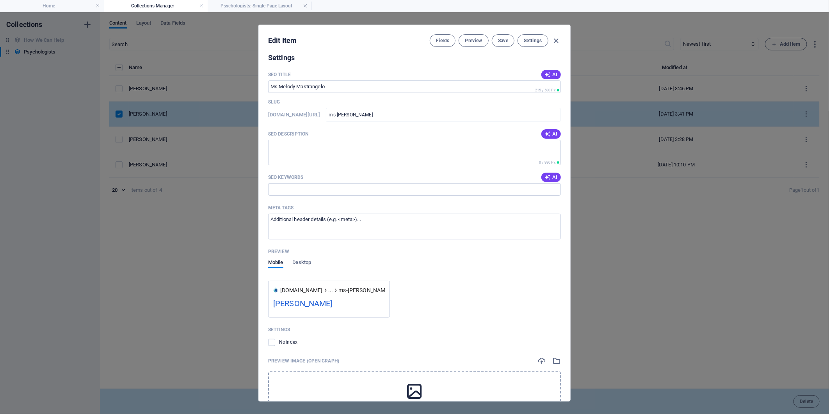
drag, startPoint x: 555, startPoint y: 39, endPoint x: 555, endPoint y: 22, distance: 16.8
click at [555, 22] on div "Edit Item Fields Preview Save Settings Name [PERSON_NAME] ​ Qualifications [DOM…" at bounding box center [414, 213] width 829 height 402
click at [477, 38] on span "Preview" at bounding box center [473, 40] width 17 height 6
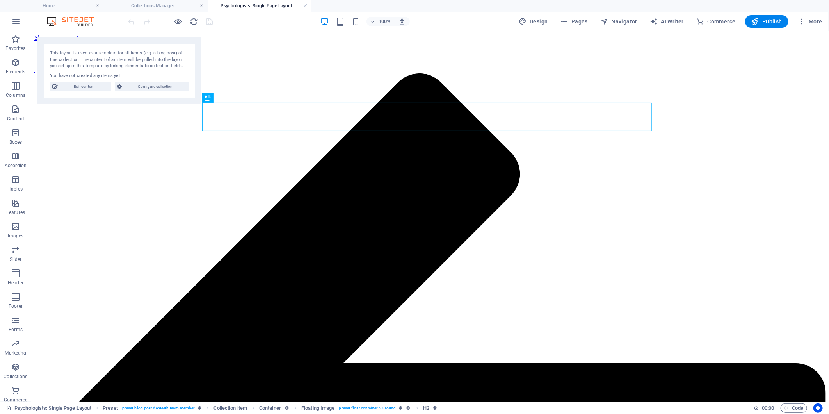
scroll to position [0, 0]
select select "68c3d142434edc1567039bfc"
click at [235, 98] on icon at bounding box center [235, 98] width 4 height 8
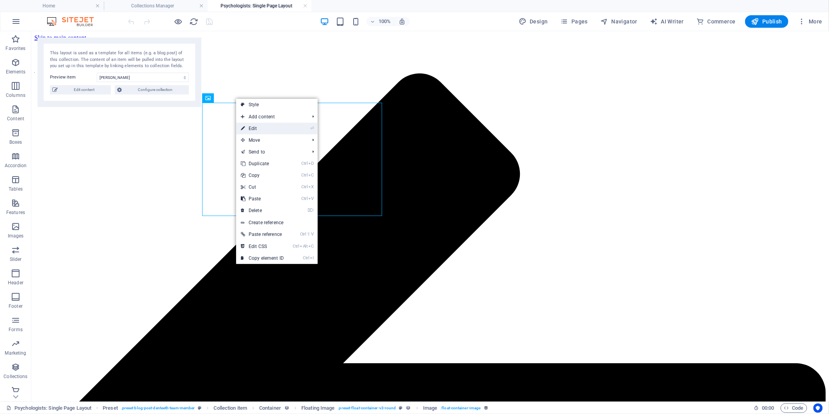
drag, startPoint x: 247, startPoint y: 127, endPoint x: 218, endPoint y: 105, distance: 36.0
click at [247, 127] on link "⏎ Edit" at bounding box center [262, 129] width 52 height 12
select select "image"
select select "%"
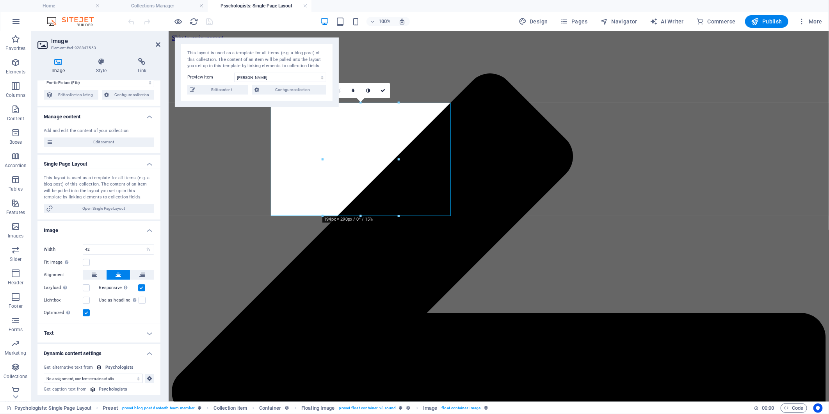
scroll to position [48, 0]
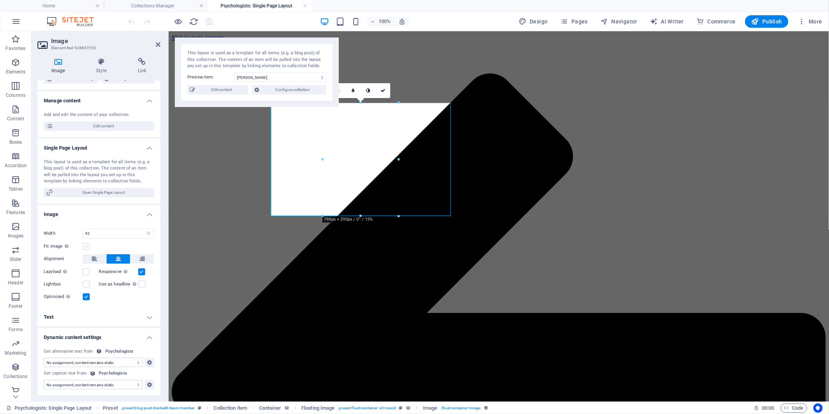
click at [88, 246] on label at bounding box center [86, 246] width 7 height 7
click at [0, 0] on input "Fit image Automatically fit image to a fixed width and height" at bounding box center [0, 0] width 0 height 0
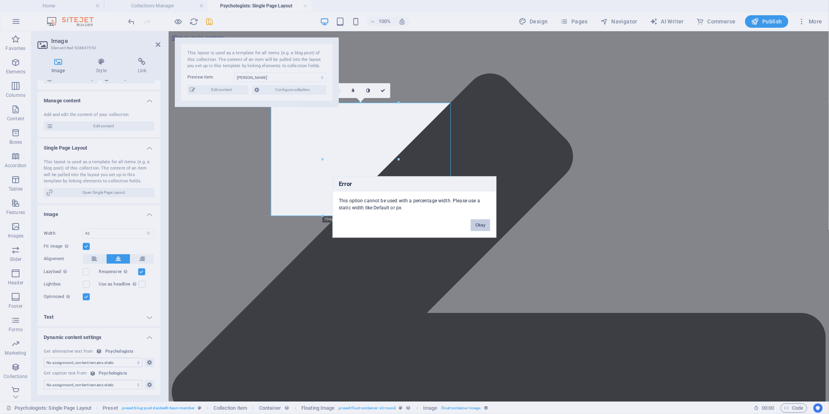
click at [482, 225] on button "Okay" at bounding box center [481, 225] width 20 height 12
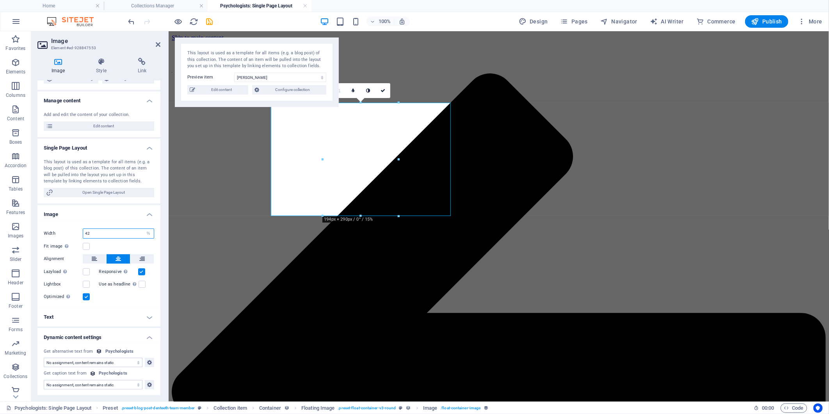
drag, startPoint x: 93, startPoint y: 230, endPoint x: 49, endPoint y: 228, distance: 43.8
click at [51, 228] on div "Width 42 Default auto px rem % em vh vw" at bounding box center [99, 233] width 110 height 10
type input "33"
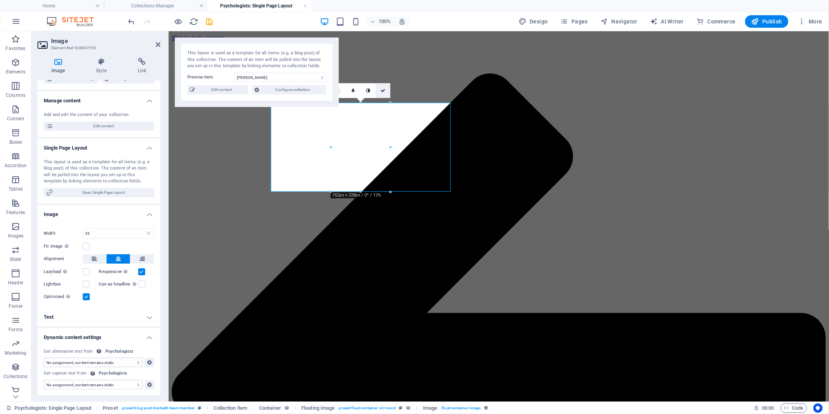
click at [385, 89] on icon at bounding box center [382, 90] width 5 height 5
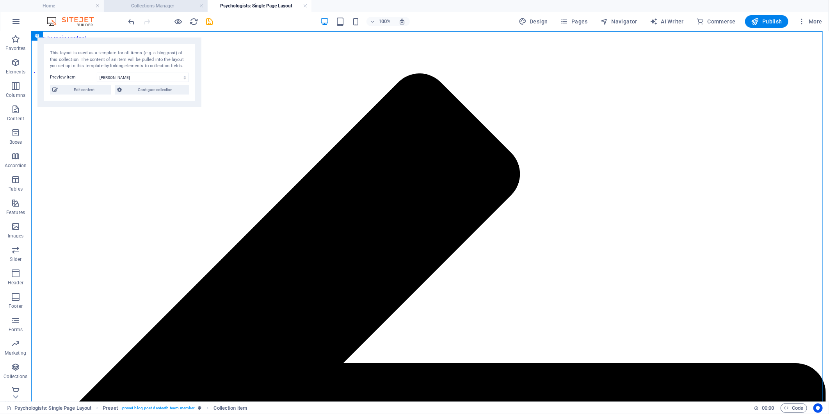
click at [162, 0] on li "Collections Manager" at bounding box center [156, 6] width 104 height 12
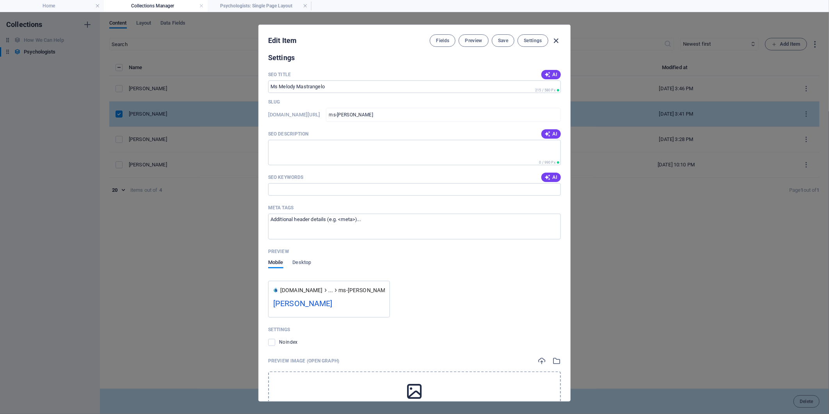
click at [558, 39] on icon "button" at bounding box center [556, 40] width 9 height 9
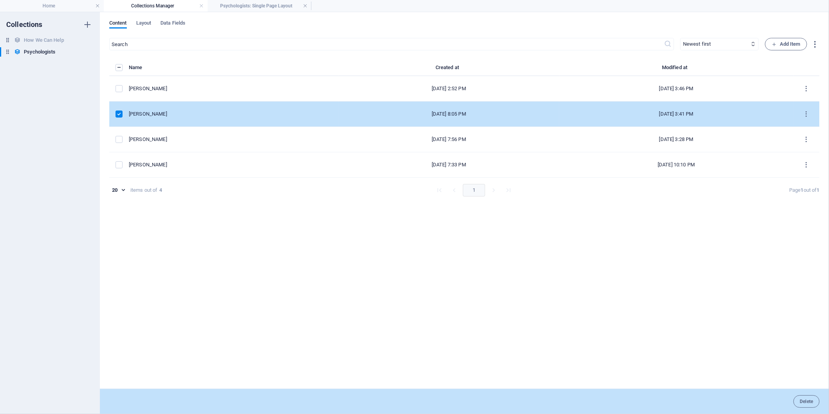
checkbox input "false"
type input "ms-[PERSON_NAME]"
click at [33, 2] on h4 "Home" at bounding box center [52, 6] width 104 height 9
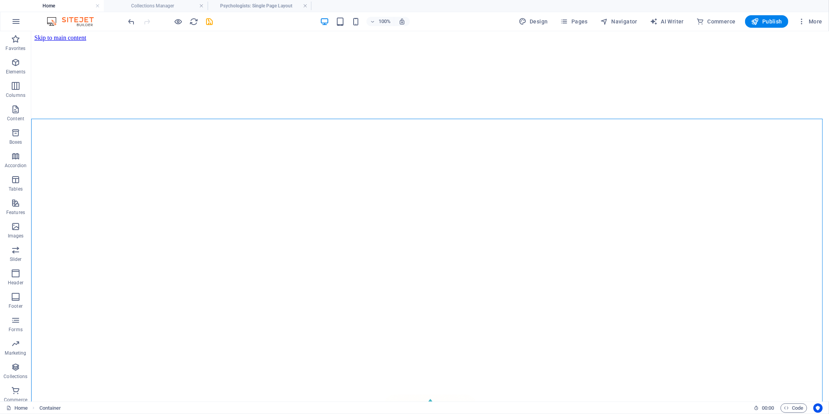
scroll to position [477, 0]
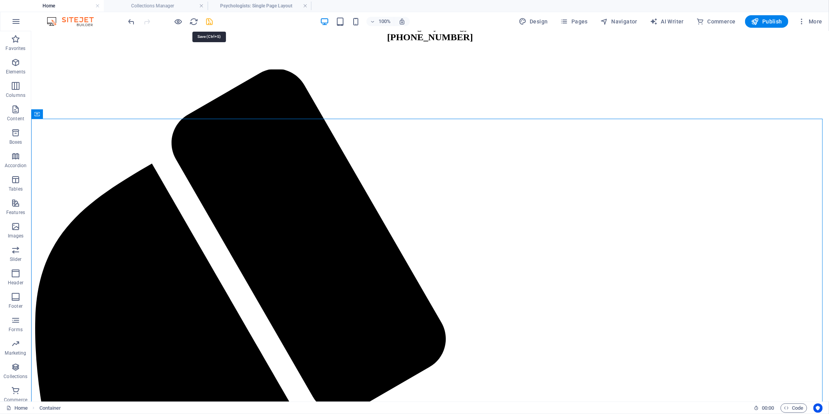
click at [211, 20] on icon "save" at bounding box center [209, 21] width 9 height 9
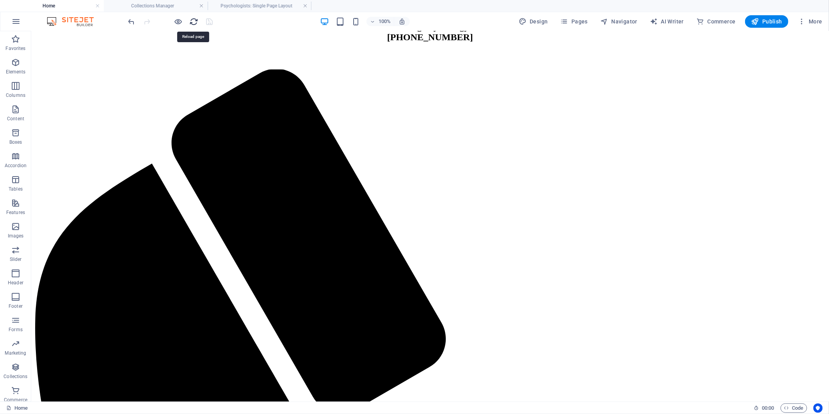
click at [190, 21] on icon "reload" at bounding box center [194, 21] width 9 height 9
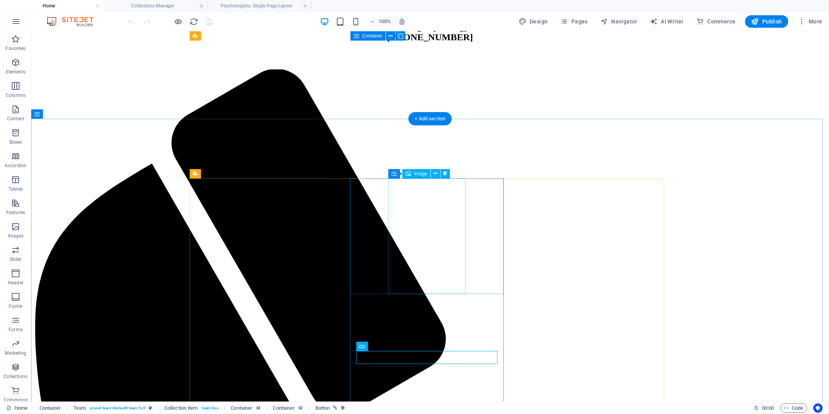
click at [435, 173] on icon at bounding box center [435, 173] width 4 height 8
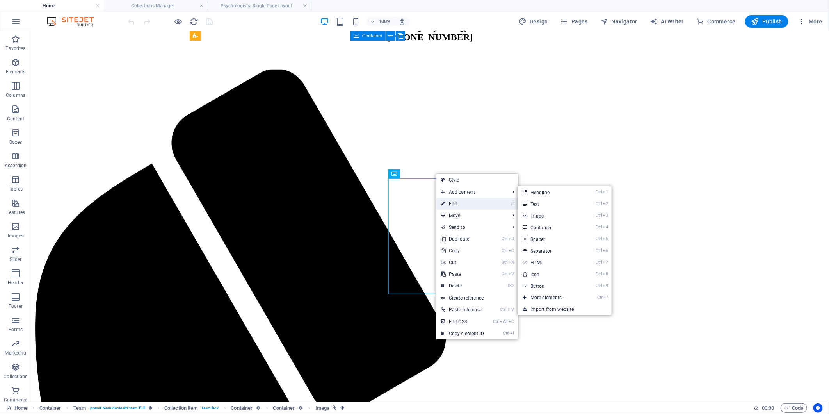
click at [451, 203] on link "⏎ Edit" at bounding box center [462, 204] width 52 height 12
select select "image"
select select "%"
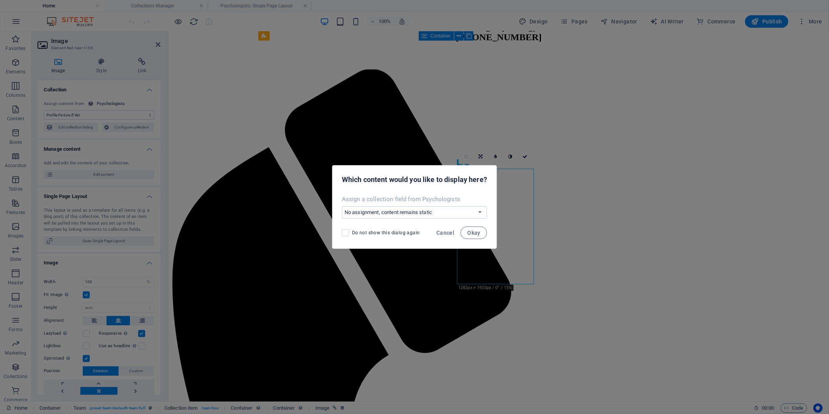
scroll to position [486, 0]
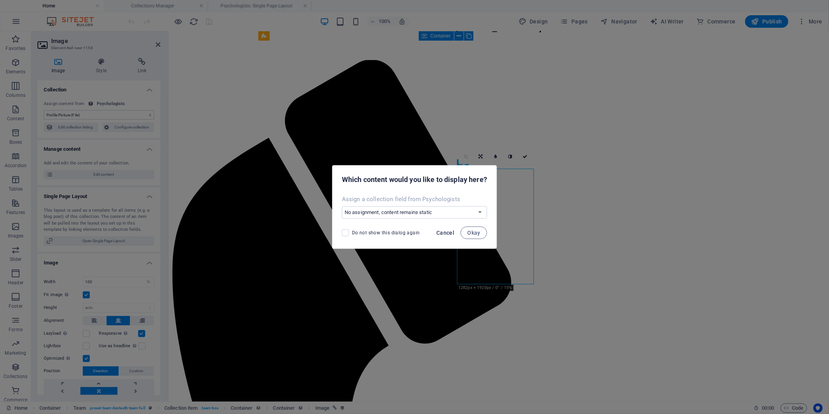
click at [443, 230] on span "Cancel" at bounding box center [445, 232] width 18 height 6
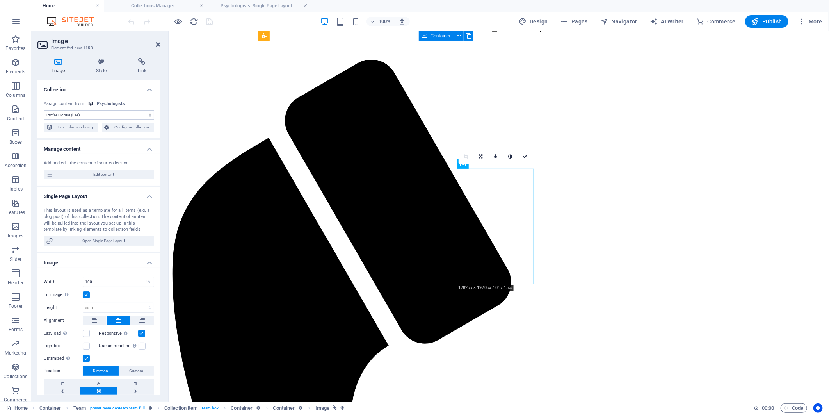
click at [88, 293] on label at bounding box center [86, 294] width 7 height 7
click at [0, 0] on input "Fit image Automatically fit image to a fixed width and height" at bounding box center [0, 0] width 0 height 0
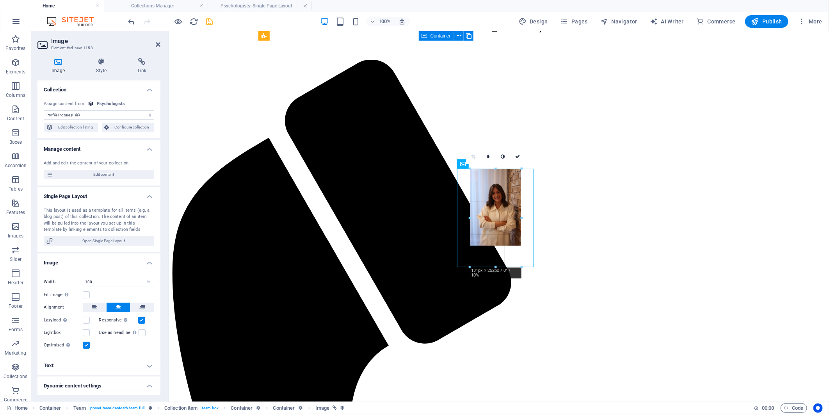
drag, startPoint x: 535, startPoint y: 285, endPoint x: 343, endPoint y: 204, distance: 208.6
type input "131"
select select "px"
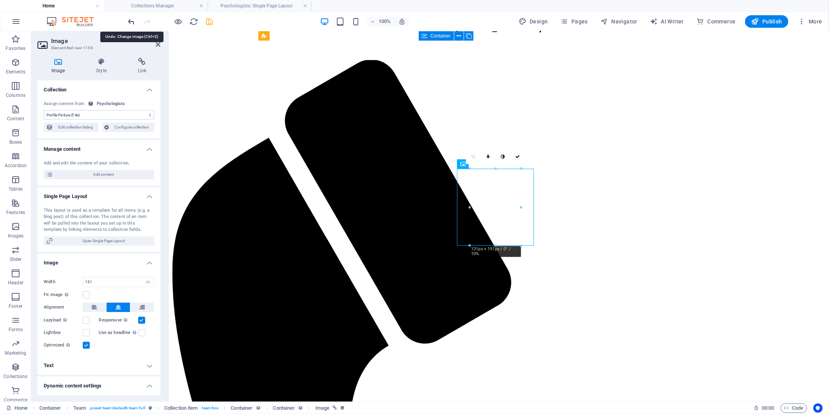
click at [130, 18] on icon "undo" at bounding box center [131, 21] width 9 height 9
type input "100"
select select "%"
click at [130, 18] on icon "undo" at bounding box center [131, 21] width 9 height 9
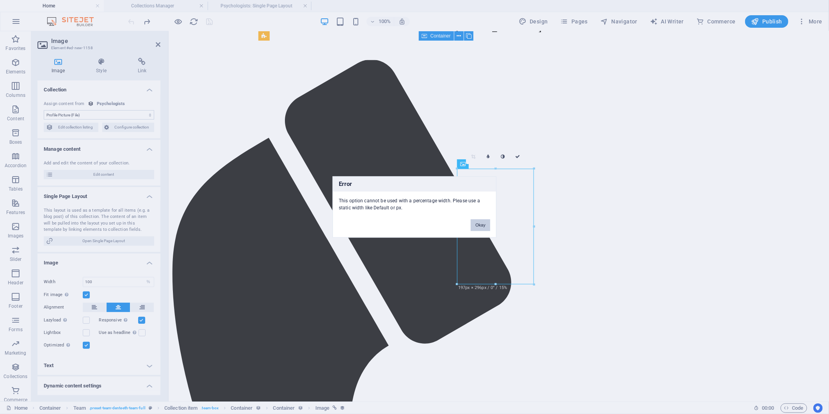
click at [478, 224] on button "Okay" at bounding box center [481, 225] width 20 height 12
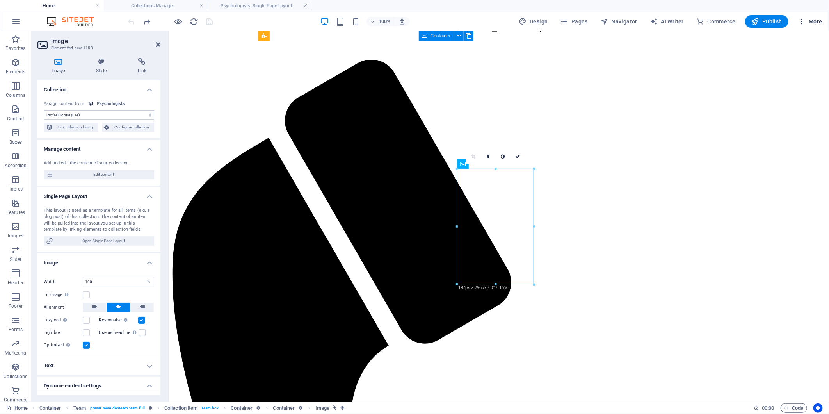
click at [804, 20] on icon "button" at bounding box center [802, 22] width 8 height 8
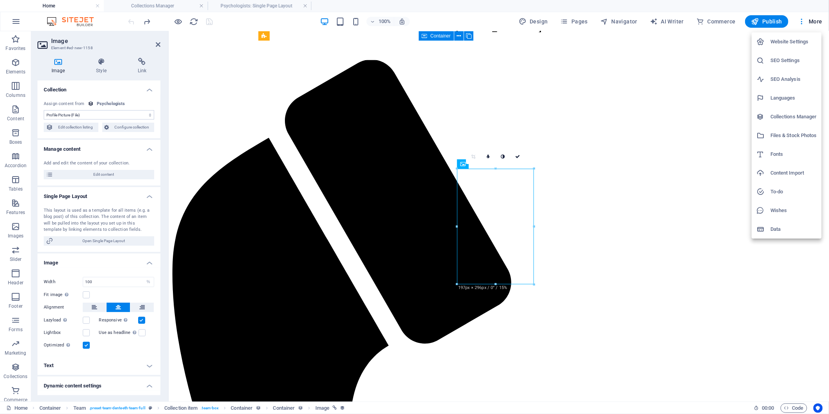
click at [807, 21] on div at bounding box center [414, 207] width 829 height 414
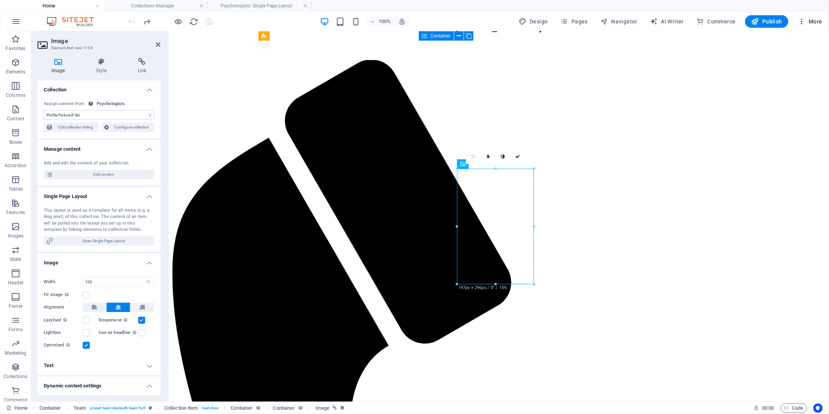
click at [803, 21] on icon "button" at bounding box center [802, 22] width 8 height 8
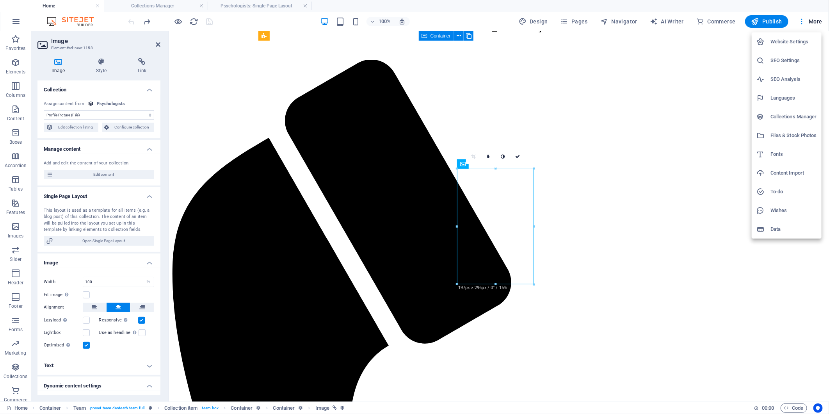
click at [9, 24] on div at bounding box center [414, 207] width 829 height 414
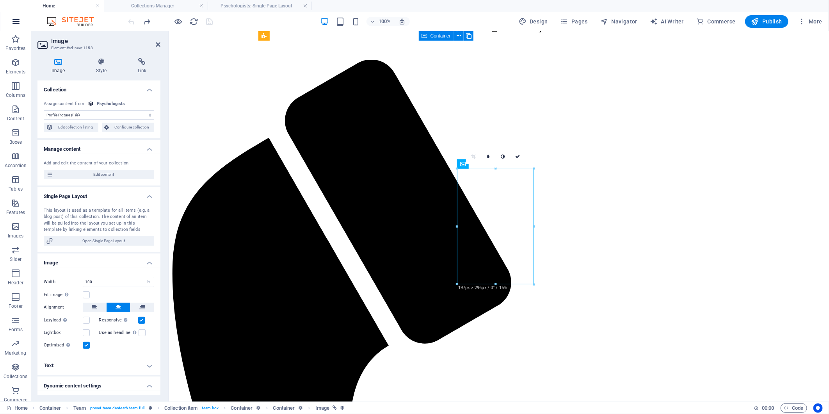
click at [11, 20] on icon "button" at bounding box center [15, 21] width 9 height 9
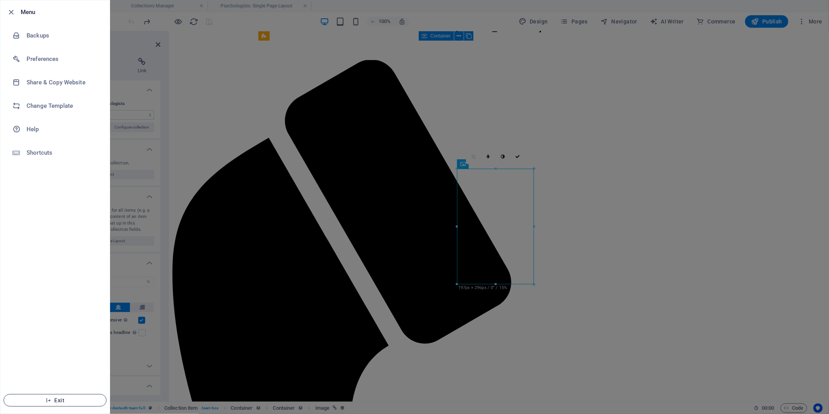
click at [27, 401] on span "Exit" at bounding box center [55, 400] width 90 height 6
